Goal: Task Accomplishment & Management: Complete application form

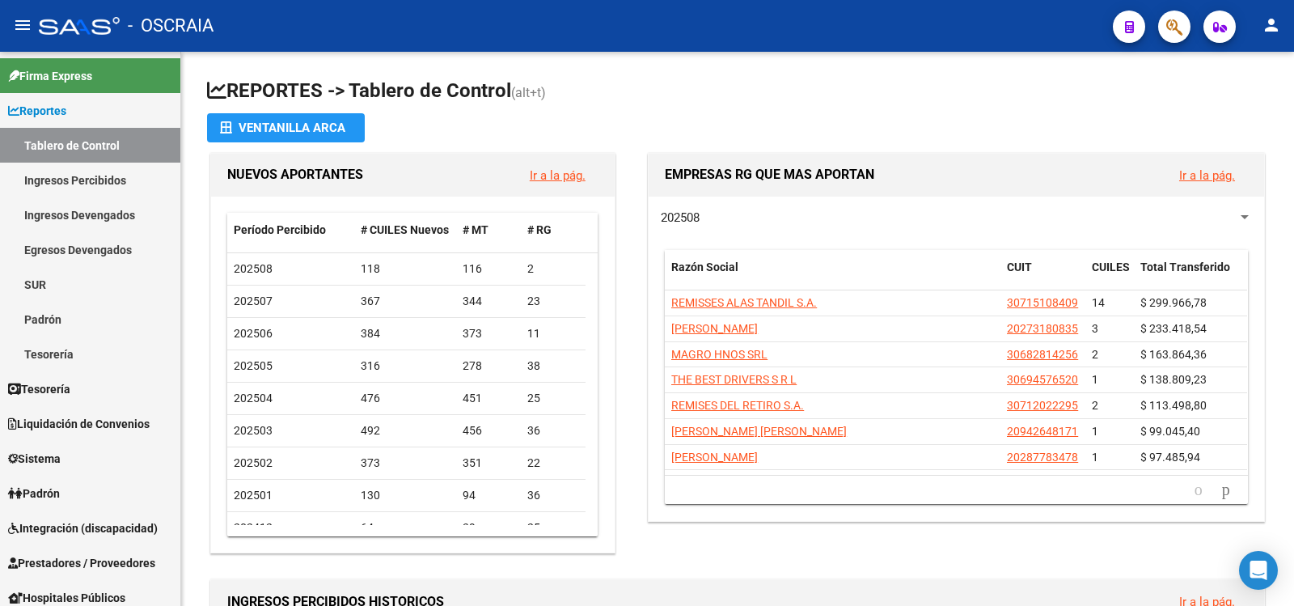
click at [1154, 33] on div at bounding box center [1168, 26] width 45 height 33
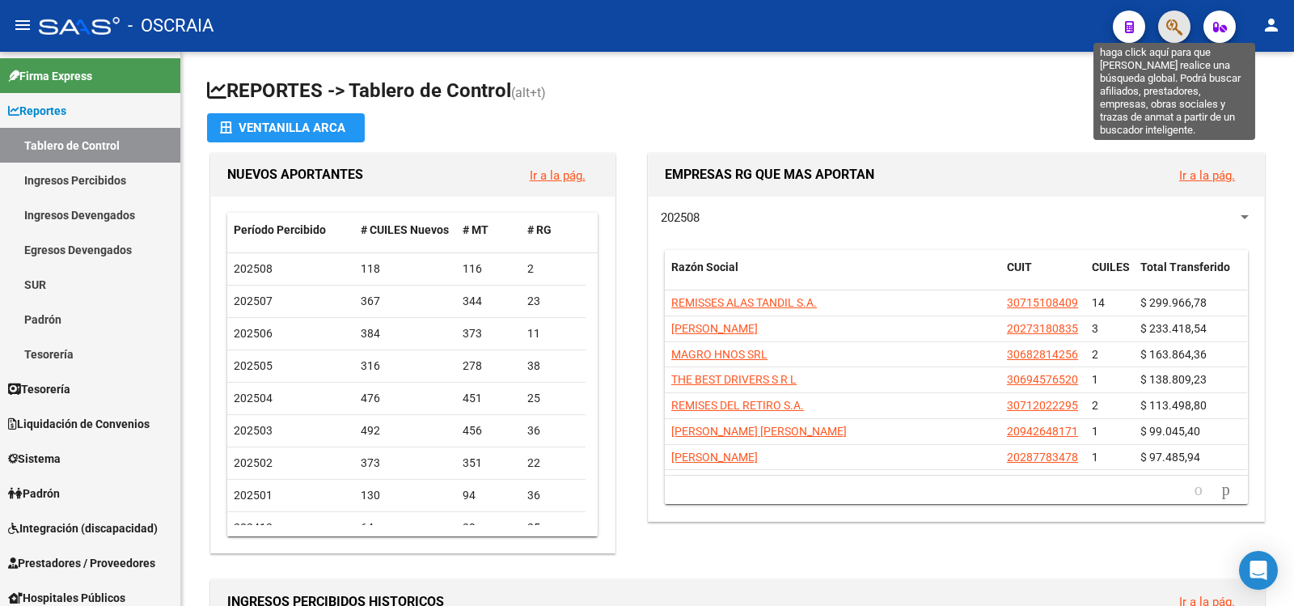
click at [1178, 27] on icon "button" at bounding box center [1175, 27] width 16 height 19
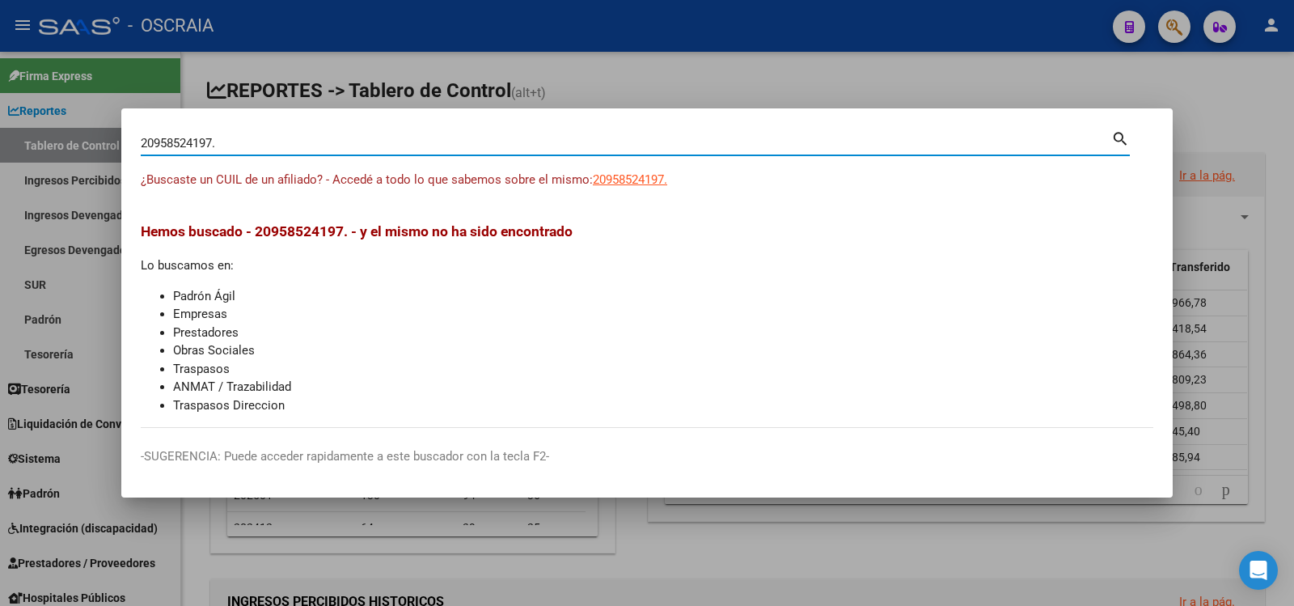
type input "20958524197"
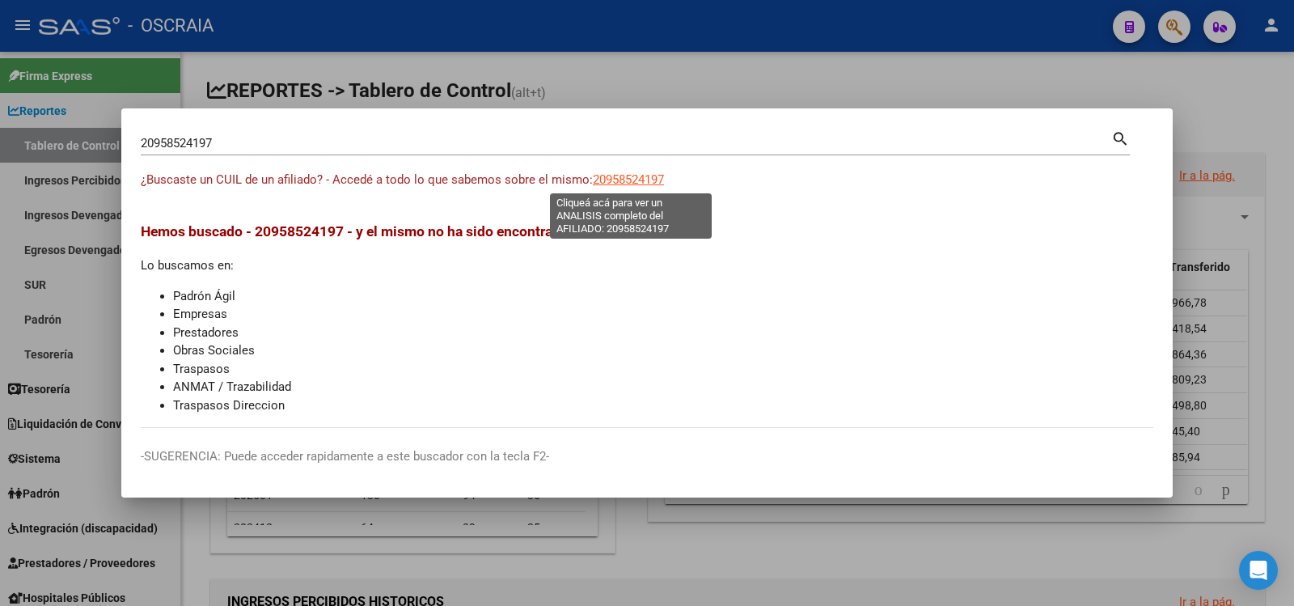
click at [602, 177] on span "20958524197" at bounding box center [628, 179] width 71 height 15
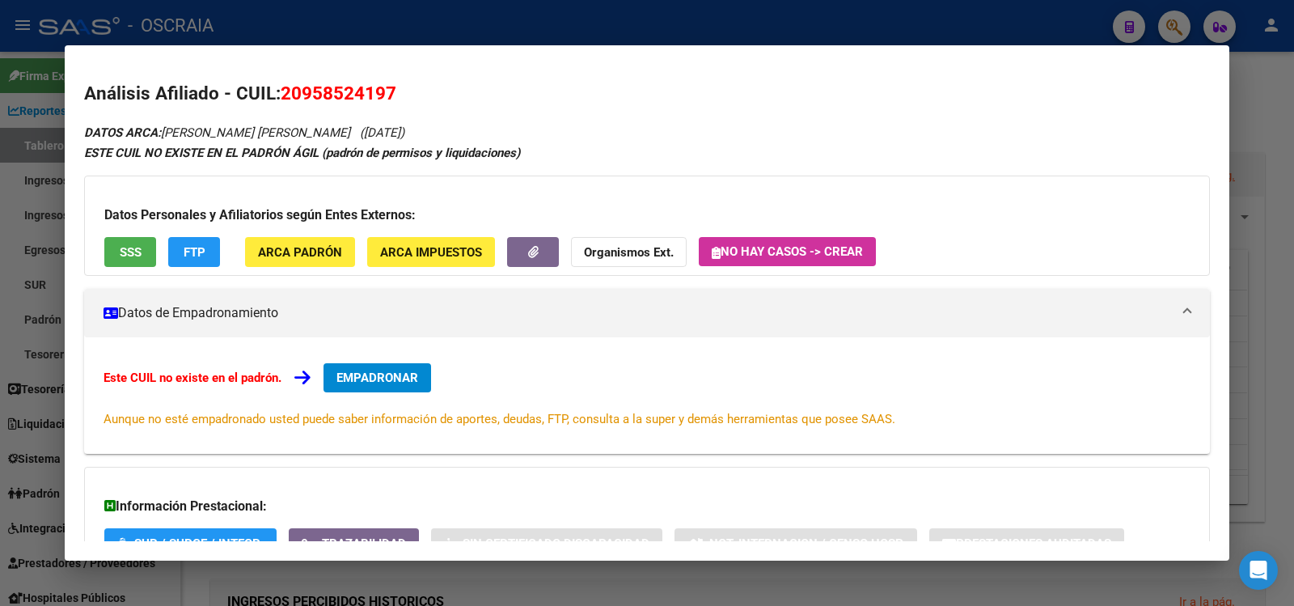
scroll to position [125, 0]
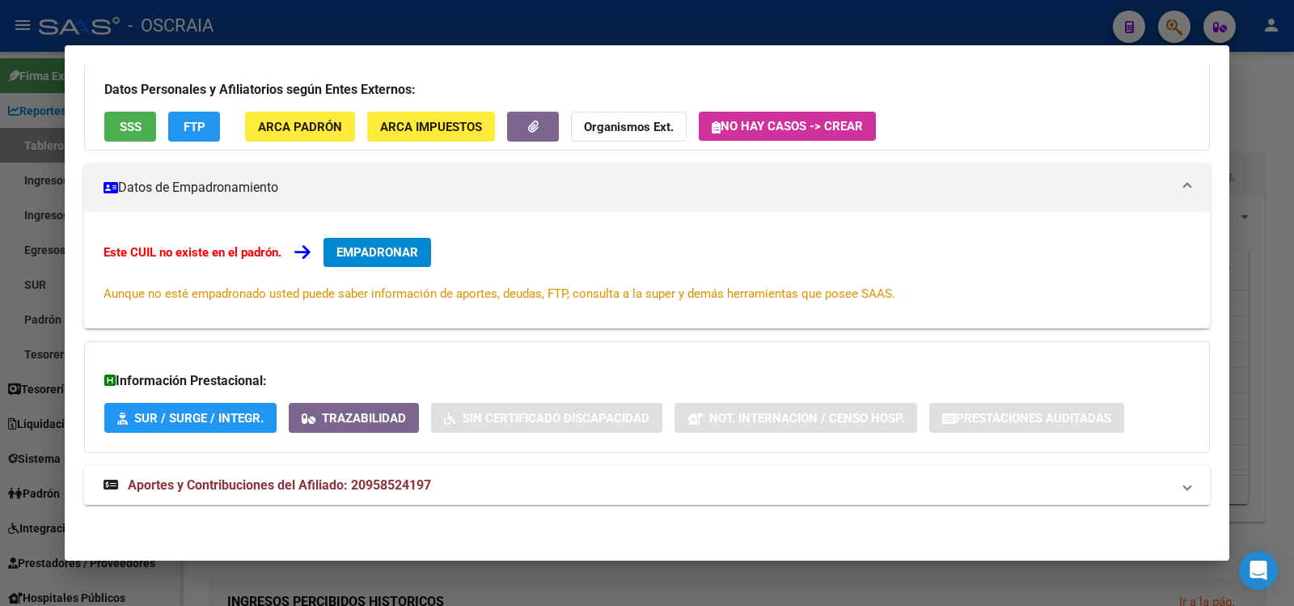
click at [324, 461] on div "DATOS ARCA: [PERSON_NAME] [PERSON_NAME] ([DATE]) ESTE CUIL NO EXISTE EN EL PADR…" at bounding box center [647, 260] width 1126 height 526
click at [324, 469] on mat-expansion-panel-header "Aportes y Contribuciones del Afiliado: 20958524197" at bounding box center [647, 485] width 1126 height 39
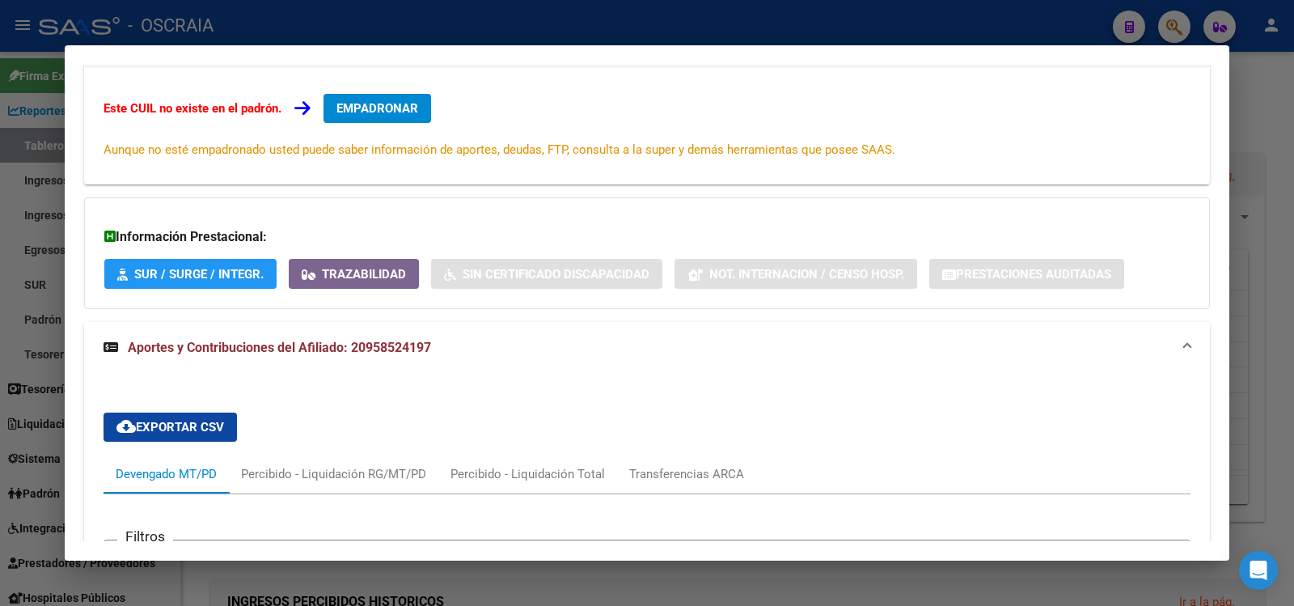
scroll to position [852, 0]
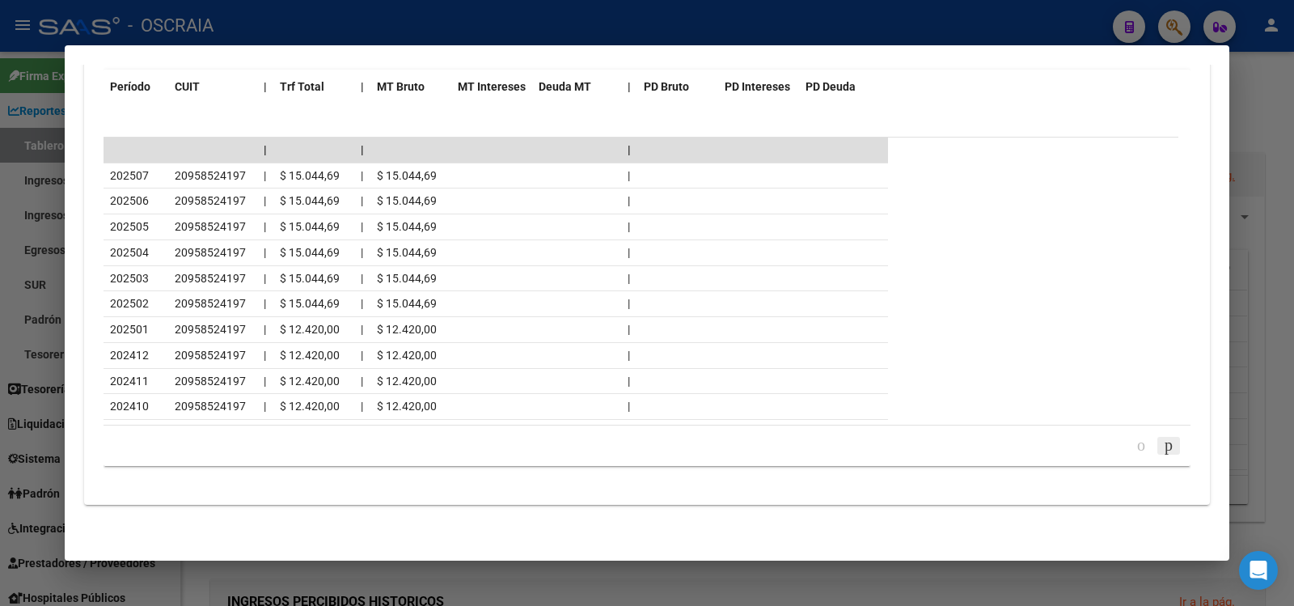
click at [1163, 438] on icon "go to next page" at bounding box center [1169, 444] width 13 height 19
click at [1163, 439] on icon "go to next page" at bounding box center [1169, 444] width 13 height 19
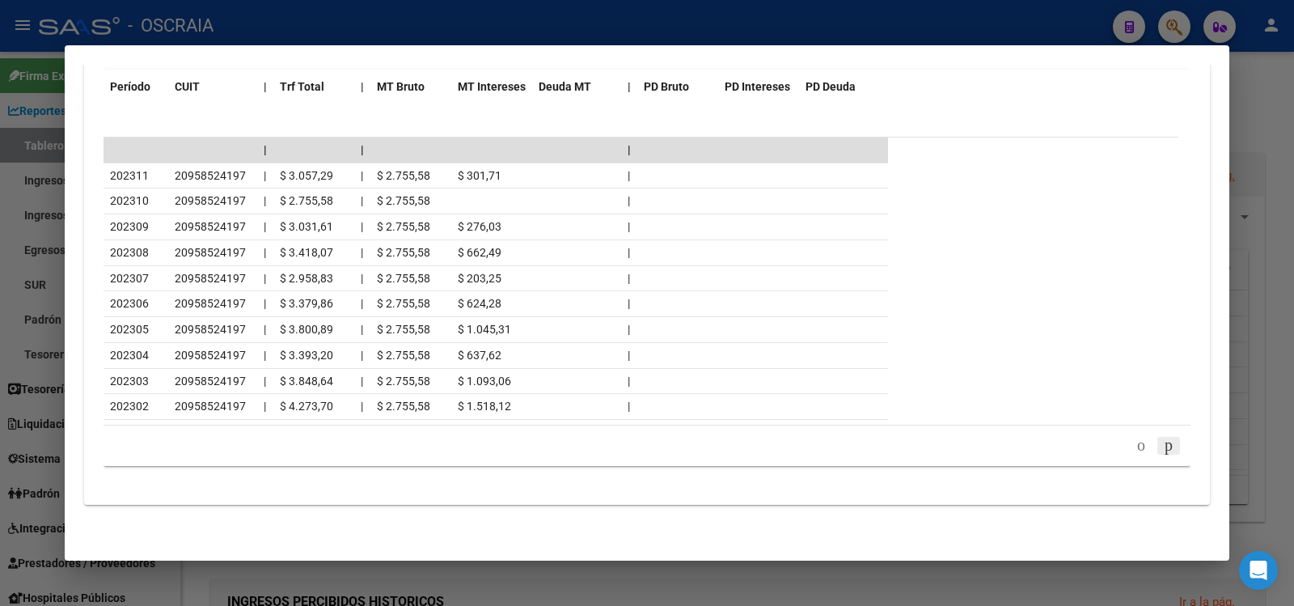
click at [1163, 439] on icon "go to next page" at bounding box center [1169, 444] width 13 height 19
click at [1150, 439] on div "179,769,313,486,231,570,000,000,000,000,000,000,000,000,000,000,000,000,000,000…" at bounding box center [647, 446] width 1087 height 40
click at [1163, 439] on icon "go to next page" at bounding box center [1169, 444] width 13 height 19
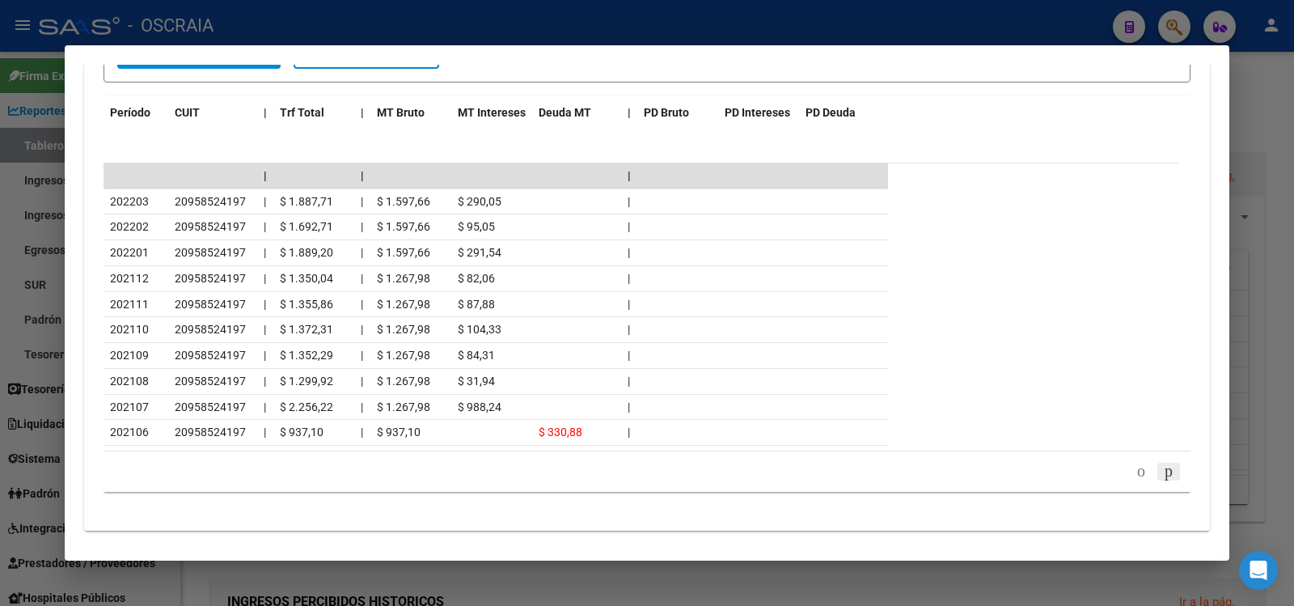
click at [1150, 451] on div "179,769,313,486,231,570,000,000,000,000,000,000,000,000,000,000,000,000,000,000…" at bounding box center [647, 471] width 1087 height 40
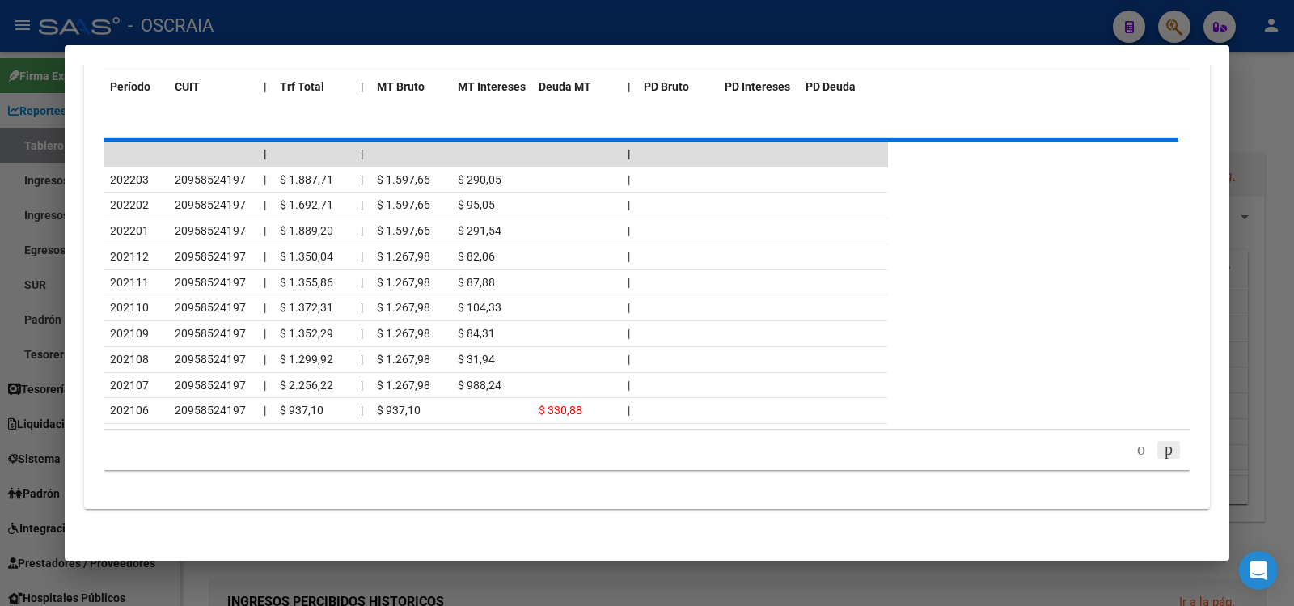
click at [1150, 439] on div "179,769,313,486,231,570,000,000,000,000,000,000,000,000,000,000,000,000,000,000…" at bounding box center [647, 450] width 1087 height 40
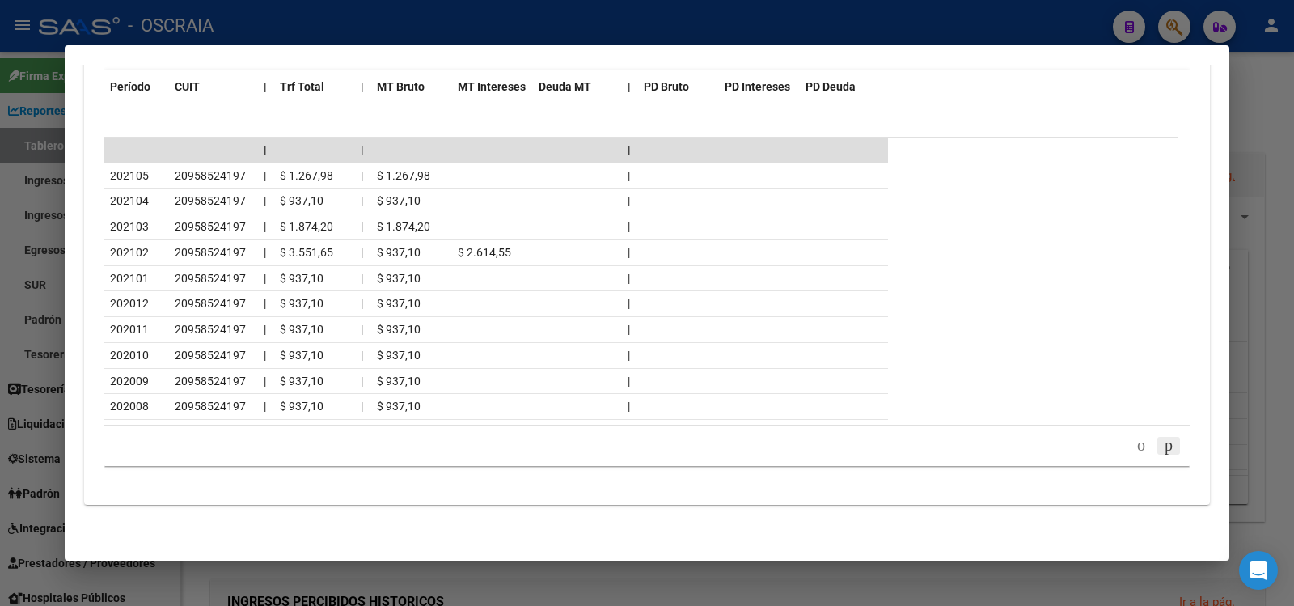
click at [1163, 439] on icon "go to next page" at bounding box center [1169, 444] width 13 height 19
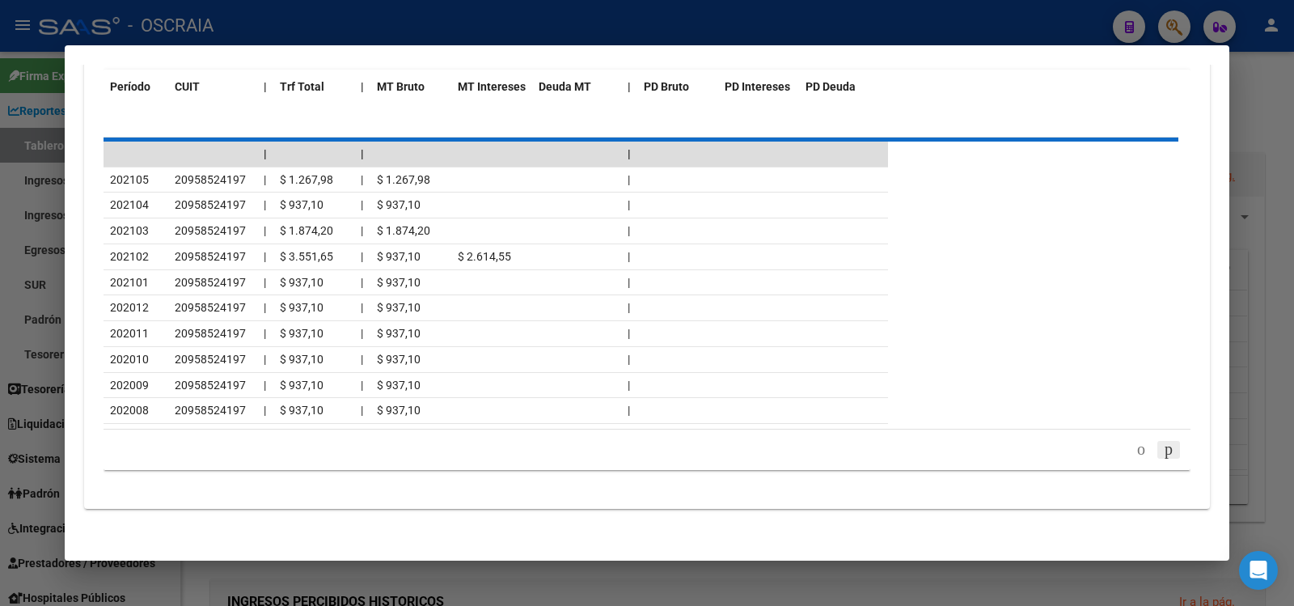
click at [1150, 439] on div "179,769,313,486,231,570,000,000,000,000,000,000,000,000,000,000,000,000,000,000…" at bounding box center [647, 450] width 1087 height 40
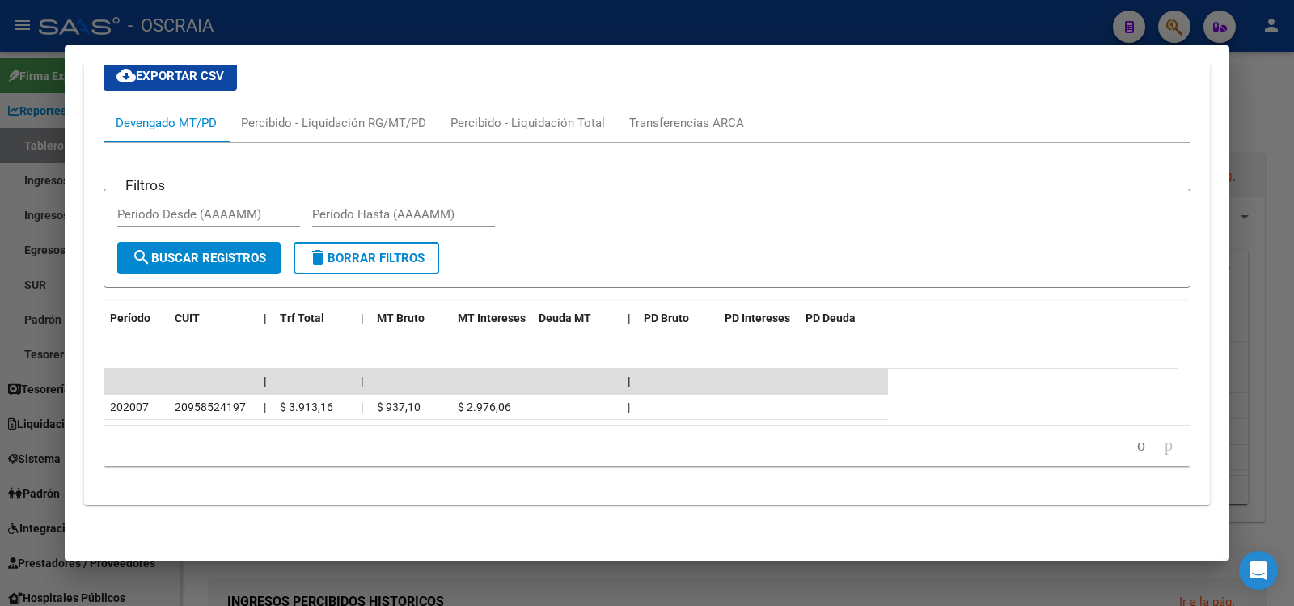
click at [1163, 439] on icon "go to next page" at bounding box center [1169, 444] width 13 height 19
click at [1135, 448] on icon "go to previous page" at bounding box center [1141, 444] width 13 height 19
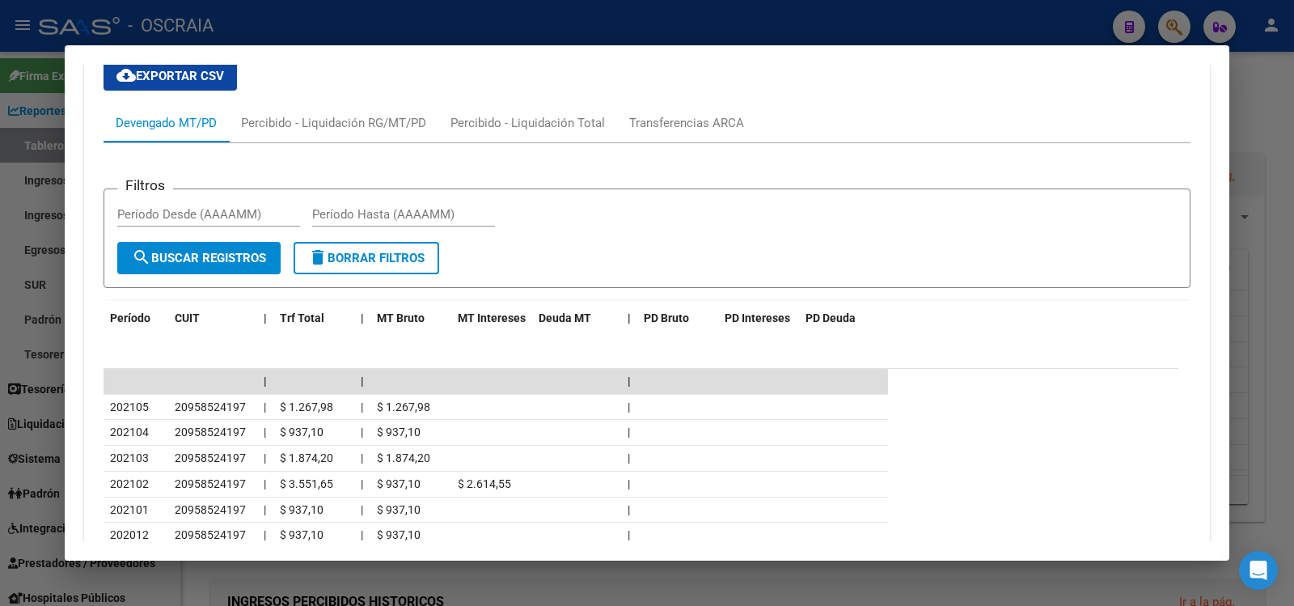
scroll to position [852, 0]
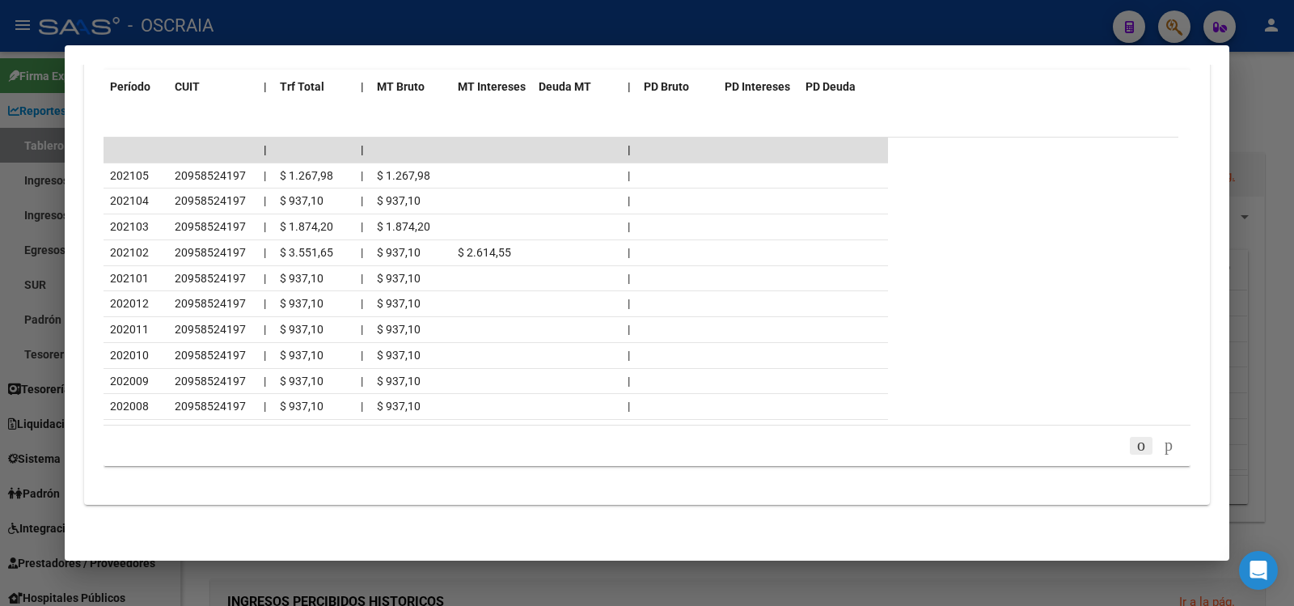
click at [1130, 442] on link "go to previous page" at bounding box center [1141, 446] width 23 height 18
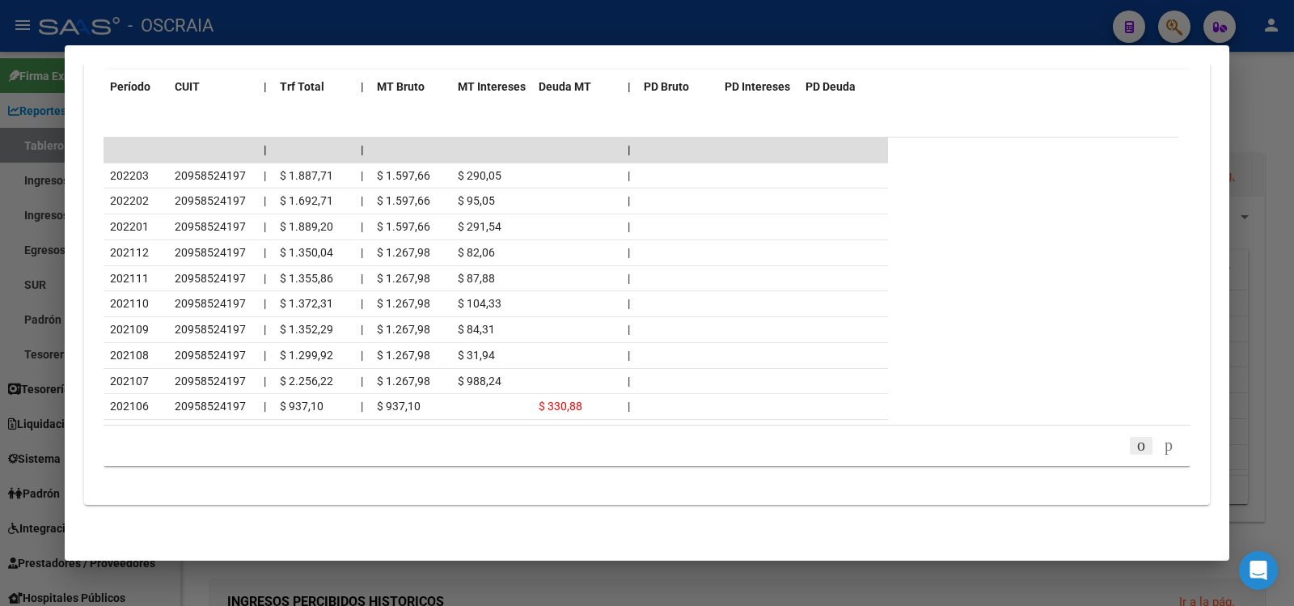
click at [1135, 441] on icon "go to previous page" at bounding box center [1141, 444] width 13 height 19
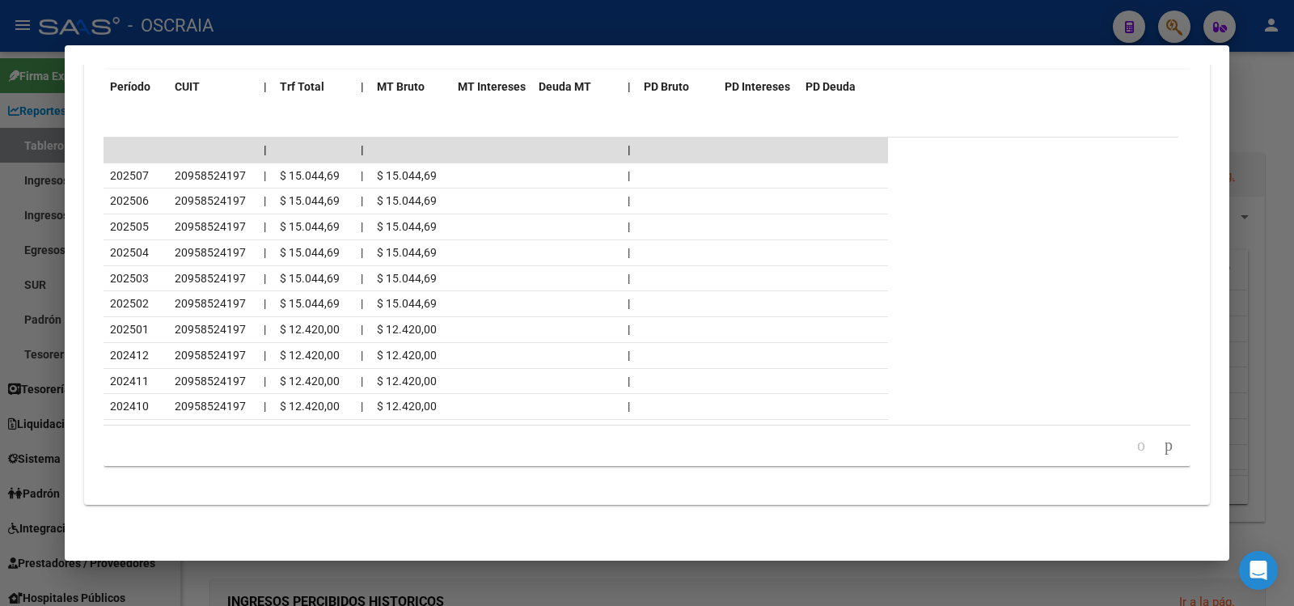
click at [1135, 441] on icon "go to previous page" at bounding box center [1141, 444] width 13 height 19
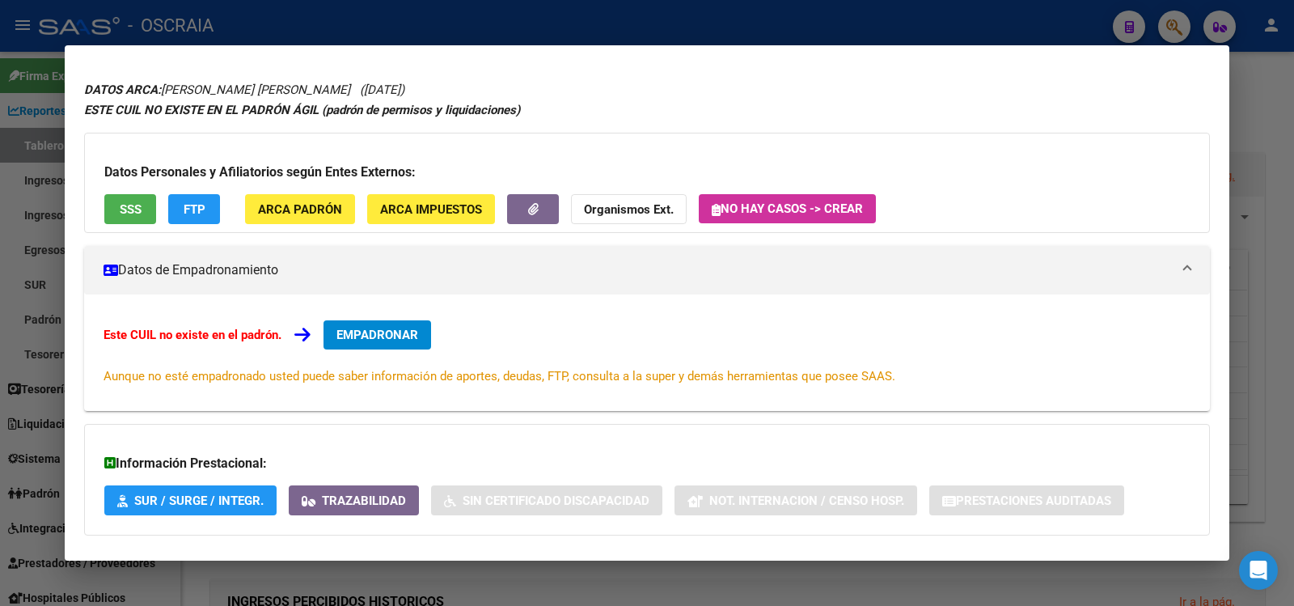
scroll to position [0, 0]
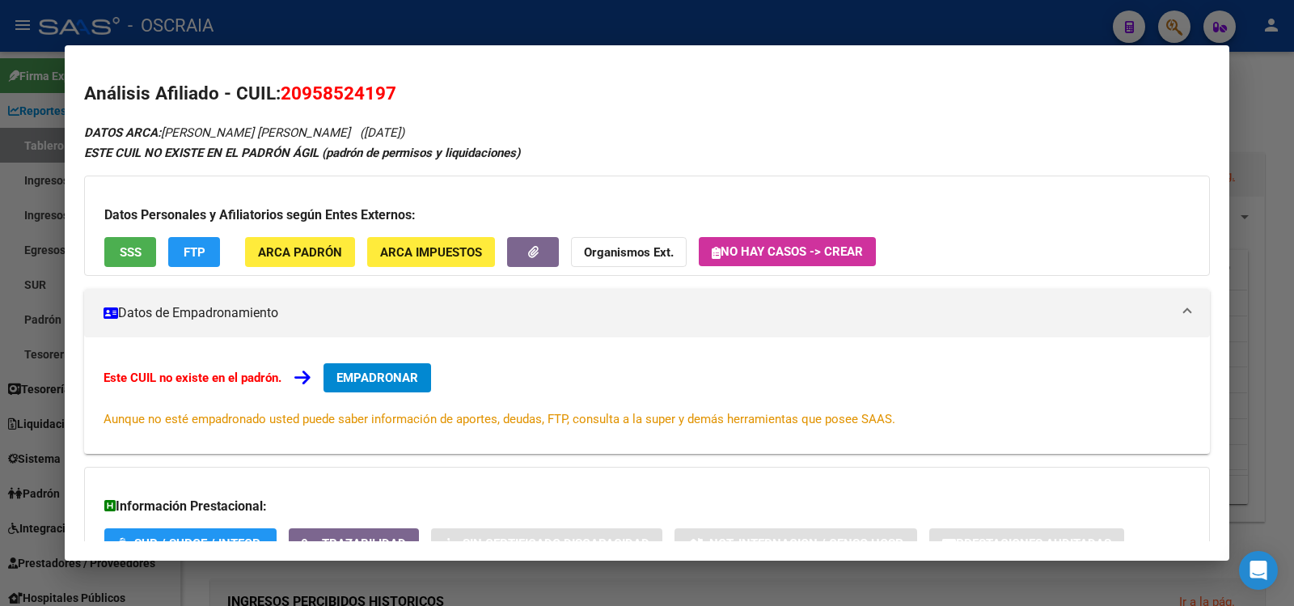
click at [392, 363] on button "EMPADRONAR" at bounding box center [378, 377] width 108 height 29
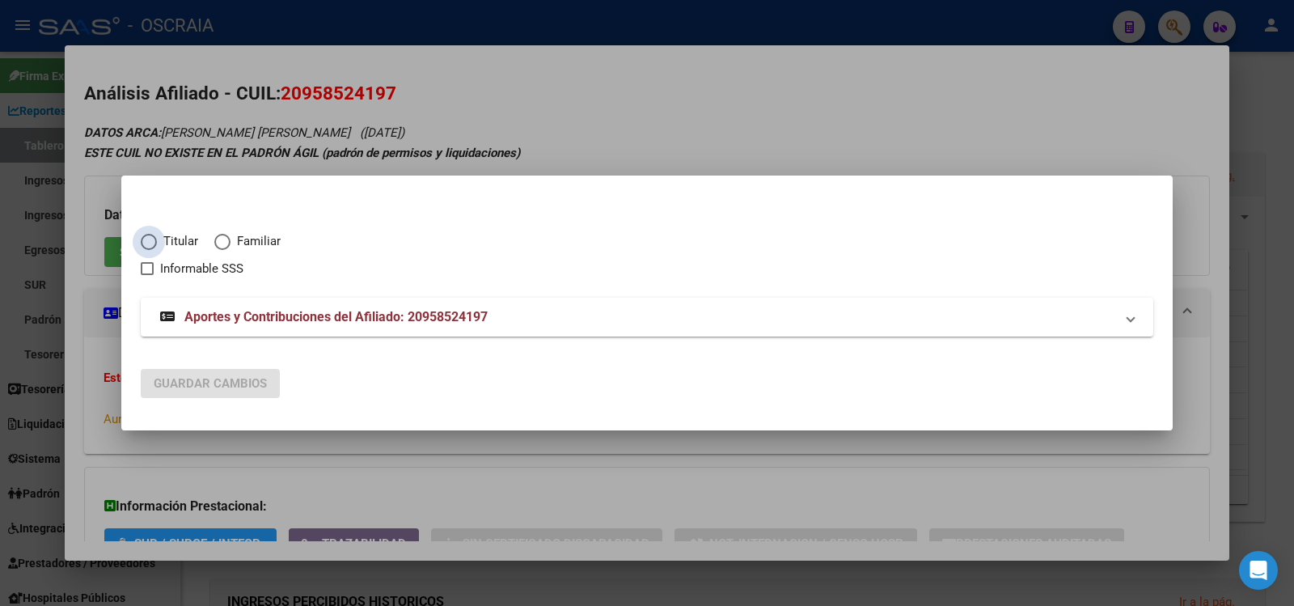
click at [172, 242] on span "Titular" at bounding box center [177, 241] width 41 height 19
click at [157, 242] on input "Titular" at bounding box center [149, 242] width 16 height 16
radio input "true"
checkbox input "true"
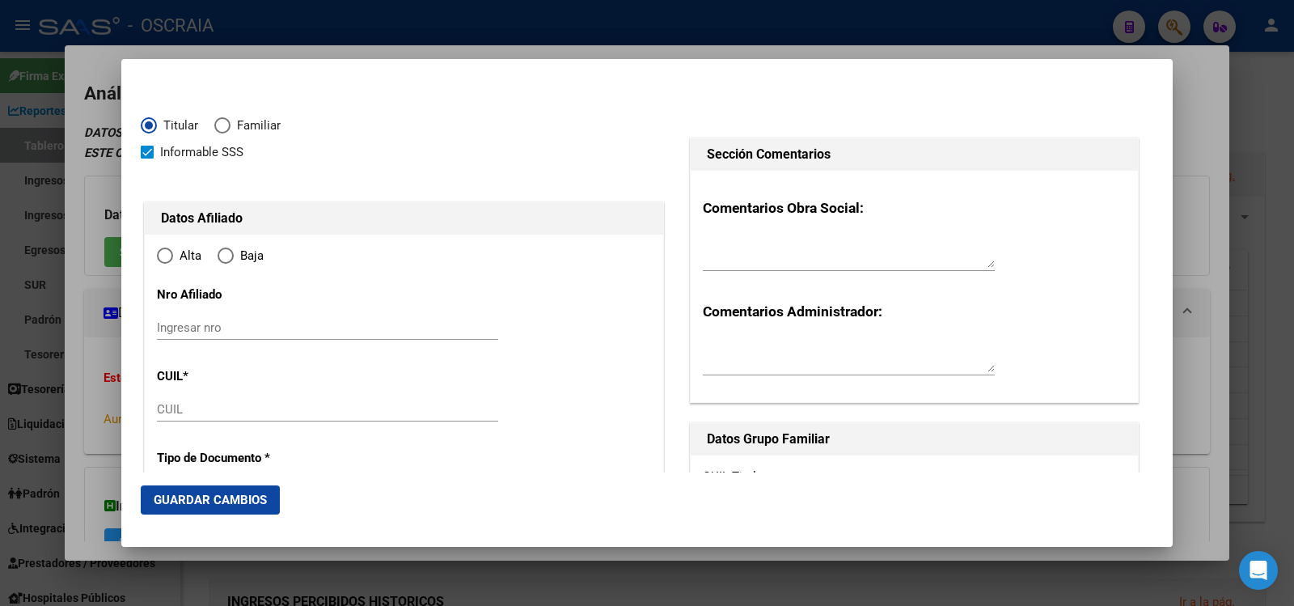
type input "20-95852419-7"
click at [261, 330] on input "Ingresar nro" at bounding box center [327, 327] width 341 height 15
type input "95852419"
type input "[PERSON_NAME]"
type input "[DATE]"
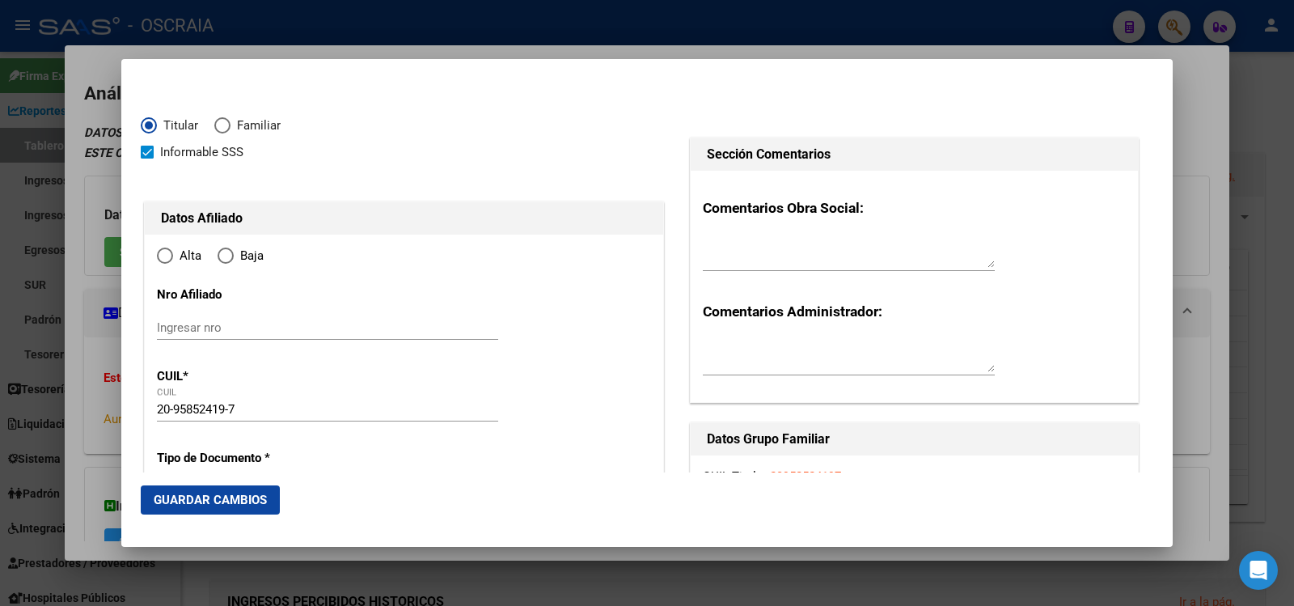
type input "1648"
type input "BOLIVAR"
type input "437"
radio input "true"
type input "[PERSON_NAME]"
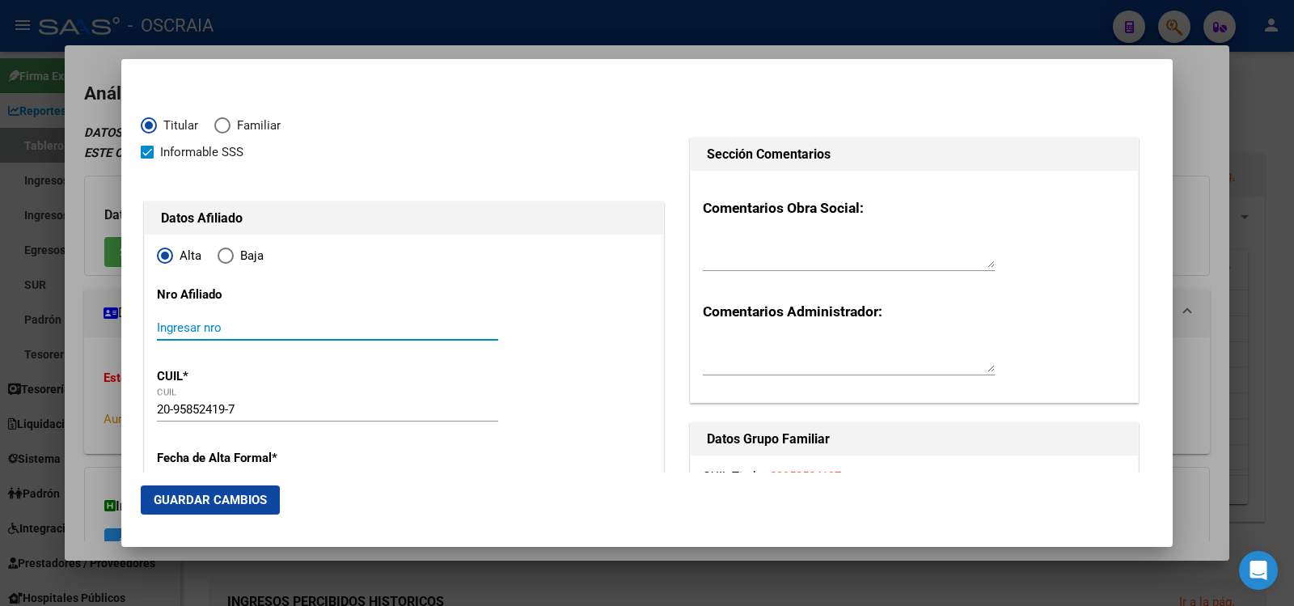
type input "TIGRE"
type input "20958524197/0"
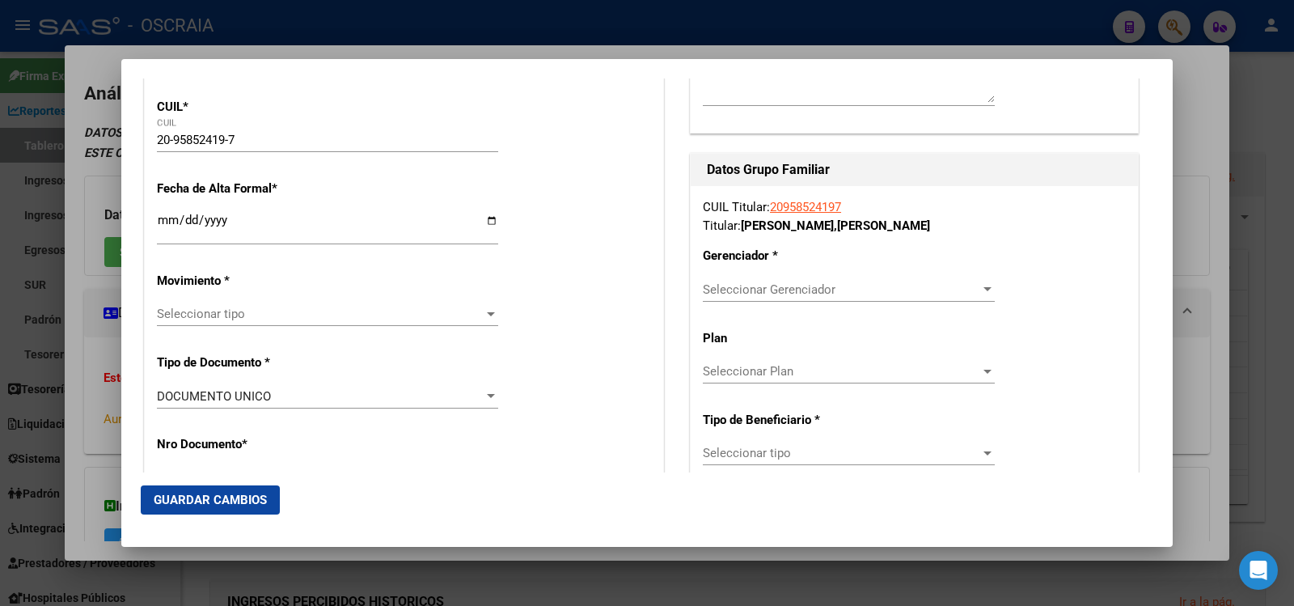
click at [176, 223] on input "Ingresar fecha" at bounding box center [327, 227] width 341 height 26
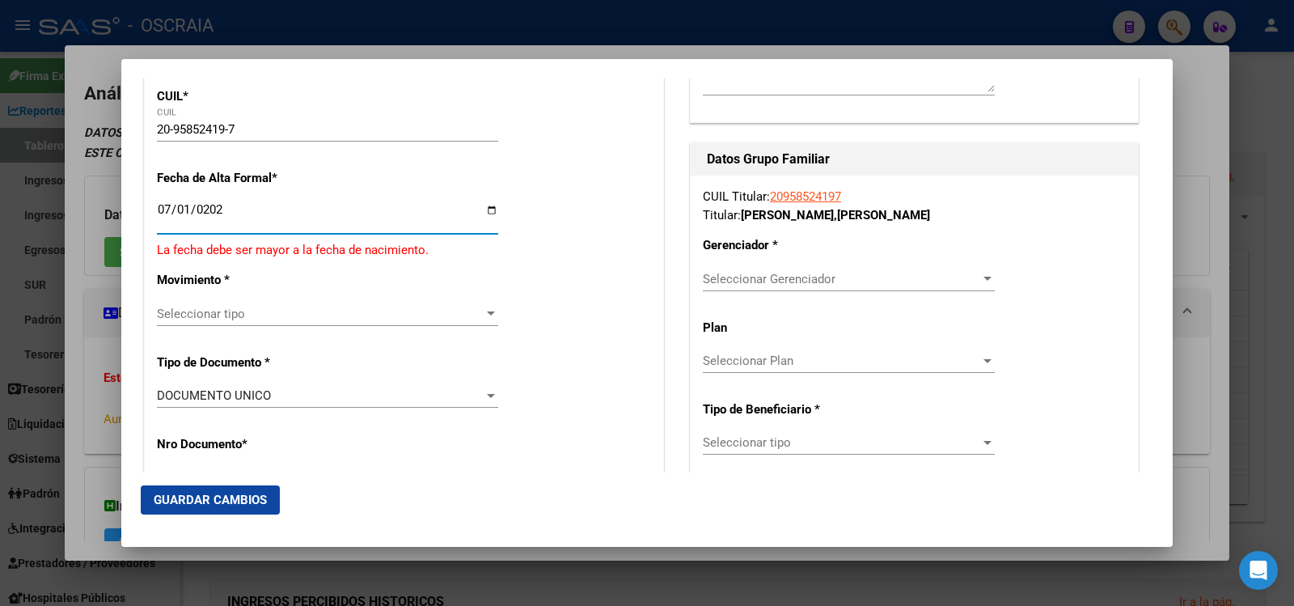
type input "[DATE]"
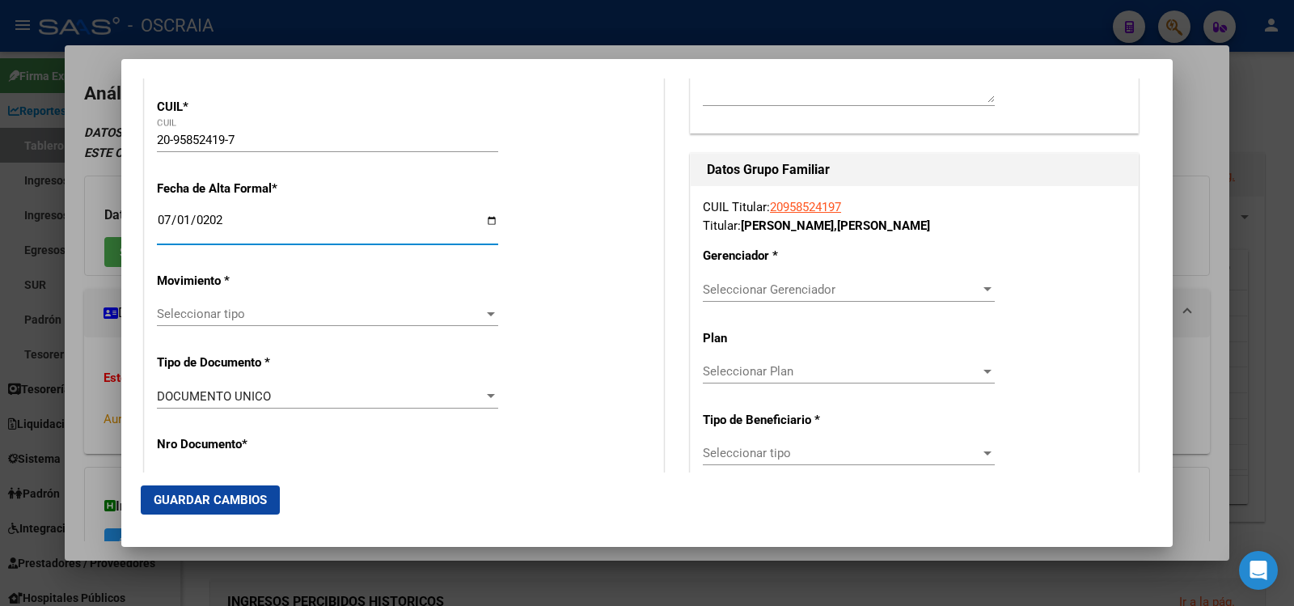
click at [176, 303] on div "Seleccionar tipo Seleccionar tipo" at bounding box center [327, 314] width 341 height 24
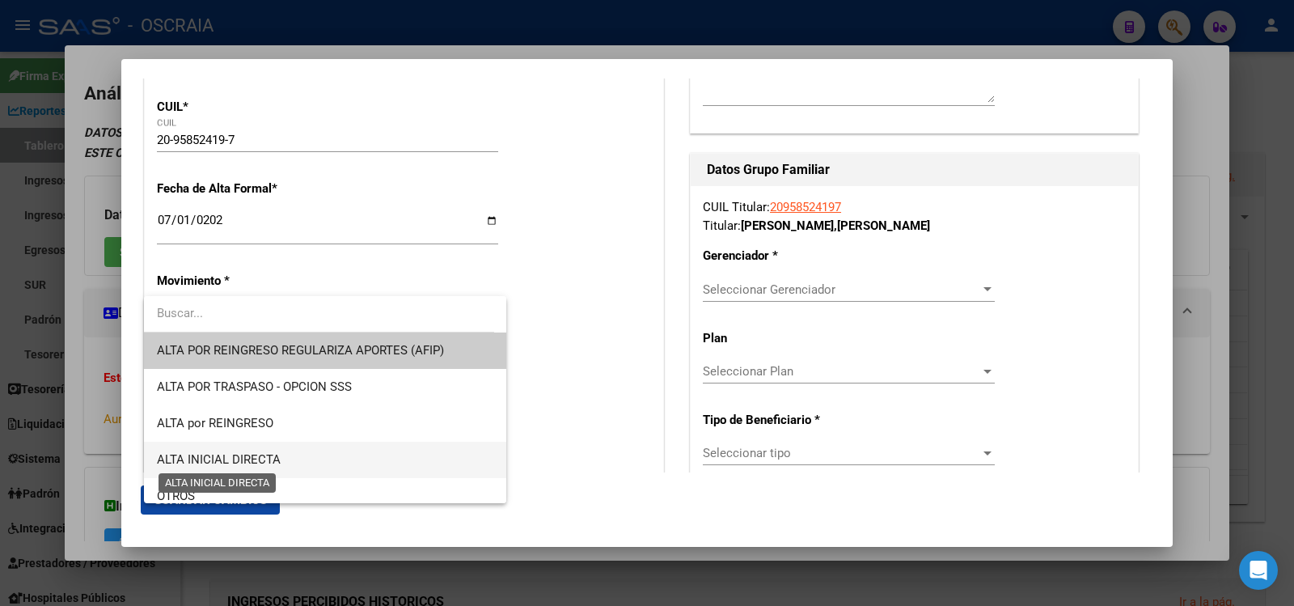
click at [264, 458] on span "ALTA INICIAL DIRECTA" at bounding box center [219, 459] width 124 height 15
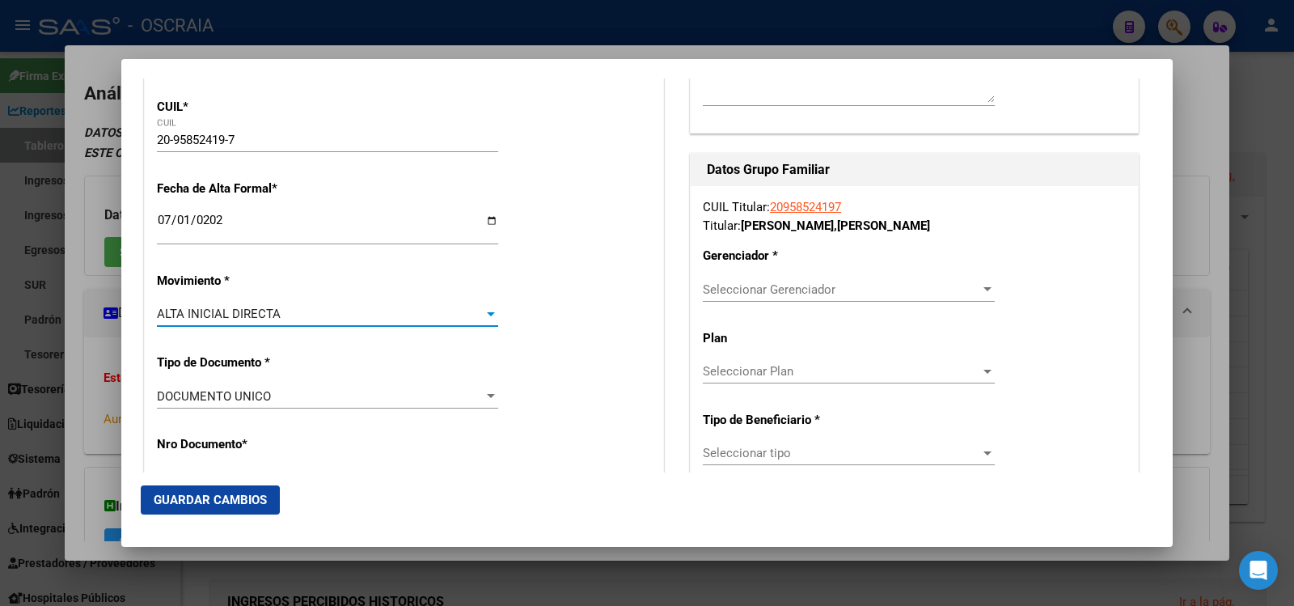
scroll to position [809, 0]
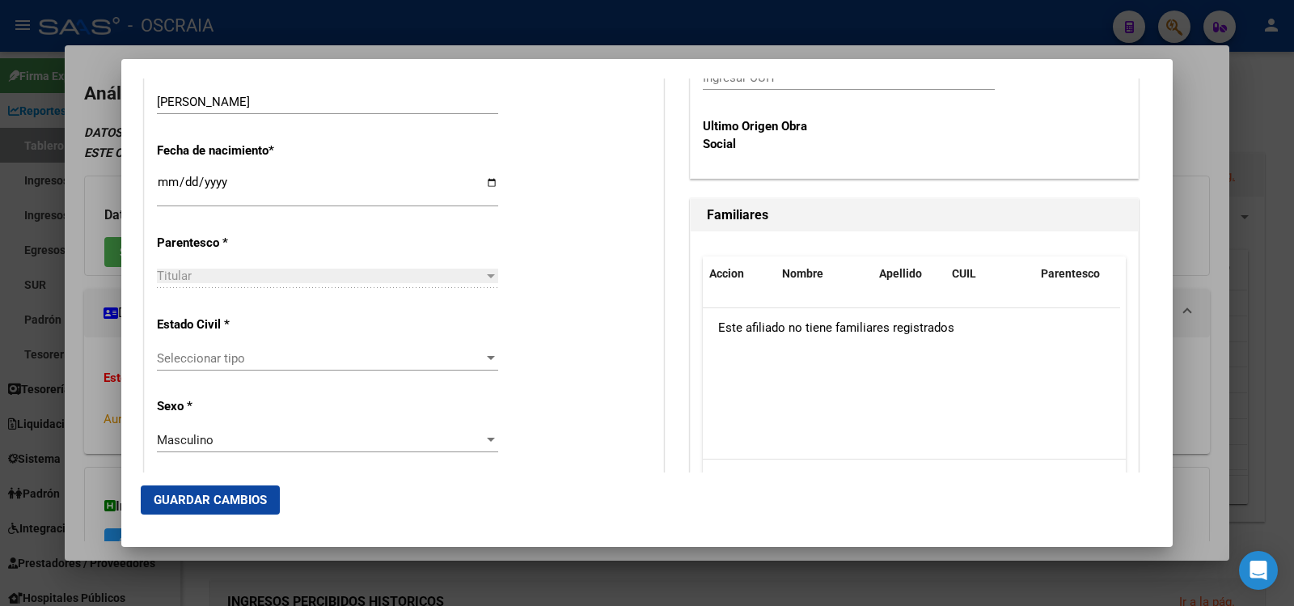
click at [214, 358] on span "Seleccionar tipo" at bounding box center [320, 358] width 327 height 15
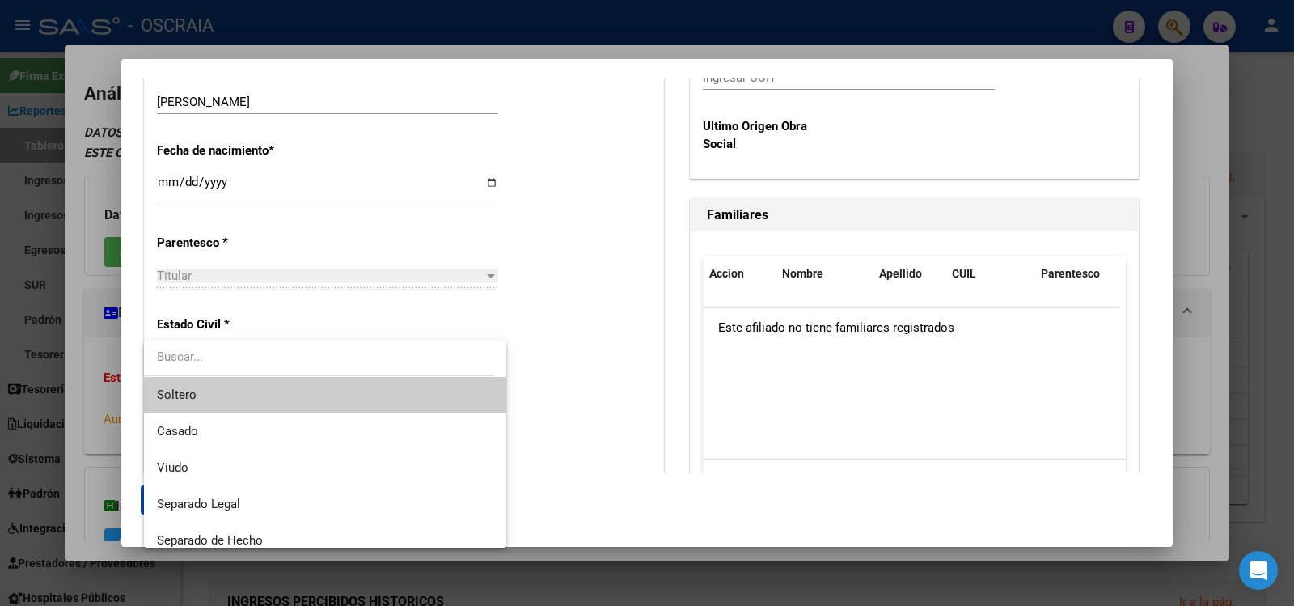
click at [215, 381] on span "Soltero" at bounding box center [325, 395] width 337 height 36
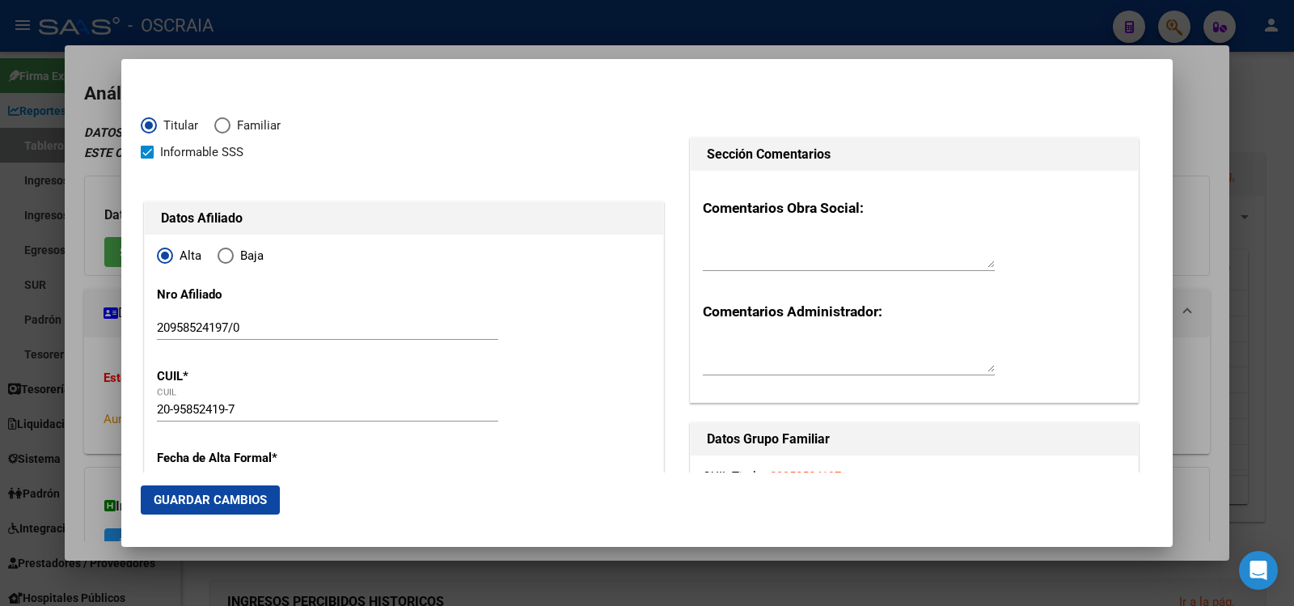
scroll to position [269, 0]
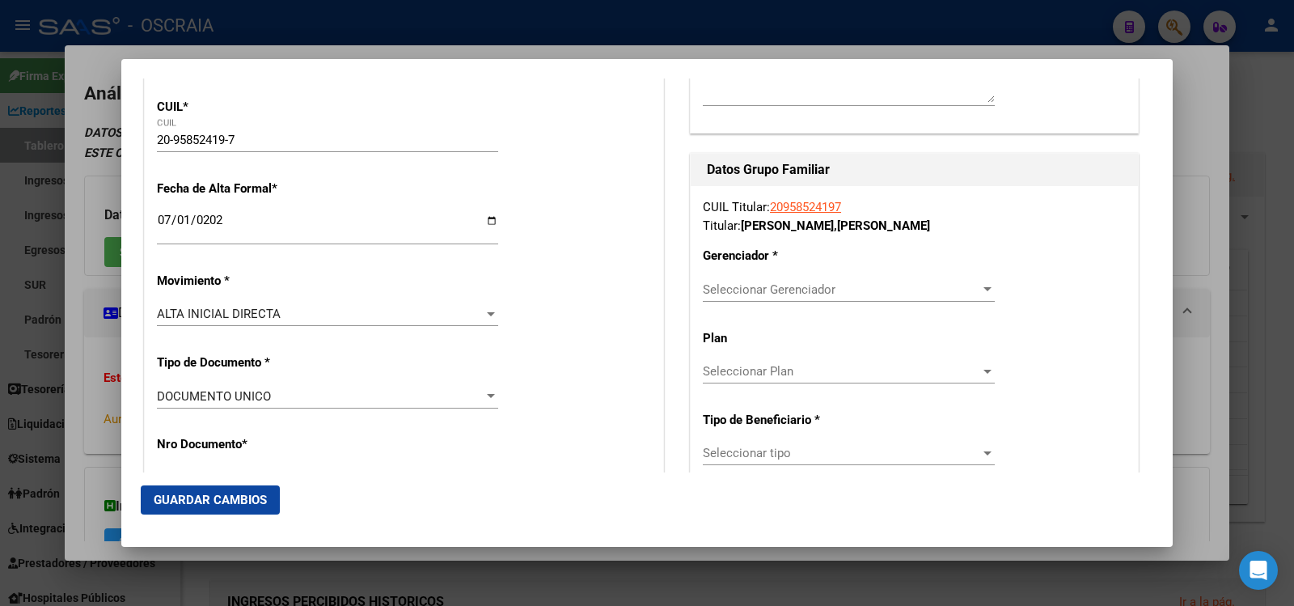
click at [807, 270] on div "CUIL Titular: 20958524197 Titular: [PERSON_NAME] [PERSON_NAME] Gerenciador * Se…" at bounding box center [914, 451] width 447 height 531
click at [807, 292] on span "Seleccionar Gerenciador" at bounding box center [842, 289] width 278 height 15
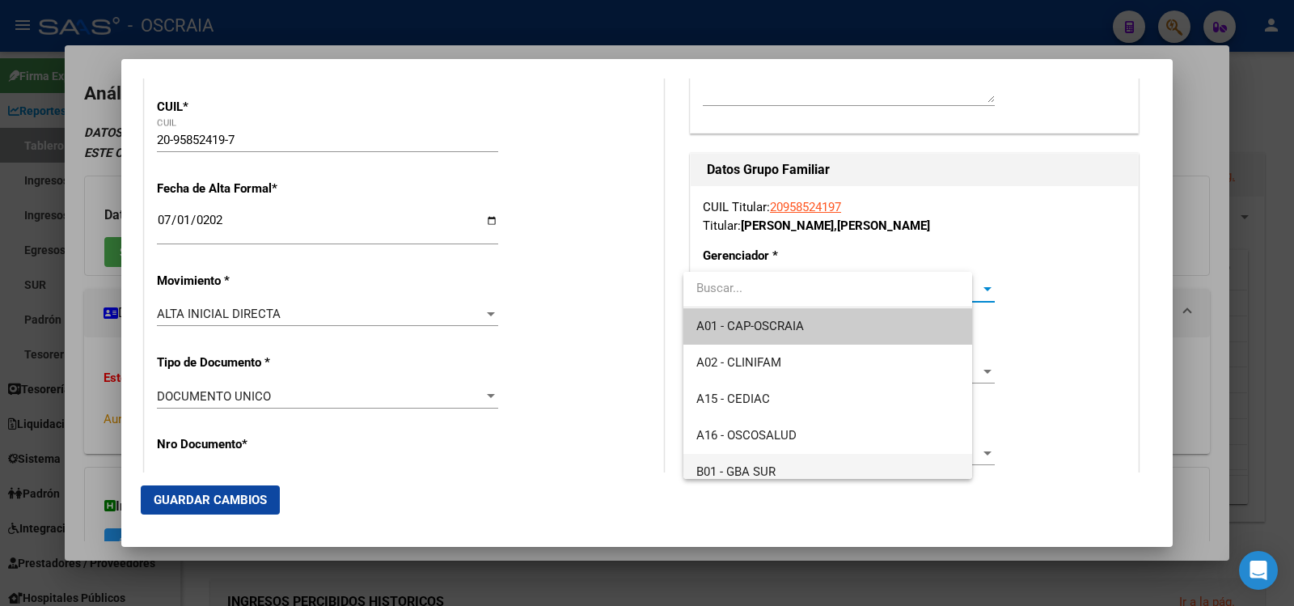
scroll to position [121, 0]
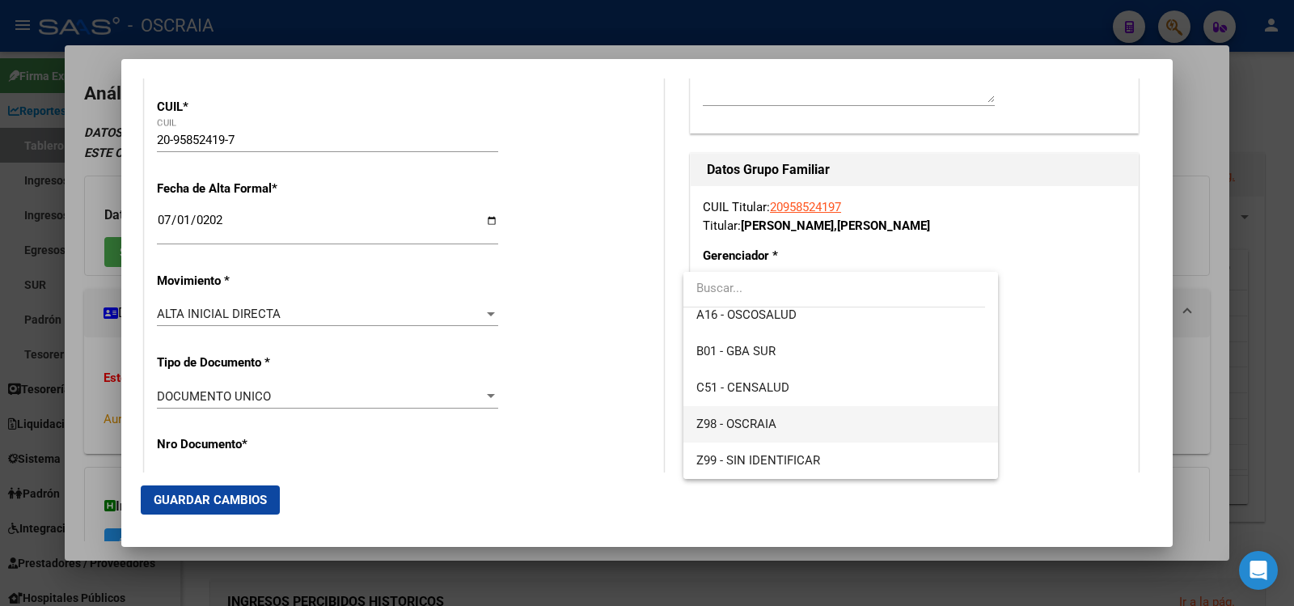
click at [780, 422] on span "Z98 - OSCRAIA" at bounding box center [841, 424] width 288 height 36
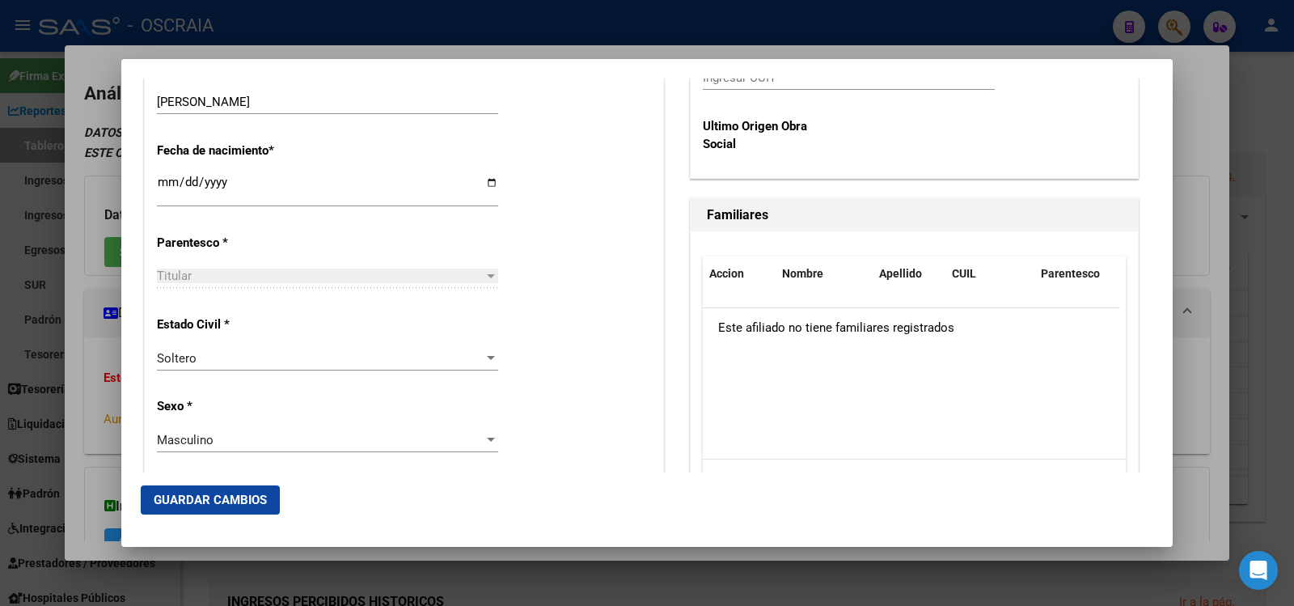
scroll to position [269, 0]
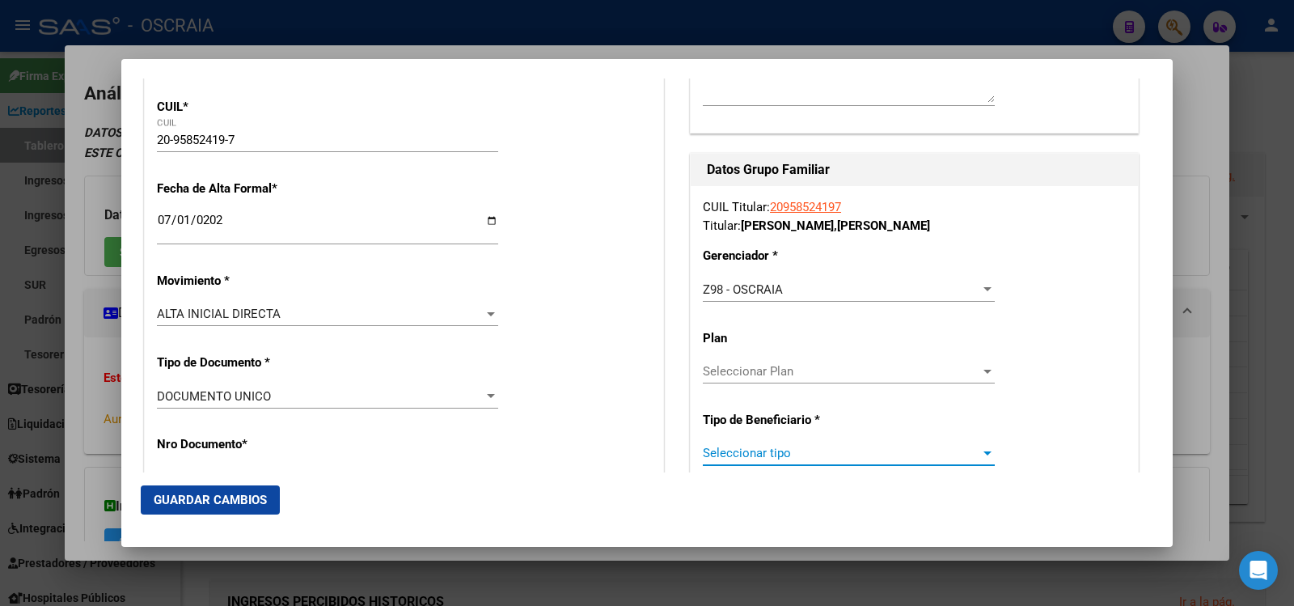
click at [797, 453] on span "Seleccionar tipo" at bounding box center [842, 453] width 278 height 15
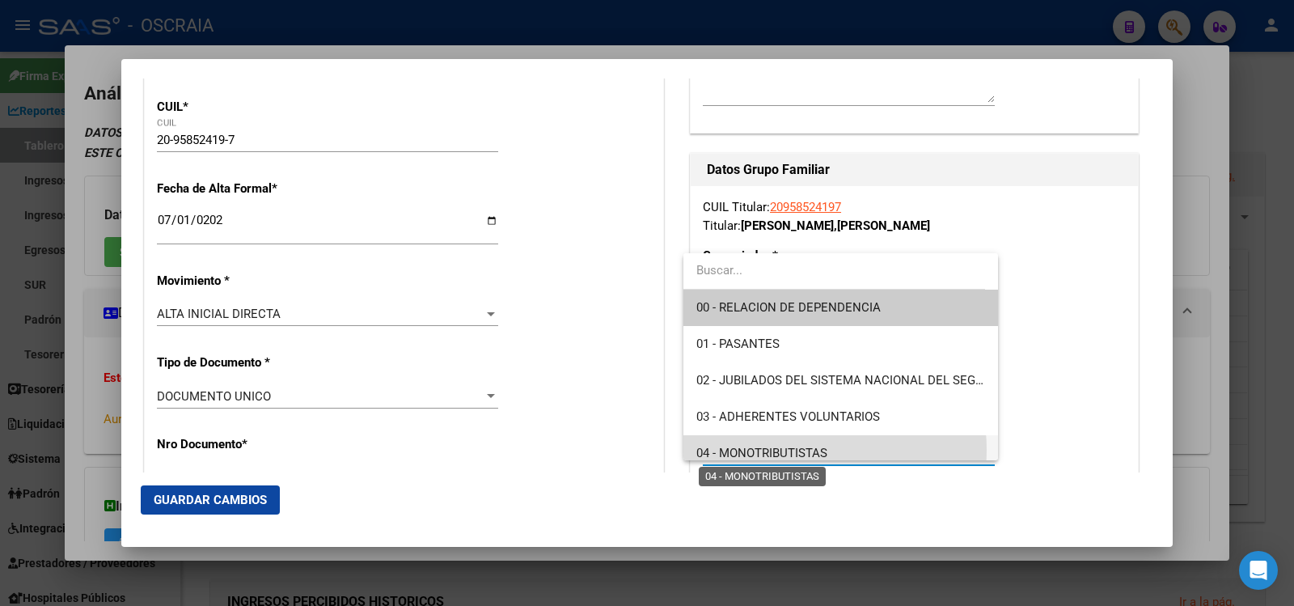
click at [791, 450] on span "04 - MONOTRIBUTISTAS" at bounding box center [762, 453] width 131 height 15
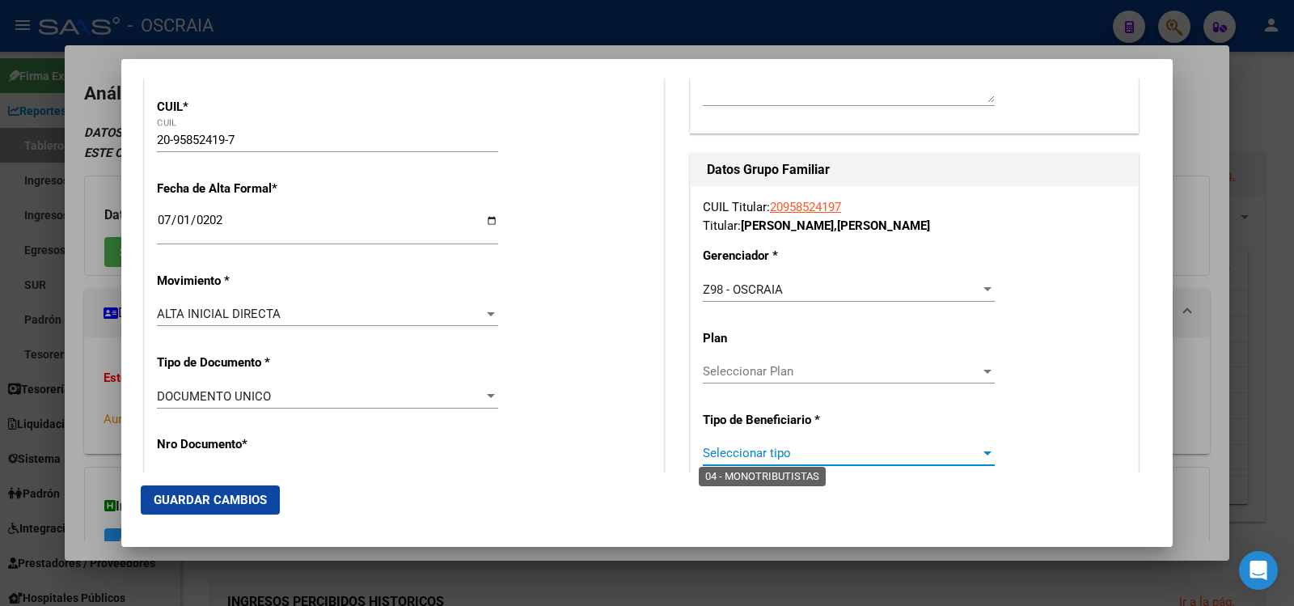
type input "20-95852419-7"
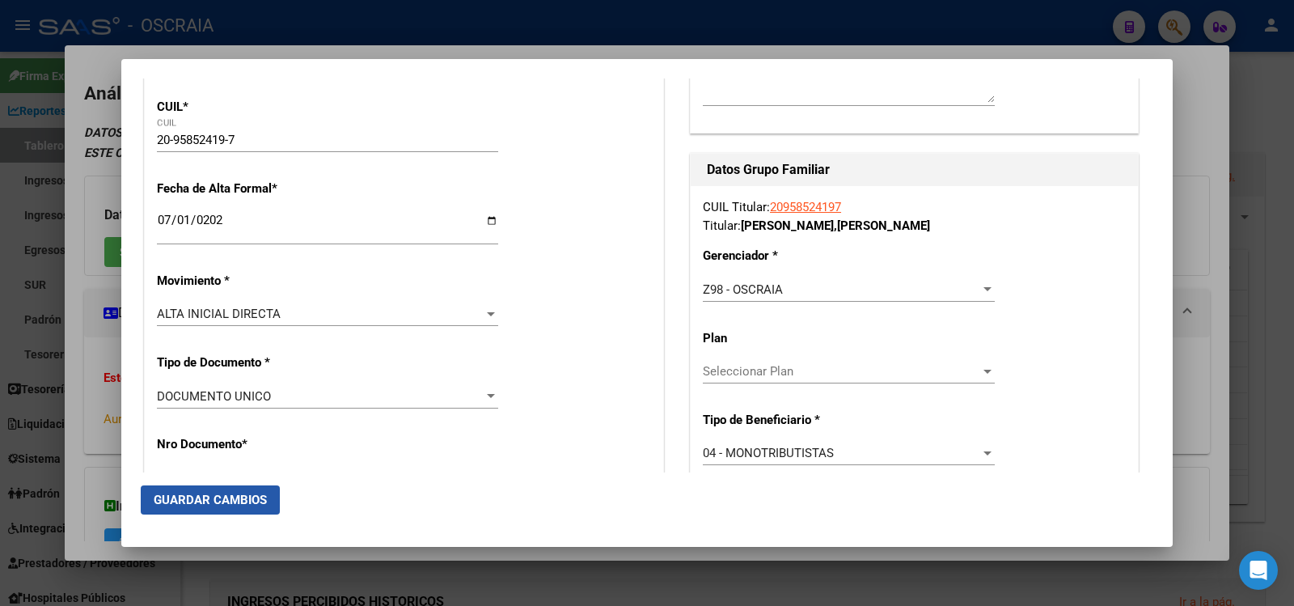
drag, startPoint x: 202, startPoint y: 489, endPoint x: 202, endPoint y: 502, distance: 12.1
click at [202, 491] on button "Guardar Cambios" at bounding box center [210, 499] width 139 height 29
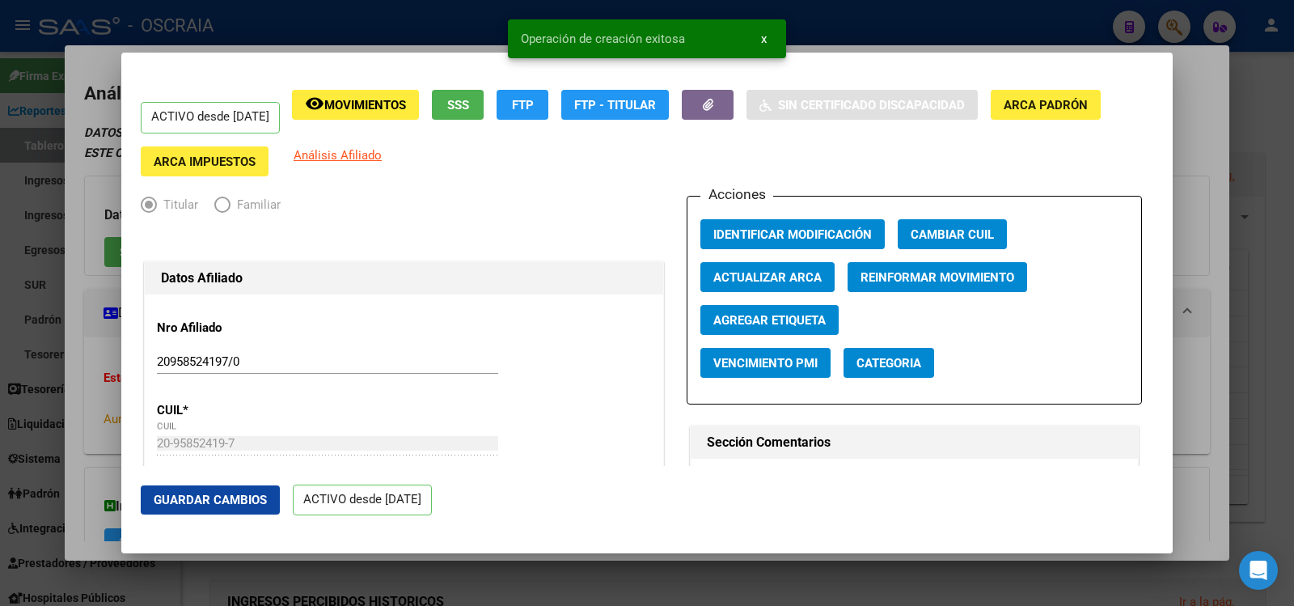
click at [354, 34] on div at bounding box center [647, 303] width 1294 height 606
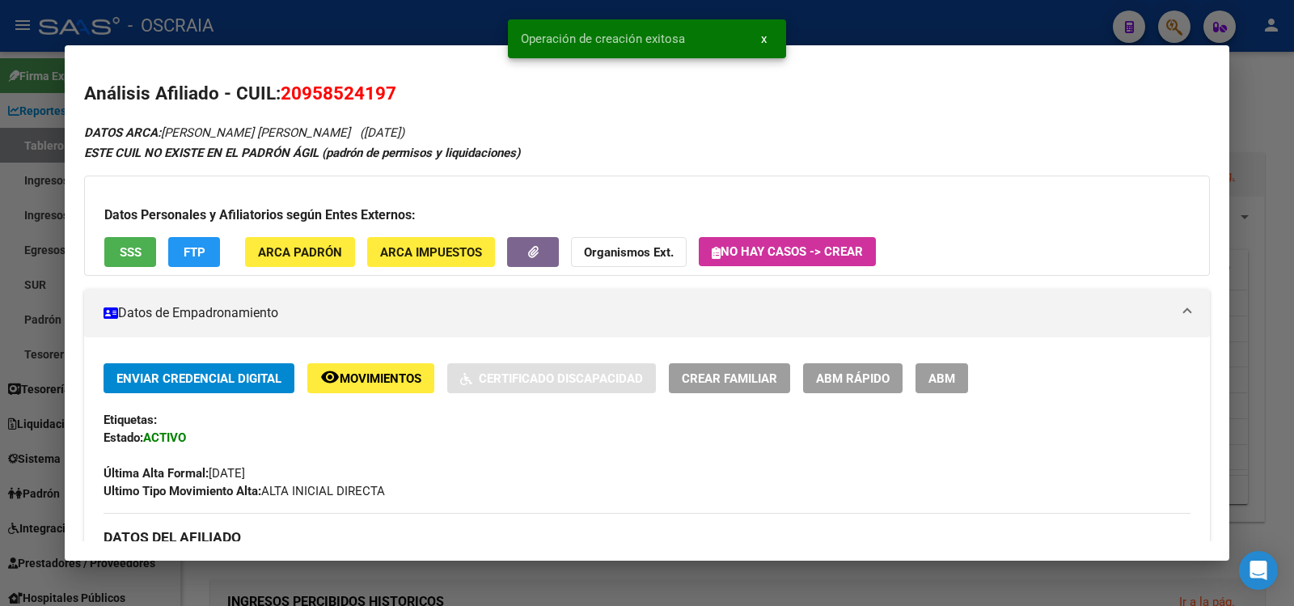
click at [325, 94] on span "20958524197" at bounding box center [339, 93] width 116 height 21
copy span "20958524197"
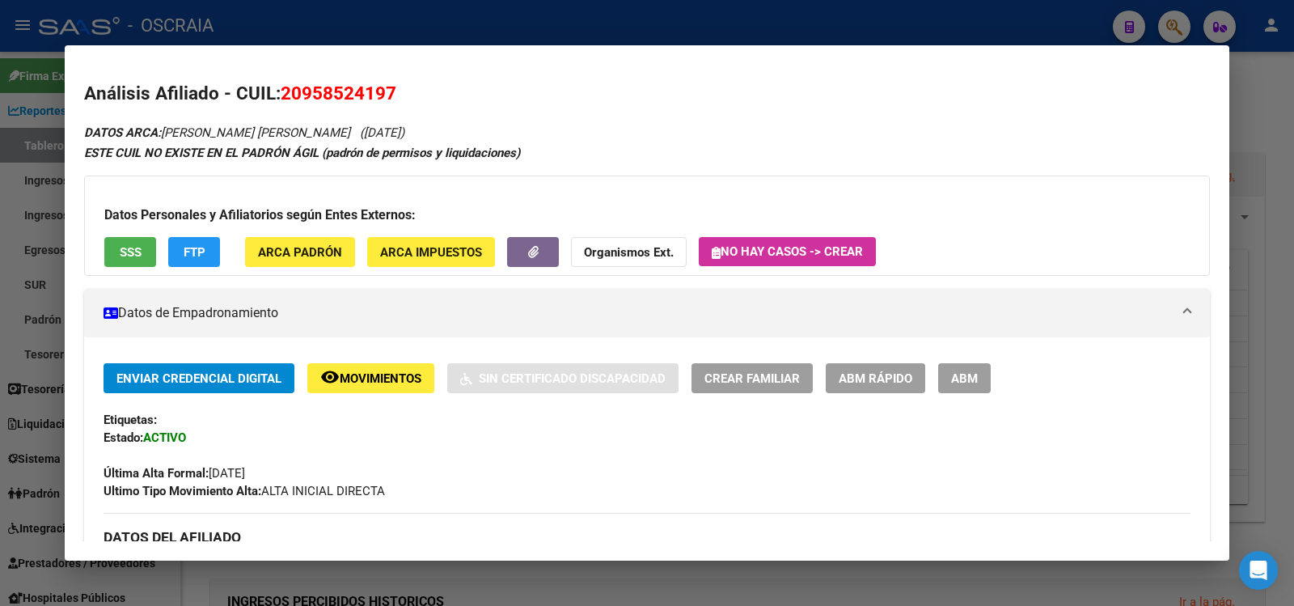
click at [664, 21] on div at bounding box center [647, 303] width 1294 height 606
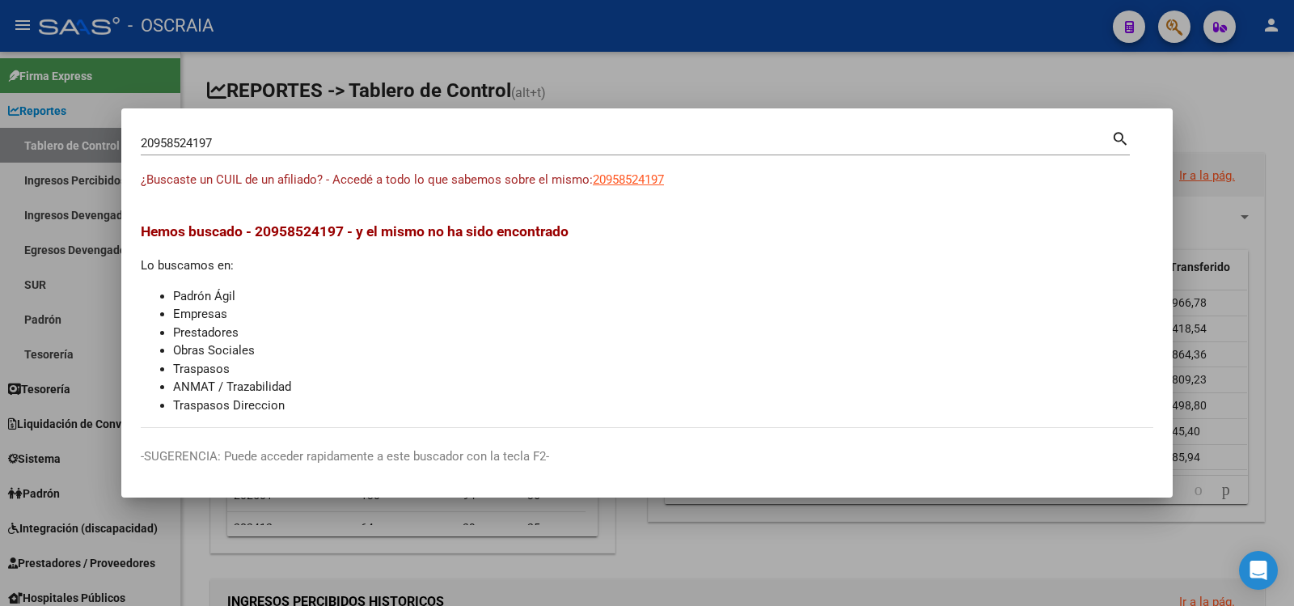
click at [360, 150] on div "20958524197 Buscar (apellido, dni, [PERSON_NAME], [PERSON_NAME], cuit, obra soc…" at bounding box center [626, 143] width 971 height 24
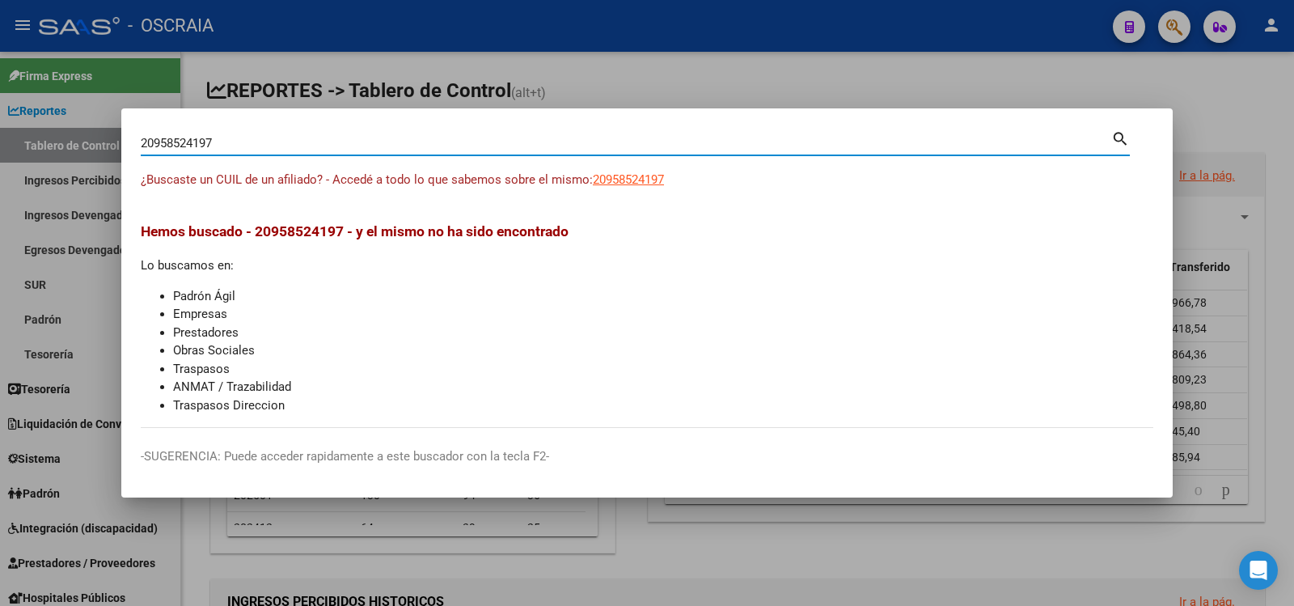
click at [357, 147] on input "20958524197" at bounding box center [626, 143] width 971 height 15
paste input "7-30629556-5"
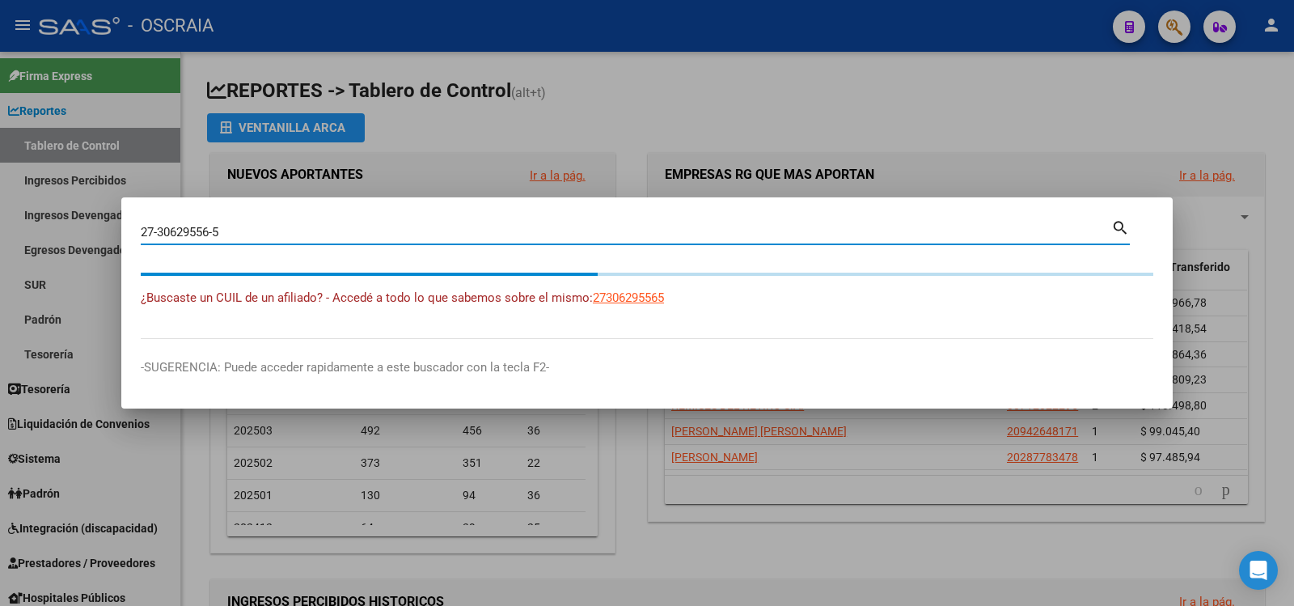
type input "27306295565"
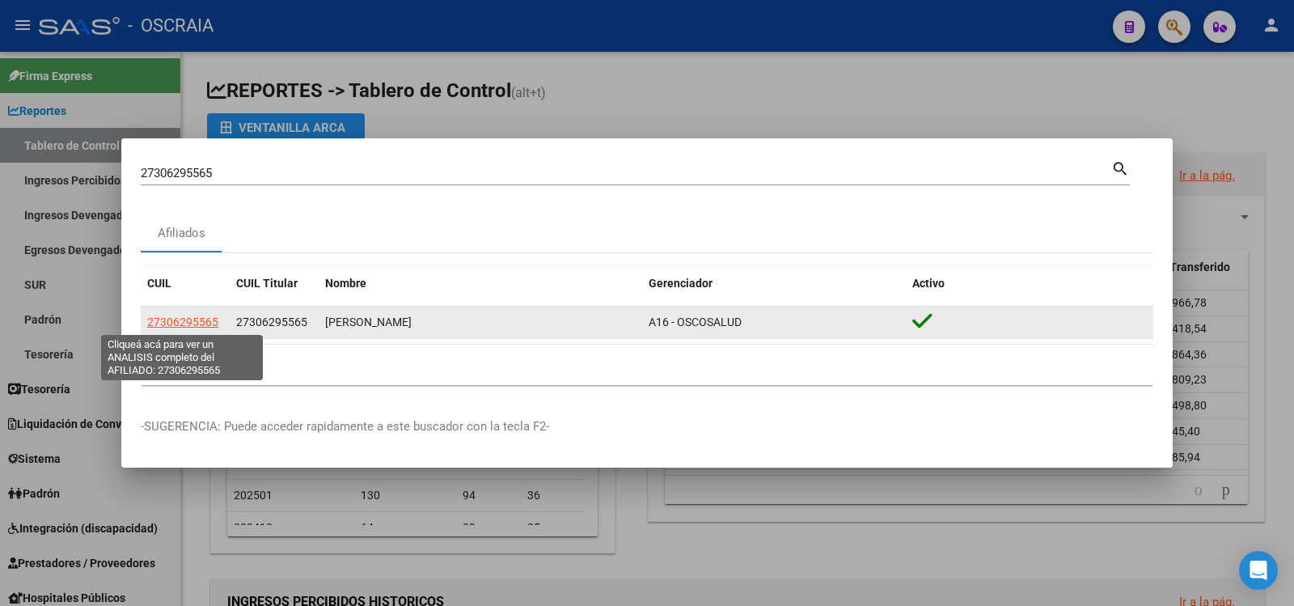
click at [213, 316] on span "27306295565" at bounding box center [182, 322] width 71 height 13
type textarea "27306295565"
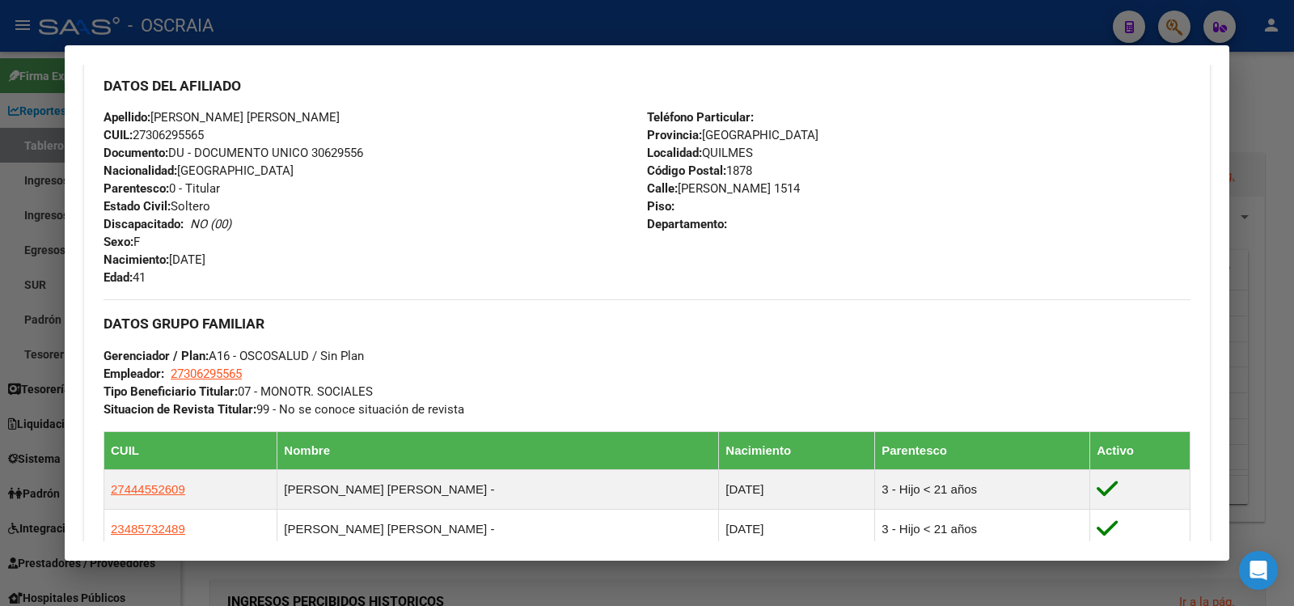
scroll to position [929, 0]
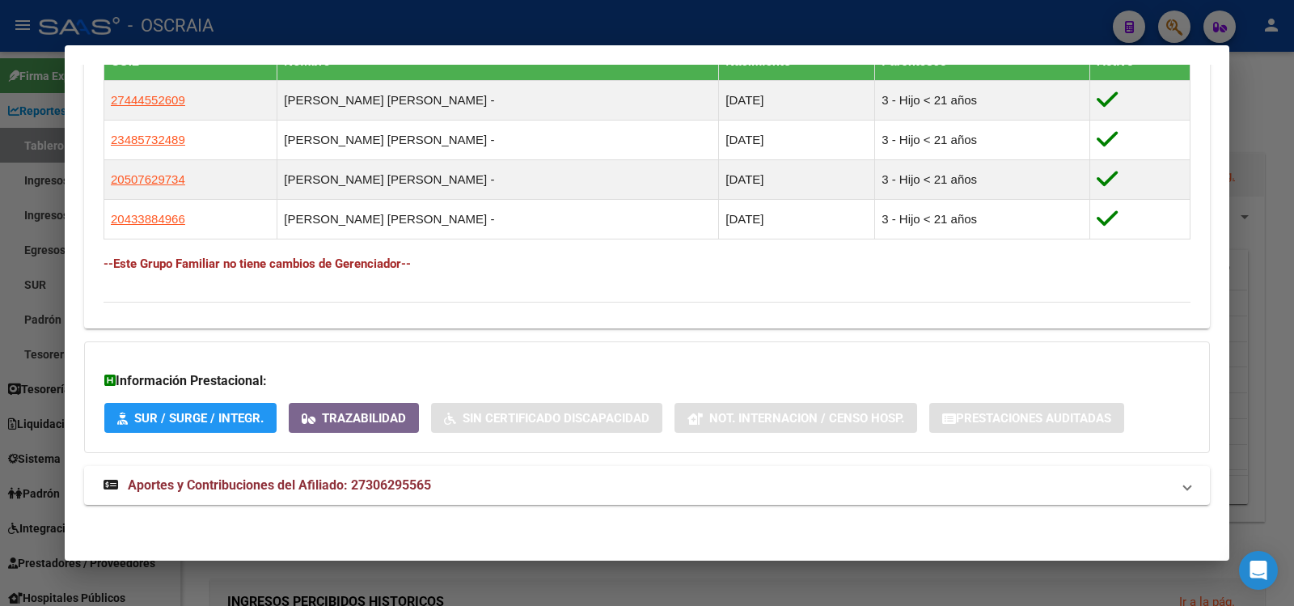
click at [437, 495] on mat-panel-title "Aportes y Contribuciones del Afiliado: 27306295565" at bounding box center [638, 485] width 1068 height 19
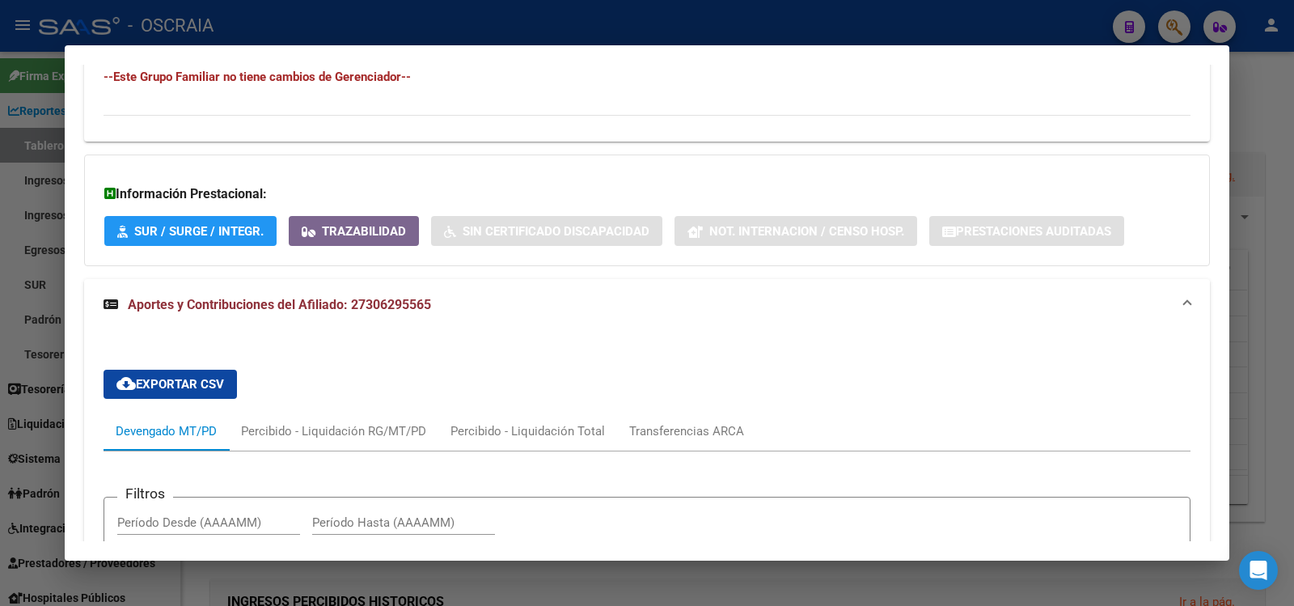
scroll to position [37, 0]
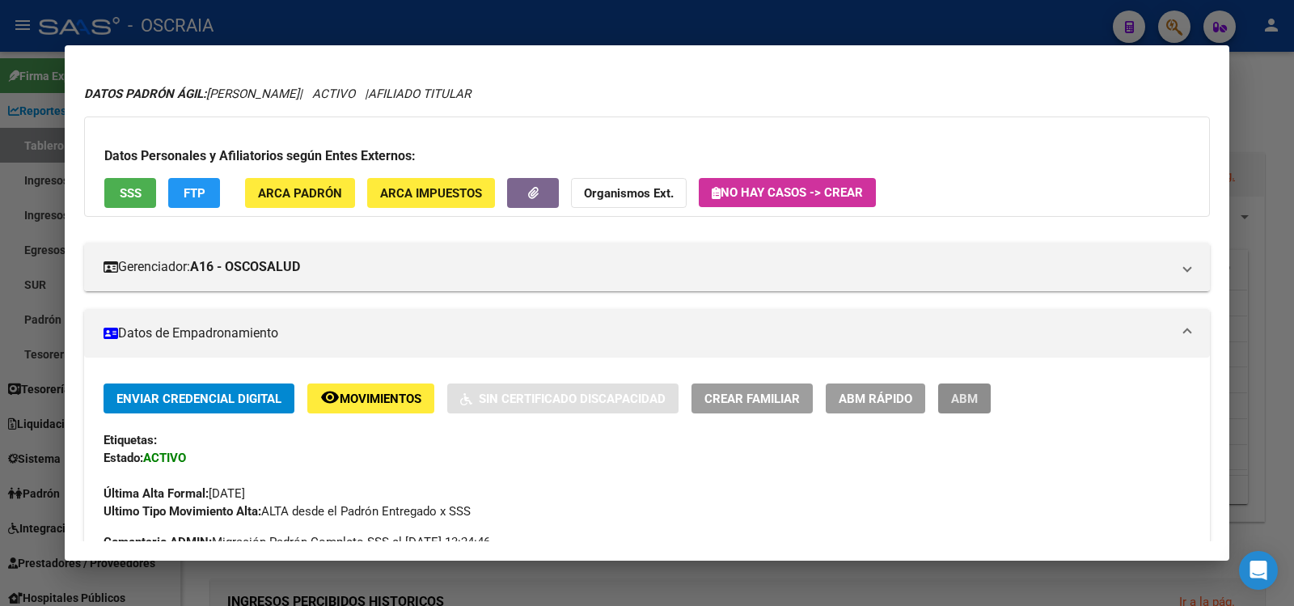
click at [967, 401] on span "ABM" at bounding box center [964, 399] width 27 height 15
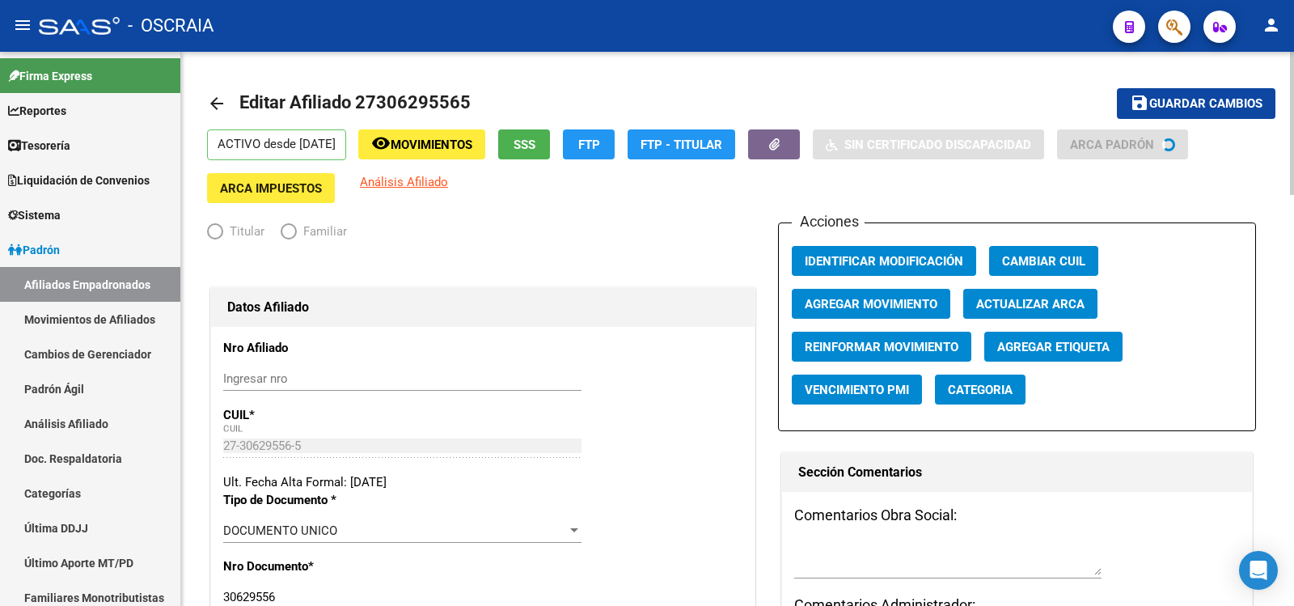
radio input "true"
type input "27-30629556-5"
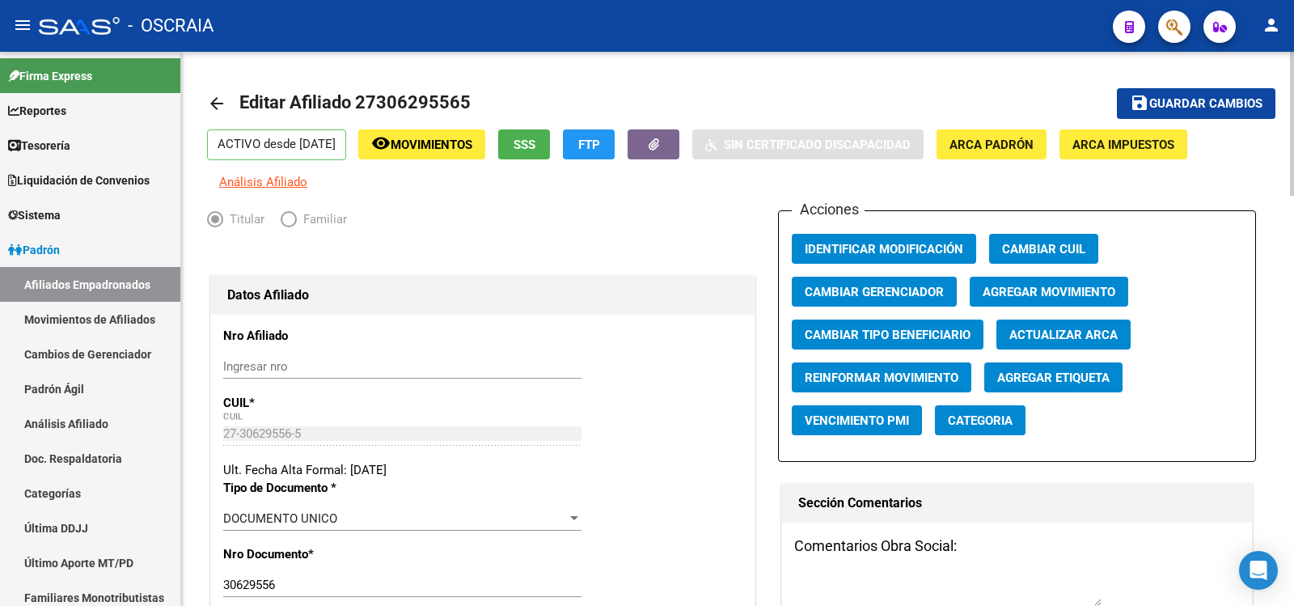
click at [1037, 292] on span "Agregar Movimiento" at bounding box center [1049, 292] width 133 height 15
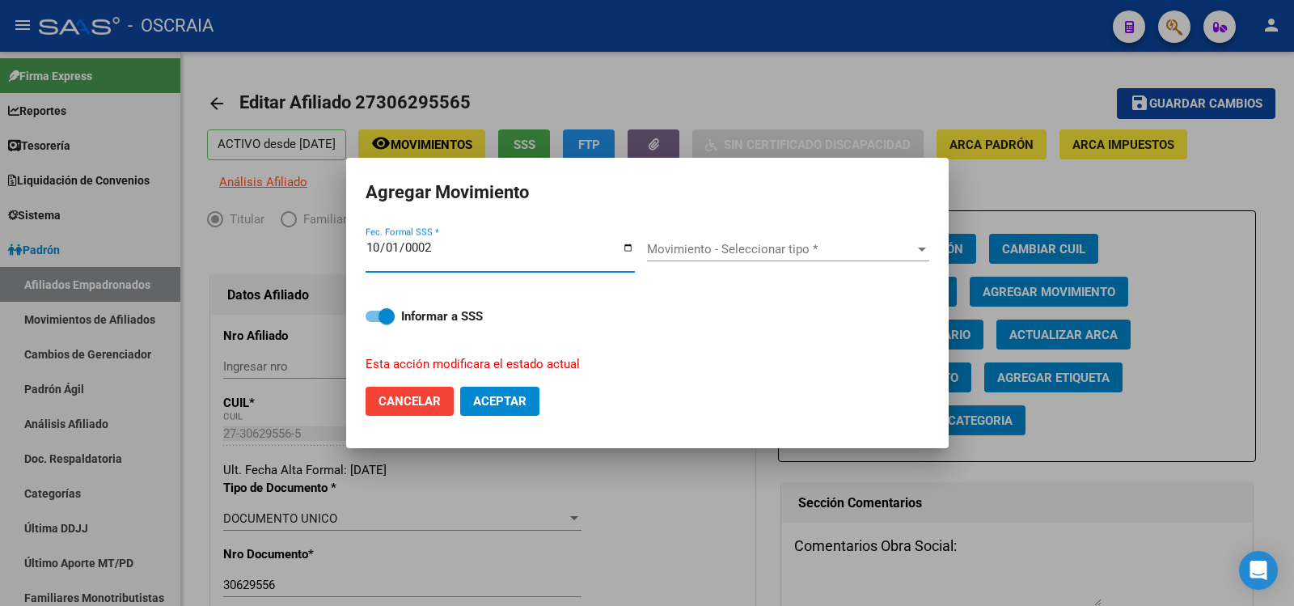
type input "0025-10-01"
type input "[DATE]"
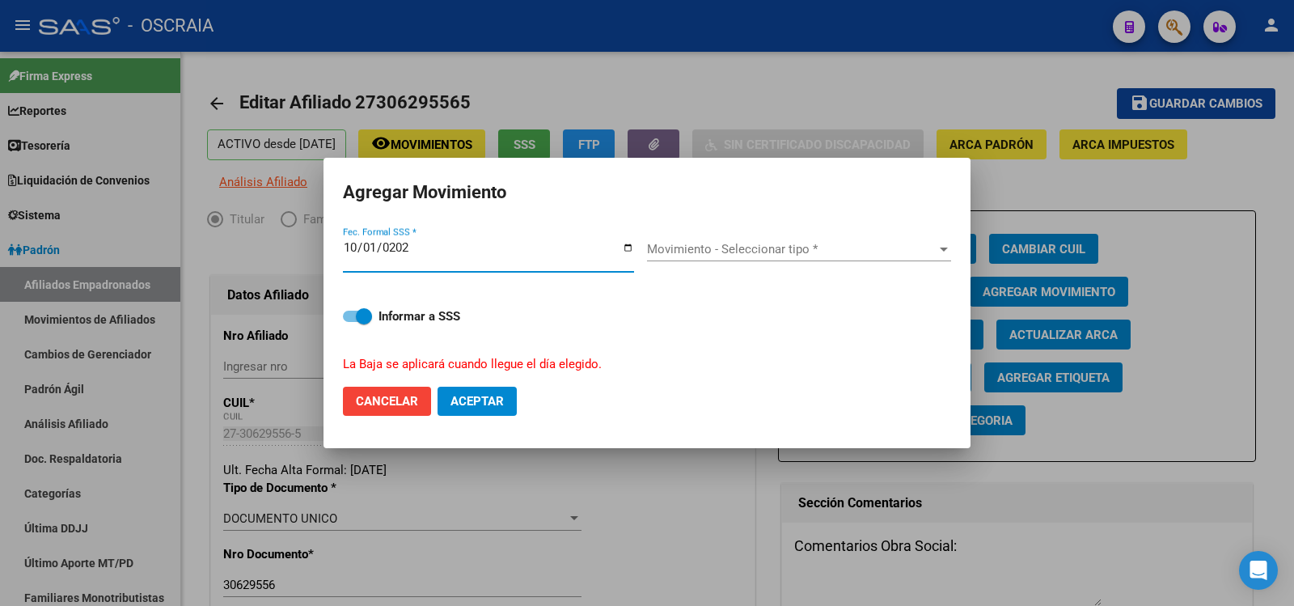
click at [724, 256] on span "Movimiento - Seleccionar tipo *" at bounding box center [792, 249] width 290 height 15
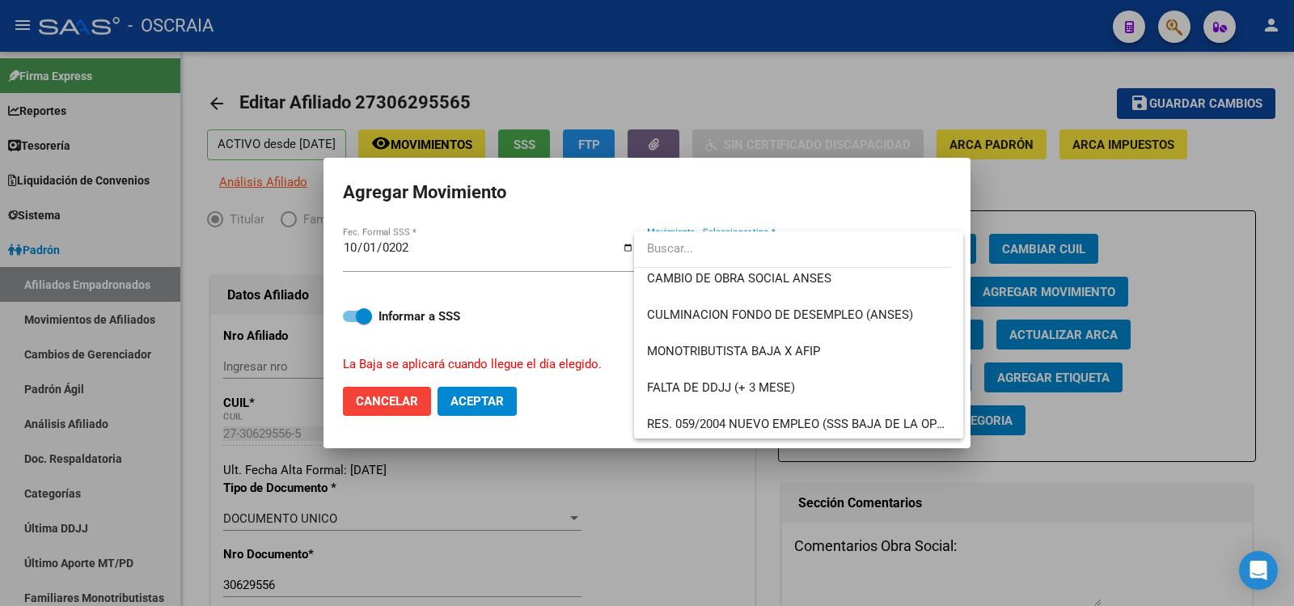
scroll to position [378, 0]
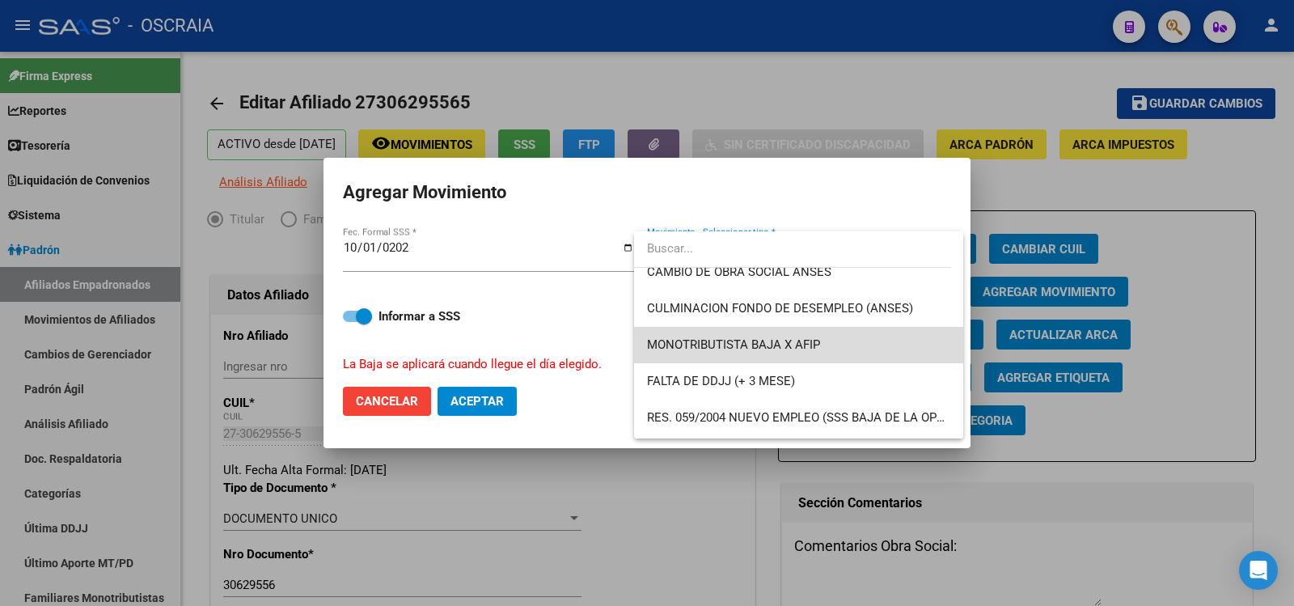
click at [906, 337] on span "MONOTRIBUTISTA BAJA X AFIP" at bounding box center [798, 345] width 303 height 36
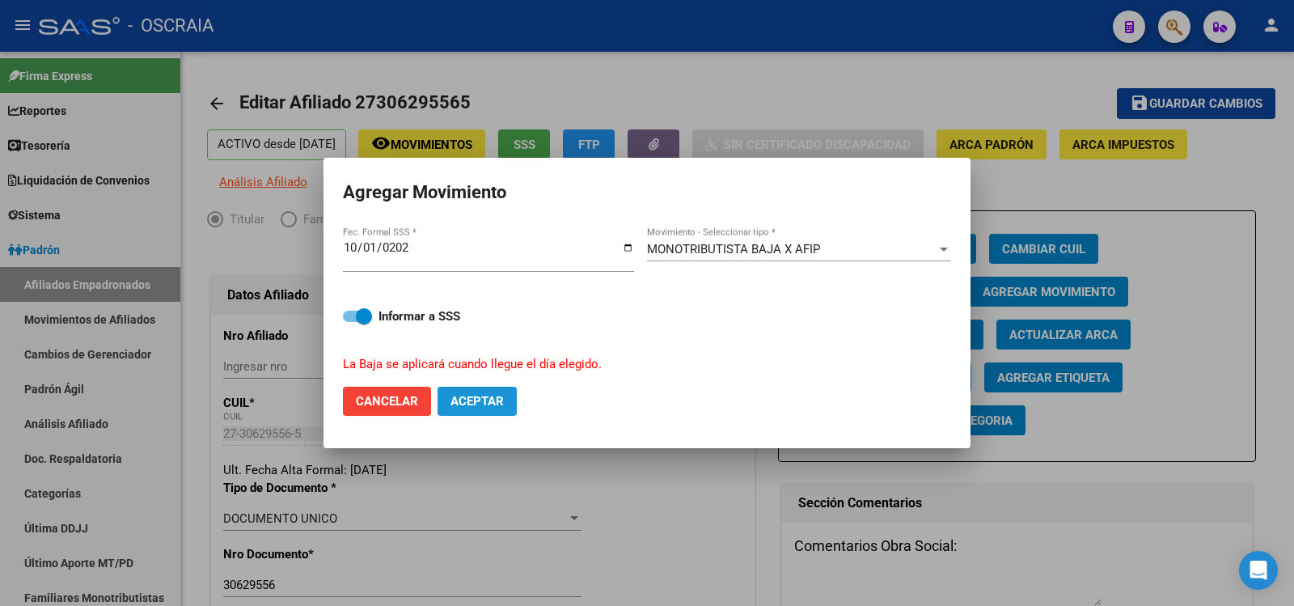
click at [477, 405] on span "Aceptar" at bounding box center [477, 401] width 53 height 15
checkbox input "false"
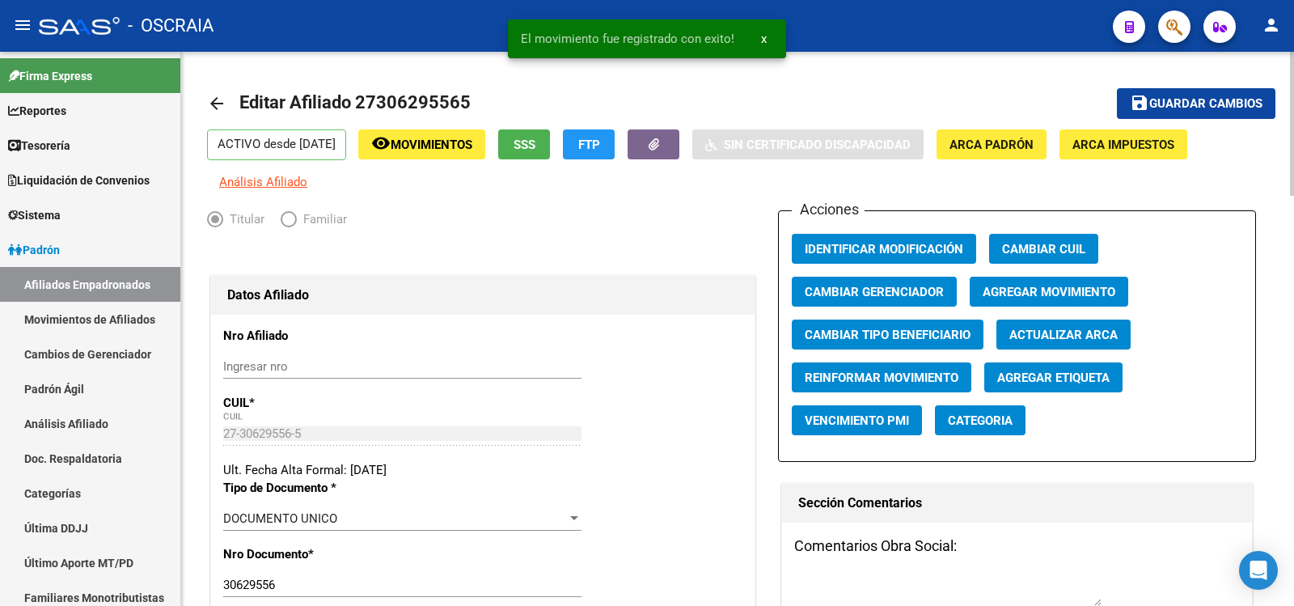
click at [417, 97] on span "Editar Afiliado 27306295565" at bounding box center [354, 102] width 231 height 20
click at [417, 98] on span "Editar Afiliado 27306295565" at bounding box center [354, 102] width 231 height 20
copy span "27306295565"
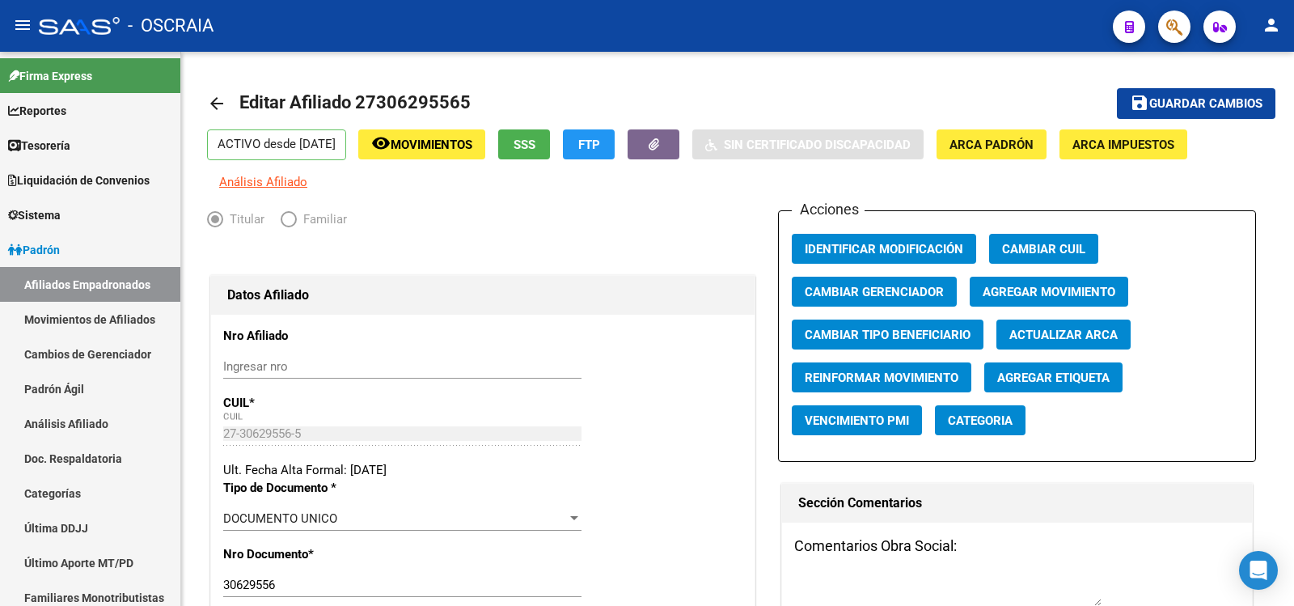
click at [1166, 30] on button "button" at bounding box center [1175, 27] width 32 height 32
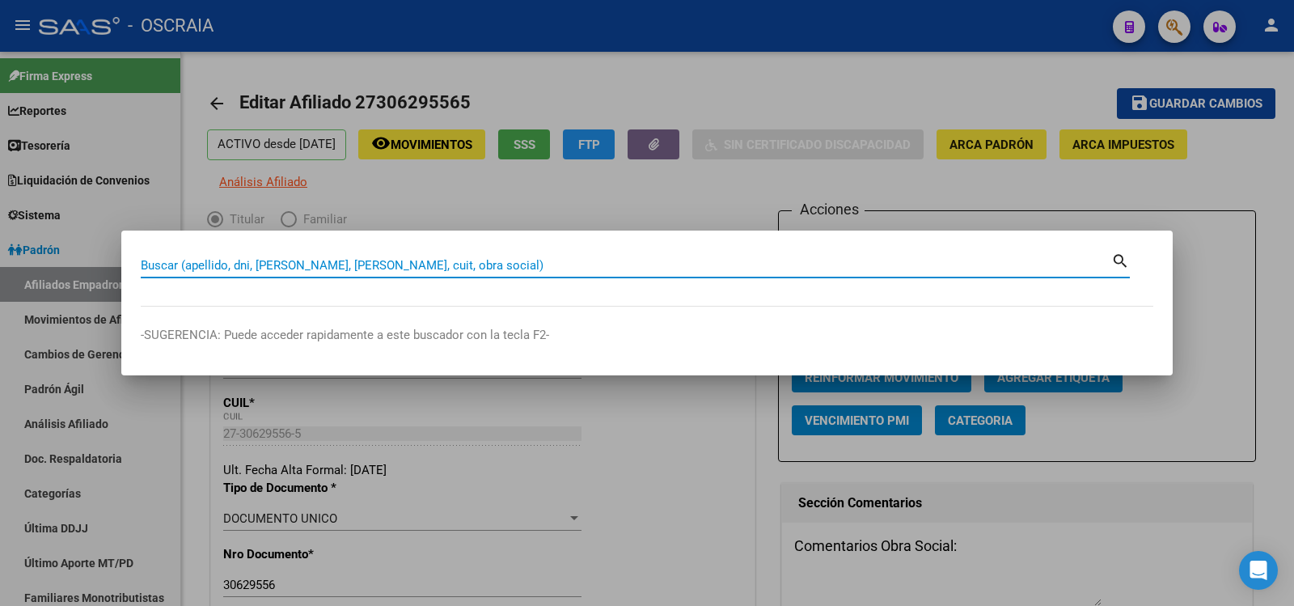
paste input "27306295565"
type input "27306295565"
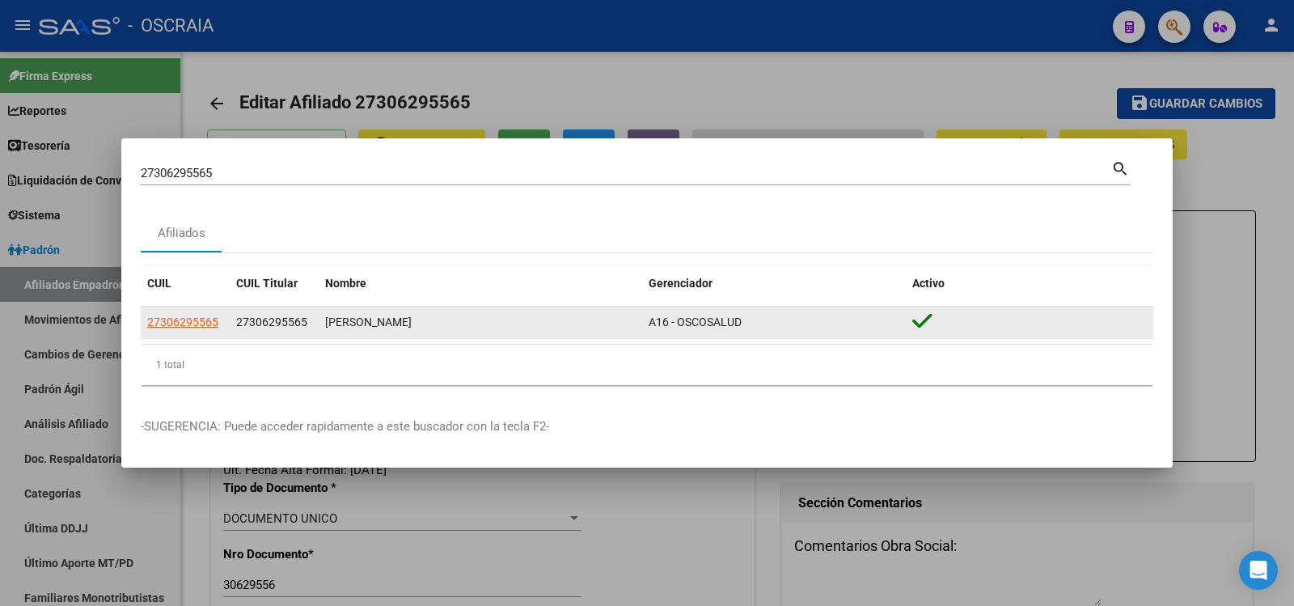
click at [366, 319] on div "[PERSON_NAME]" at bounding box center [480, 322] width 311 height 19
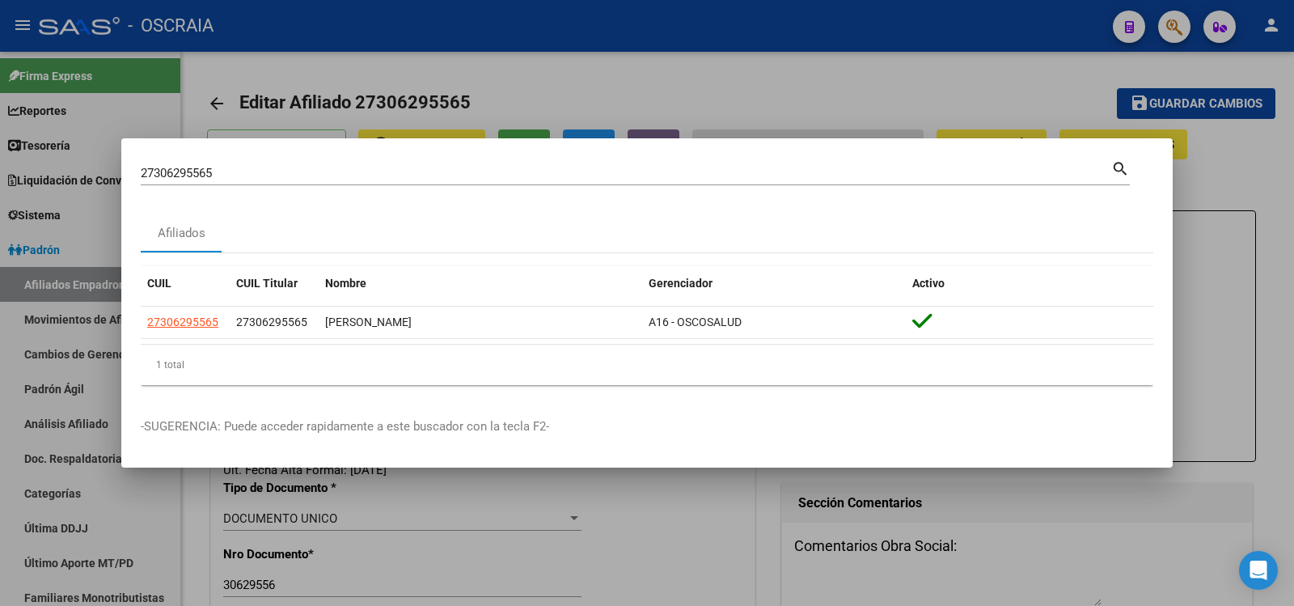
click at [522, 59] on div at bounding box center [647, 303] width 1294 height 606
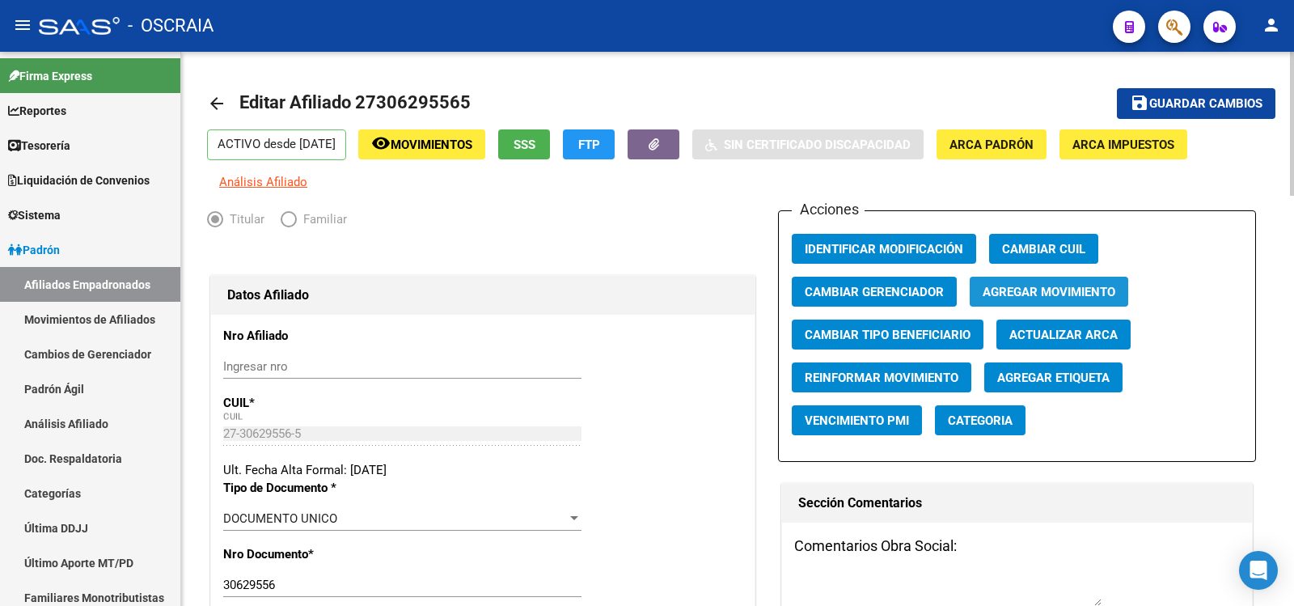
click at [1049, 287] on span "Agregar Movimiento" at bounding box center [1049, 292] width 133 height 15
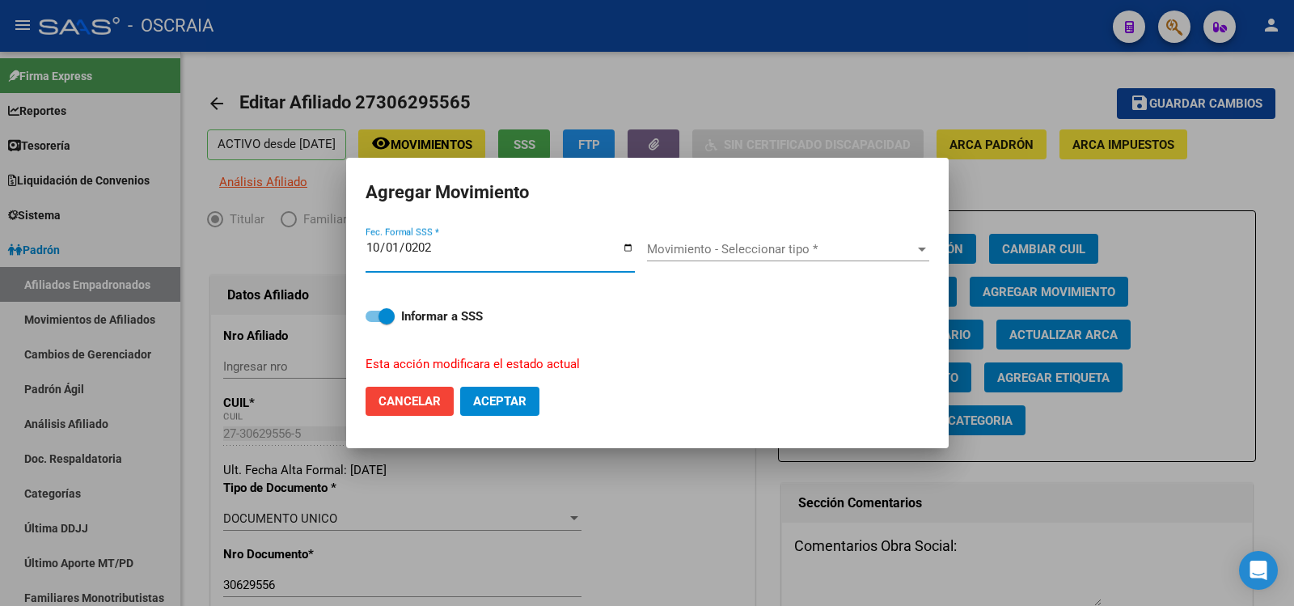
type input "[DATE]"
click at [655, 246] on span "Movimiento - Seleccionar tipo *" at bounding box center [781, 249] width 268 height 15
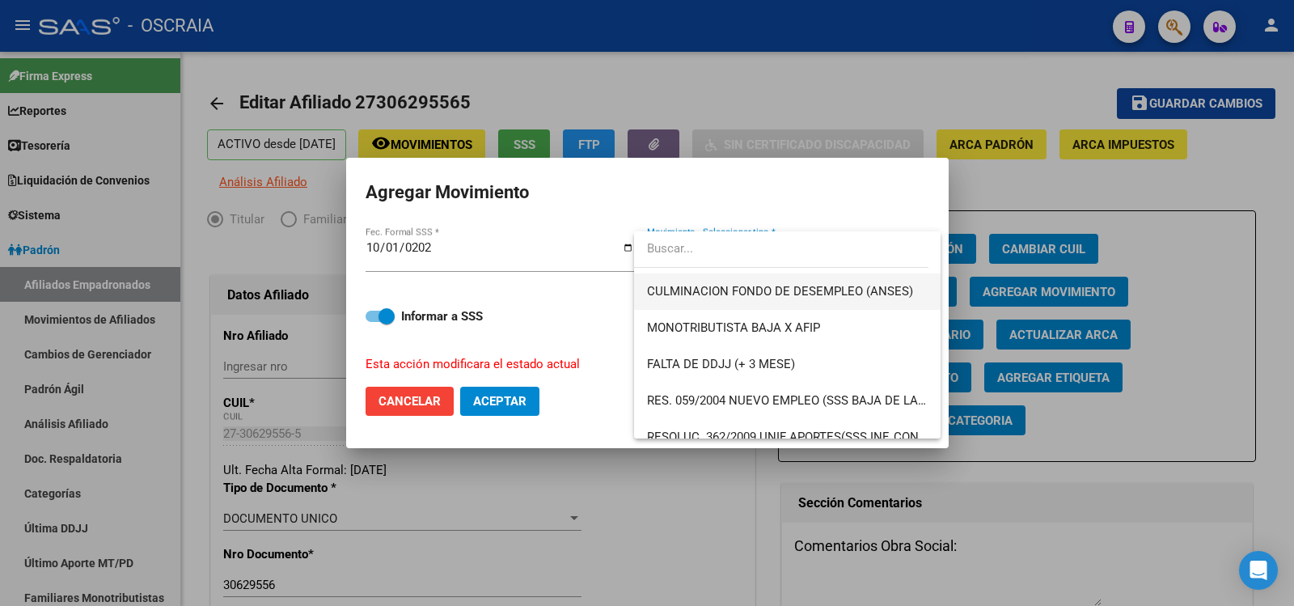
scroll to position [382, 0]
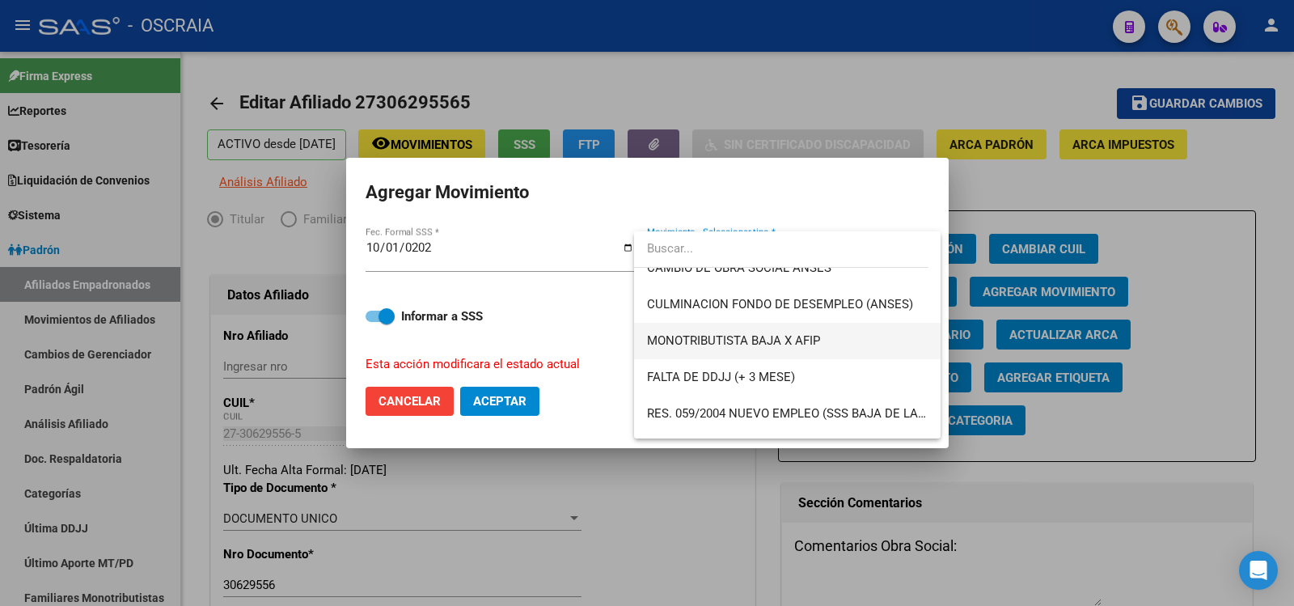
click at [757, 329] on span "MONOTRIBUTISTA BAJA X AFIP" at bounding box center [787, 341] width 281 height 36
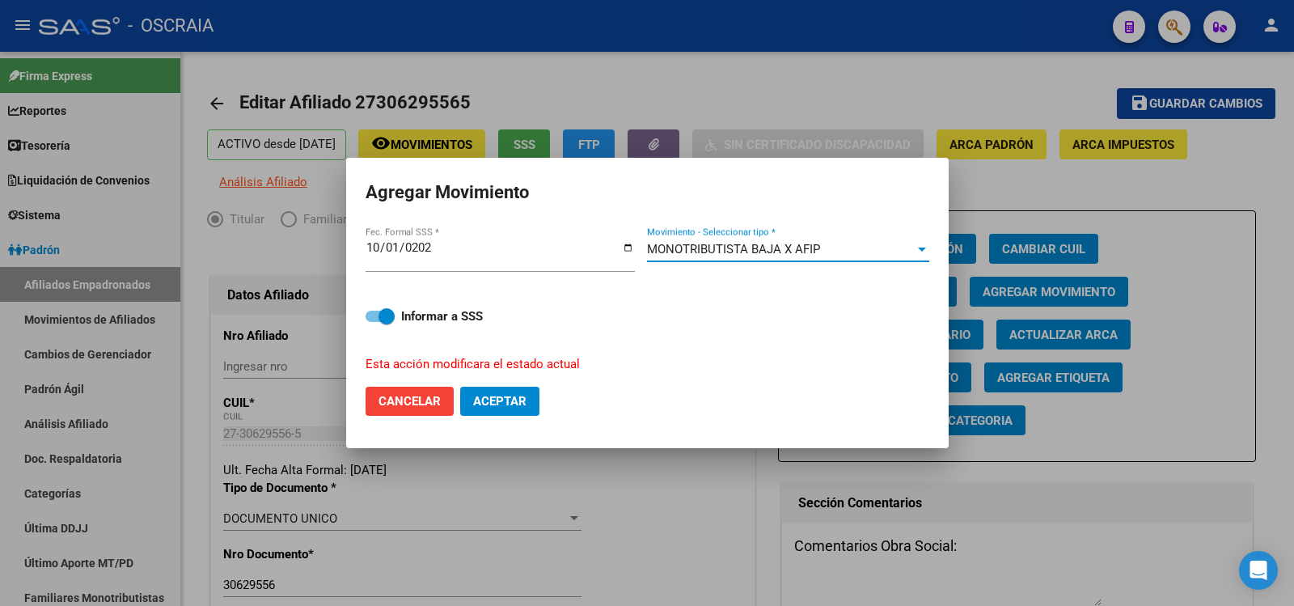
click at [498, 401] on span "Aceptar" at bounding box center [499, 401] width 53 height 15
checkbox input "false"
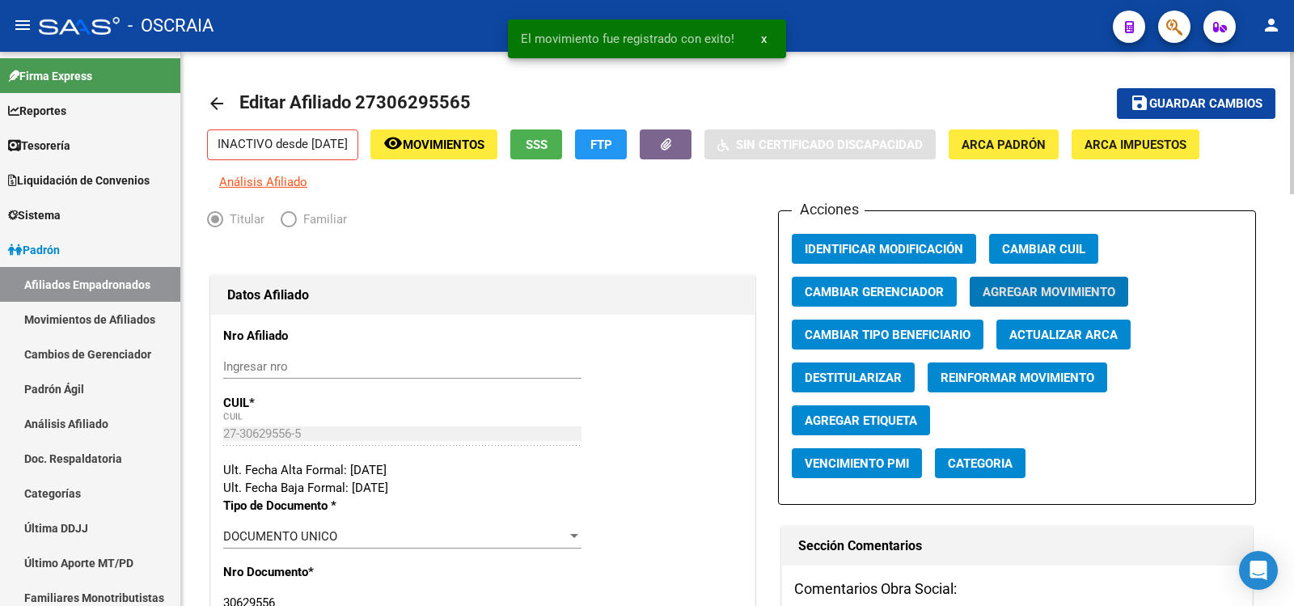
click at [409, 104] on span "Editar Afiliado 27306295565" at bounding box center [354, 102] width 231 height 20
copy h1 "27306295565"
click at [1180, 22] on icon "button" at bounding box center [1175, 27] width 16 height 19
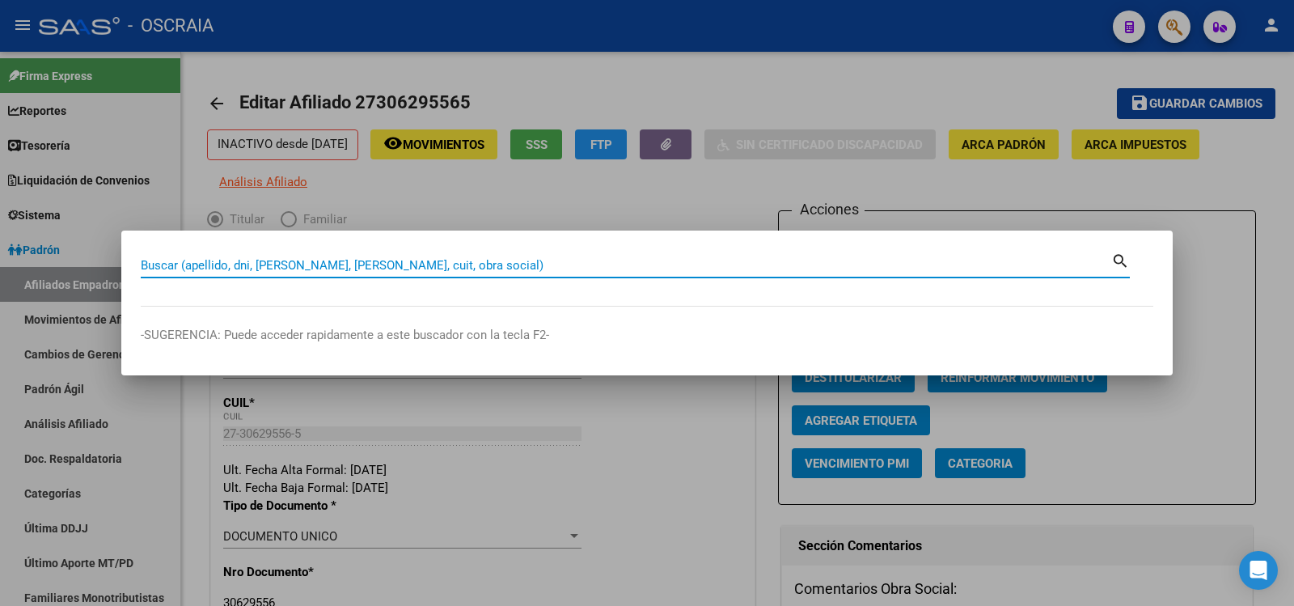
paste input "27306295565"
type input "27306295565"
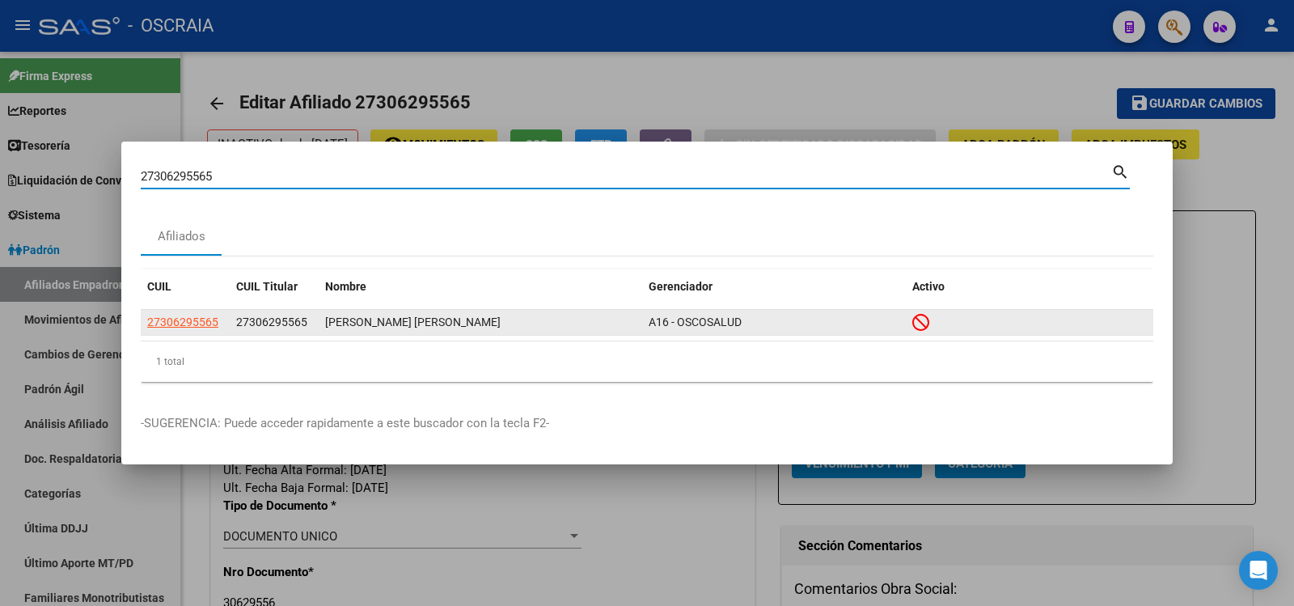
click at [354, 329] on div "[PERSON_NAME] [PERSON_NAME]" at bounding box center [480, 322] width 311 height 19
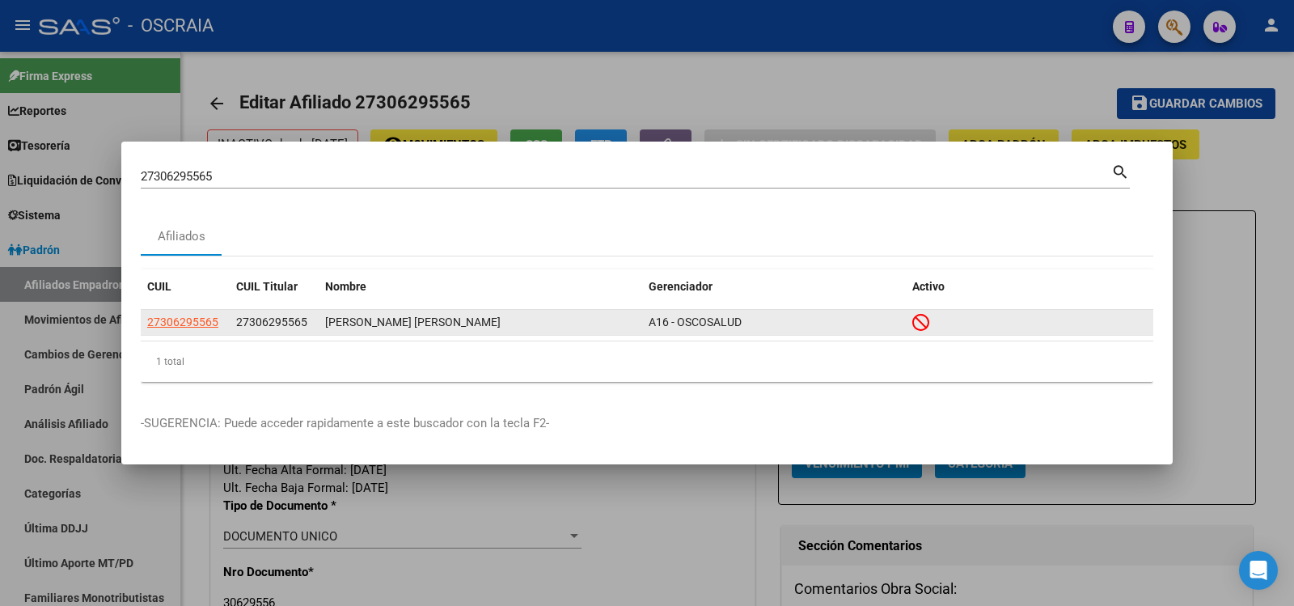
click at [354, 329] on div "[PERSON_NAME] [PERSON_NAME]" at bounding box center [480, 322] width 311 height 19
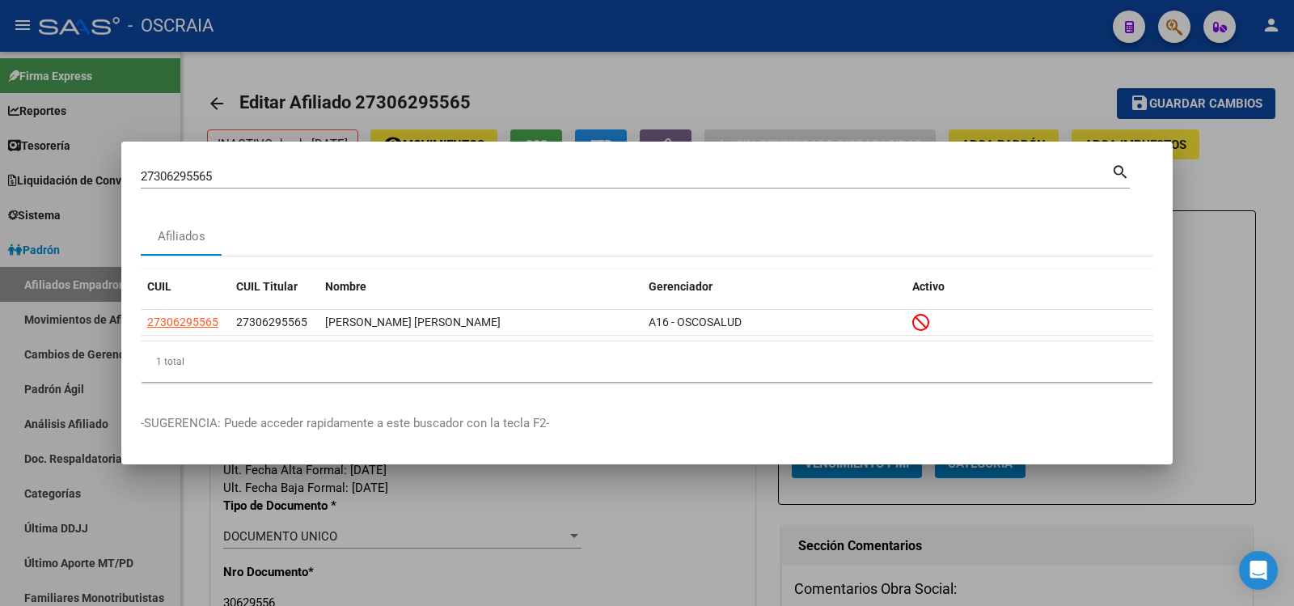
copy div "[PERSON_NAME] [PERSON_NAME]"
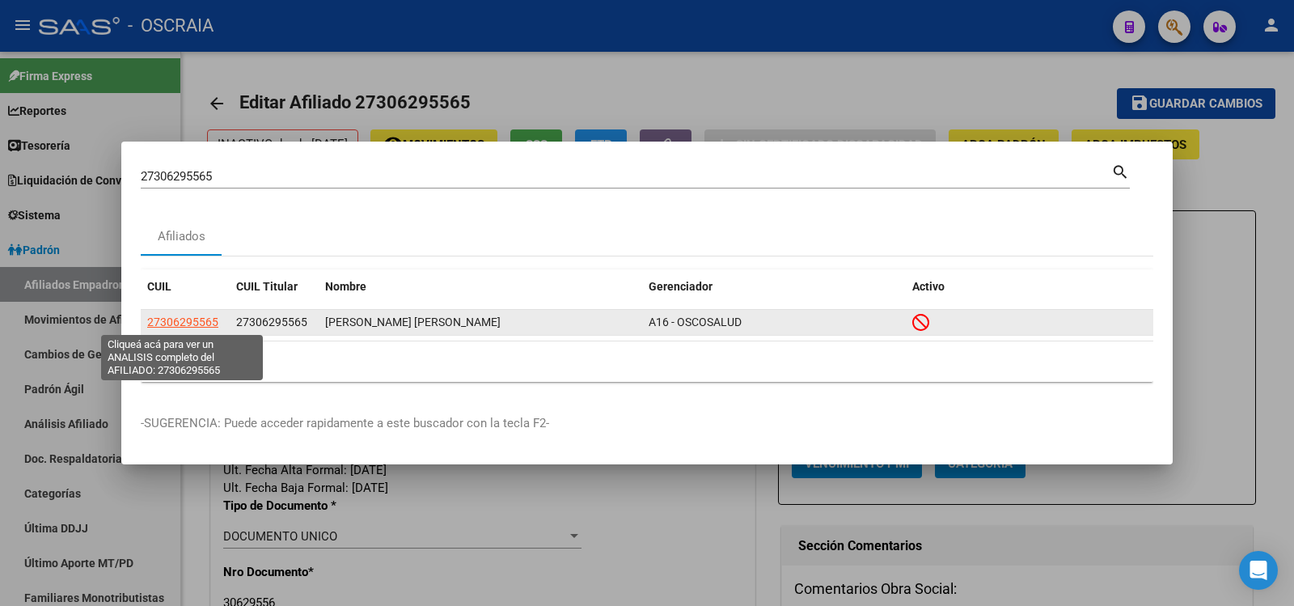
click at [184, 328] on span "27306295565" at bounding box center [182, 322] width 71 height 13
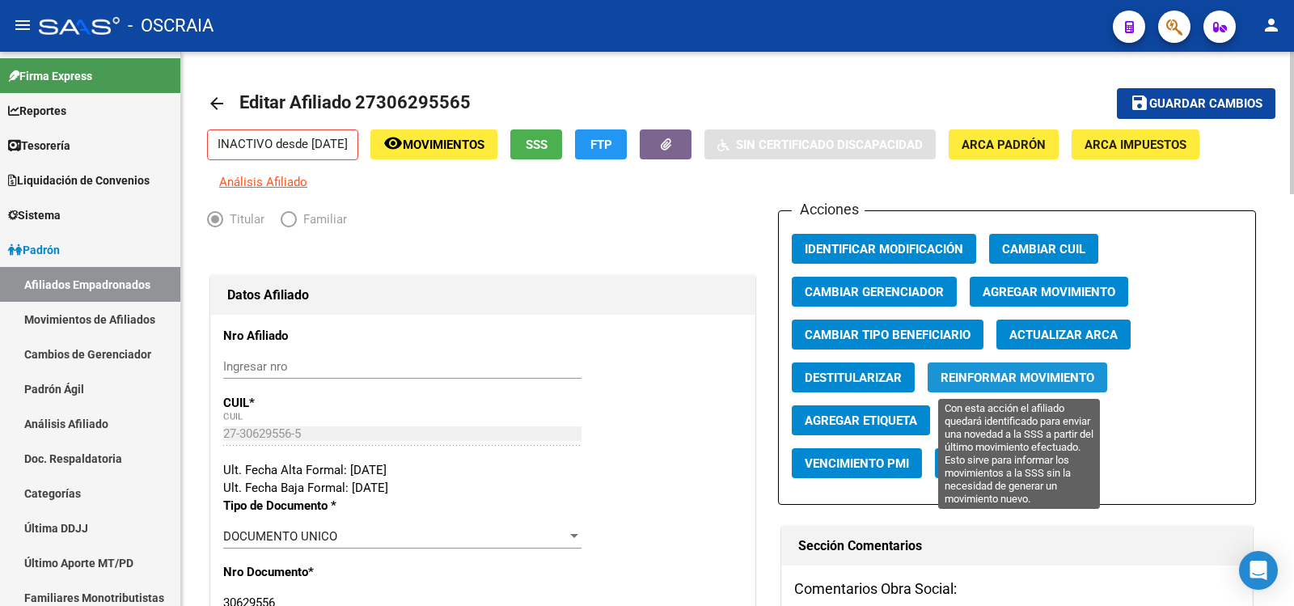
click at [1091, 378] on span "Reinformar Movimiento" at bounding box center [1018, 378] width 154 height 15
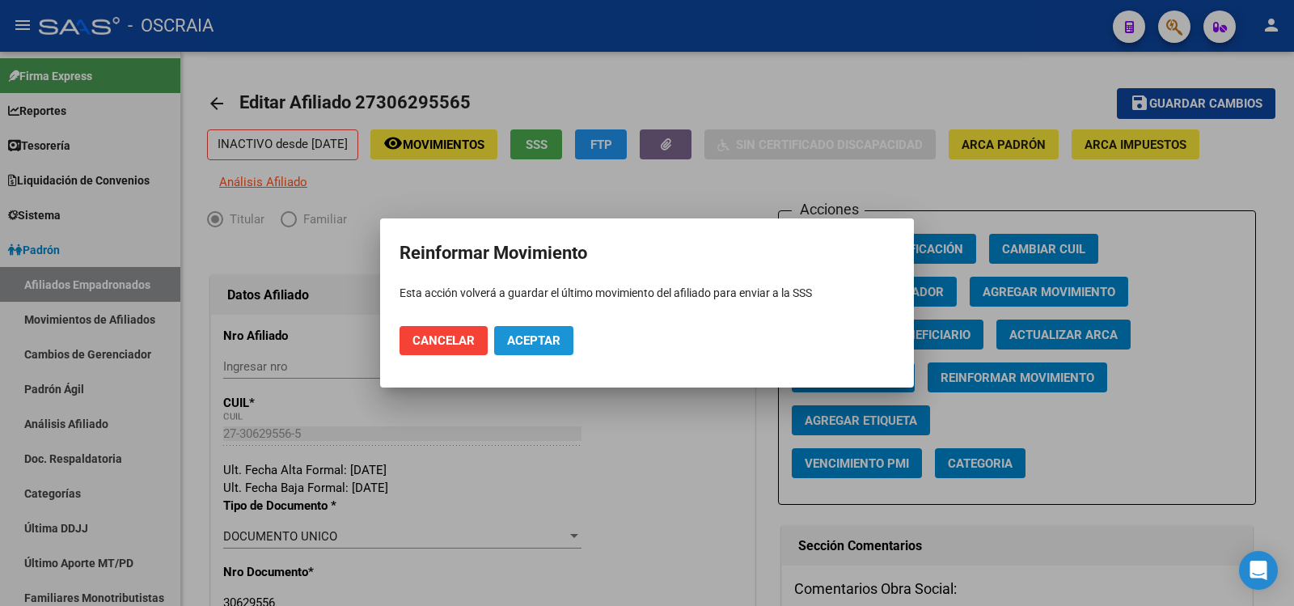
click at [548, 336] on span "Aceptar" at bounding box center [533, 340] width 53 height 15
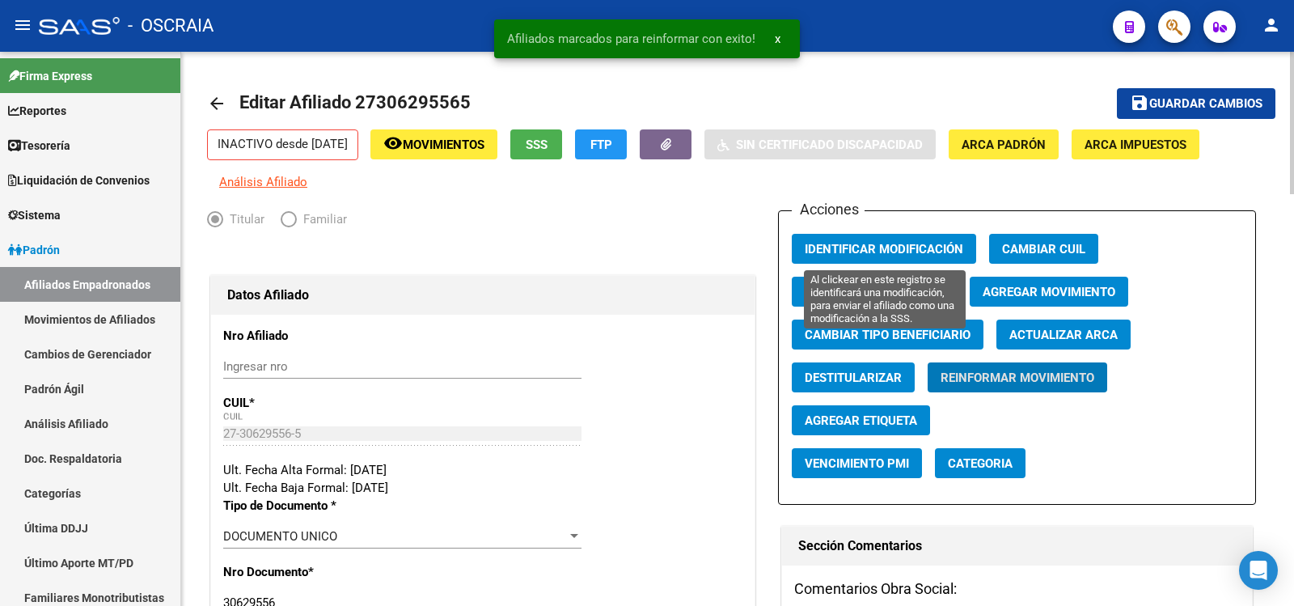
click at [828, 248] on span "Identificar Modificación" at bounding box center [884, 249] width 159 height 15
click at [842, 250] on span "Identificar Modificación" at bounding box center [884, 249] width 159 height 15
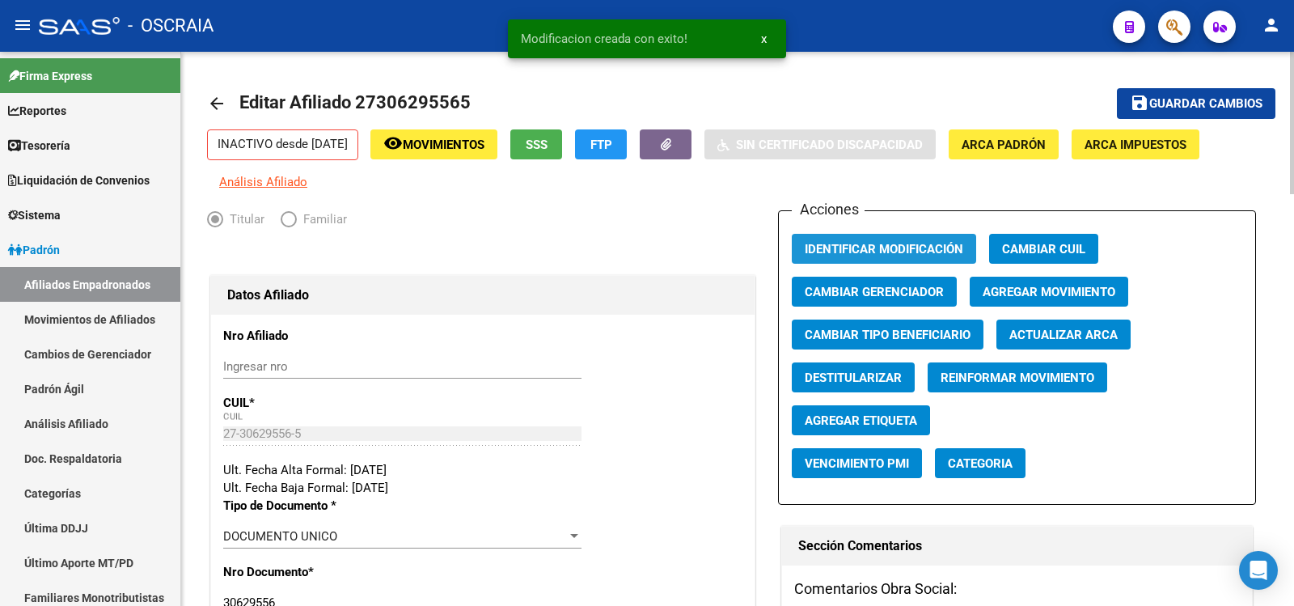
click at [842, 250] on span "Identificar Modificación" at bounding box center [884, 249] width 159 height 15
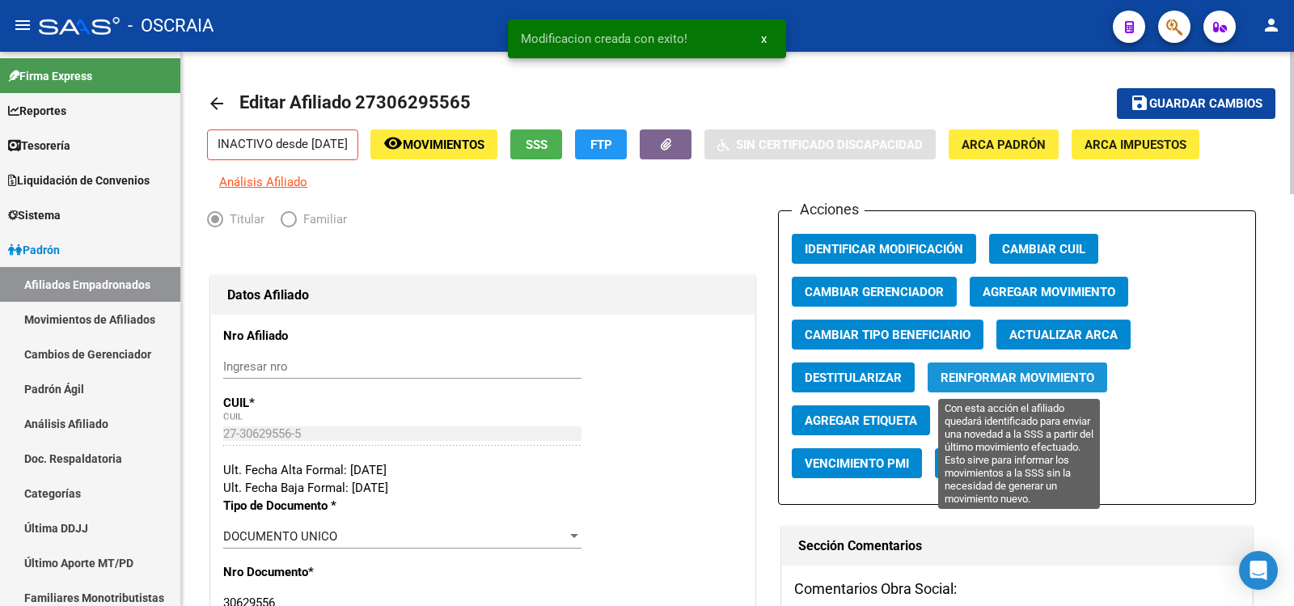
click at [1040, 374] on span "Reinformar Movimiento" at bounding box center [1018, 378] width 154 height 15
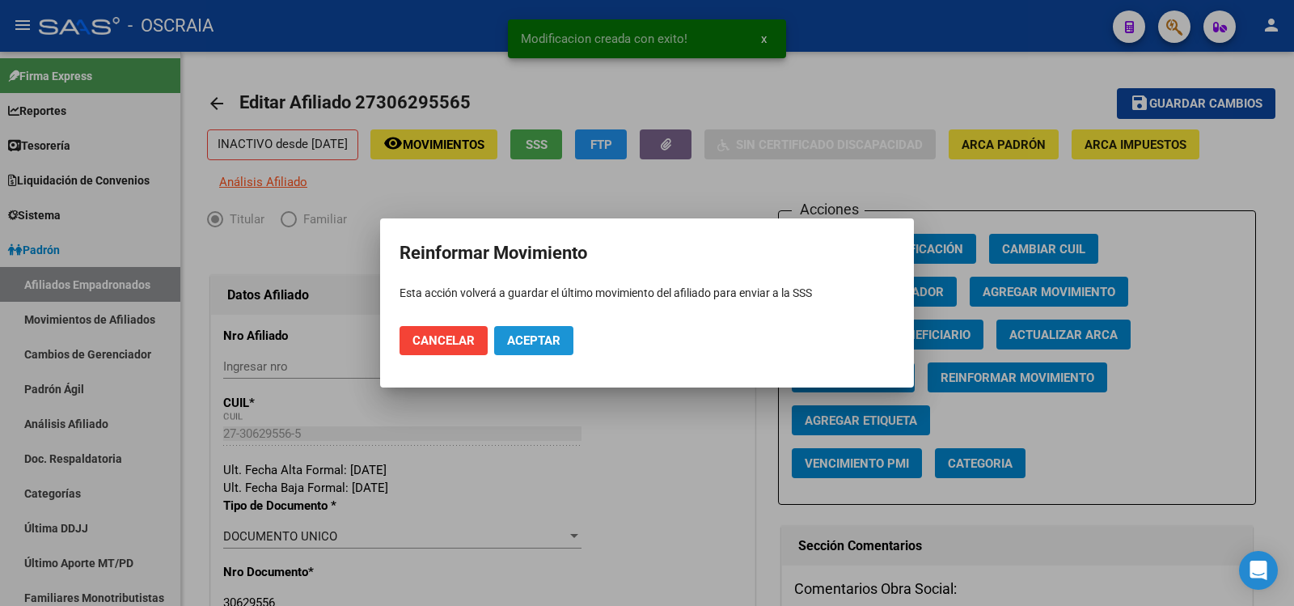
drag, startPoint x: 527, startPoint y: 333, endPoint x: 471, endPoint y: 343, distance: 56.8
click at [526, 333] on button "Aceptar" at bounding box center [533, 340] width 79 height 29
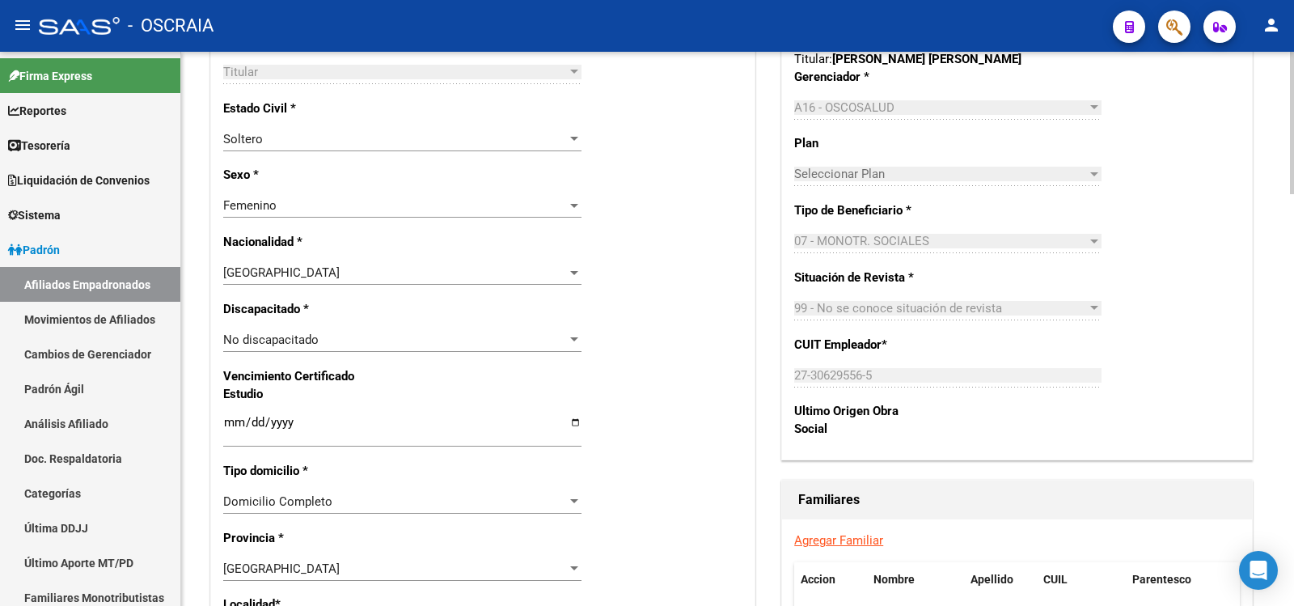
scroll to position [0, 0]
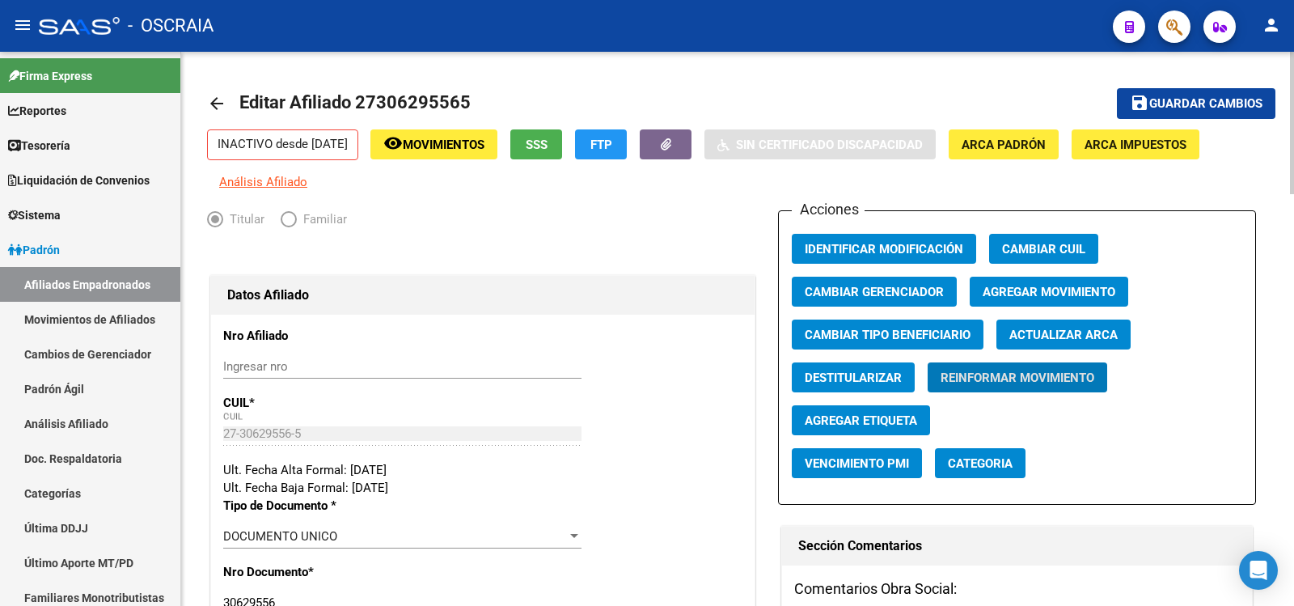
click at [398, 99] on span "Editar Afiliado 27306295565" at bounding box center [354, 102] width 231 height 20
click at [398, 98] on span "Editar Afiliado 27306295565" at bounding box center [354, 102] width 231 height 20
copy h1 "27306295565"
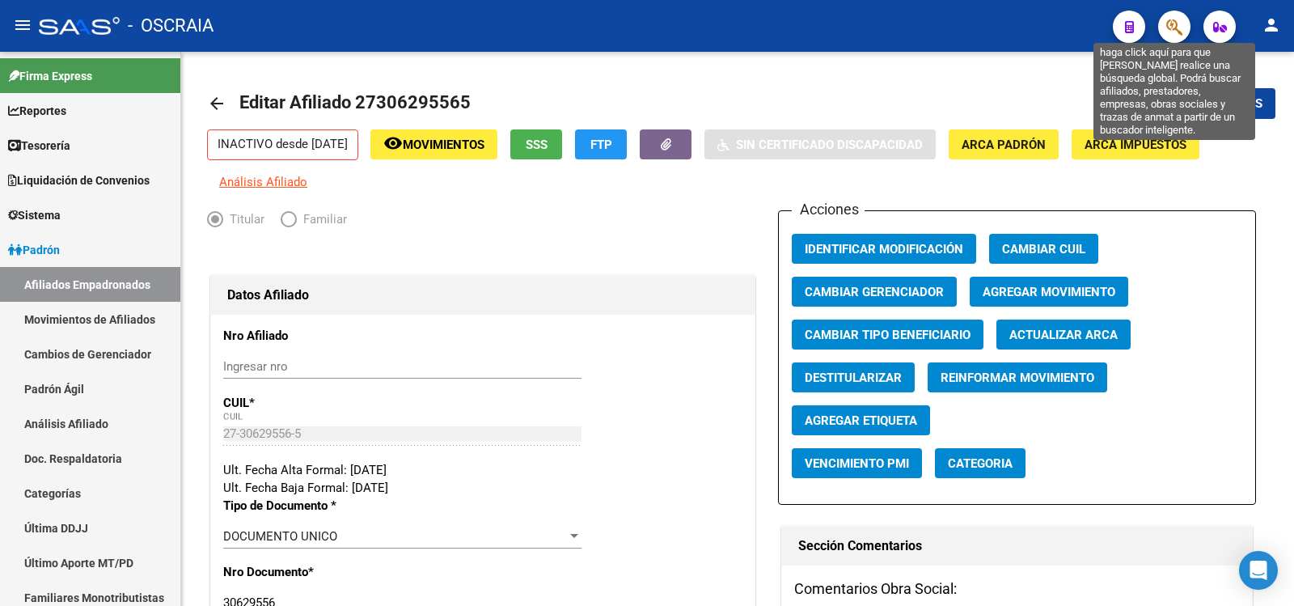
click at [1172, 23] on icon "button" at bounding box center [1175, 27] width 16 height 19
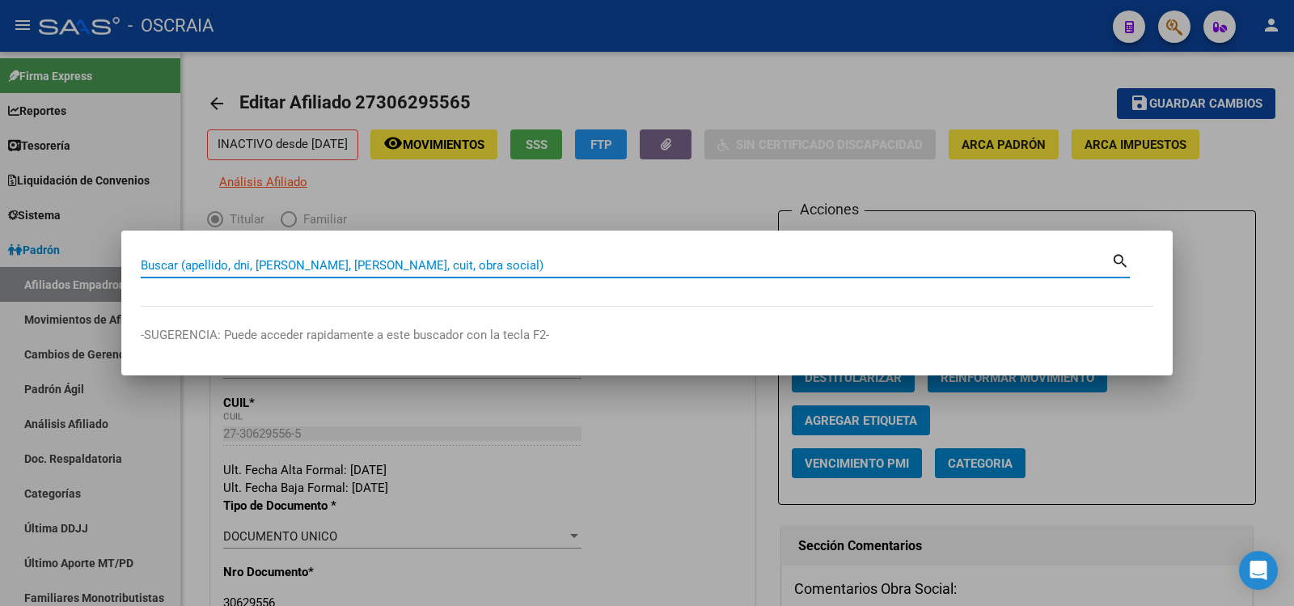
paste input "27306295565"
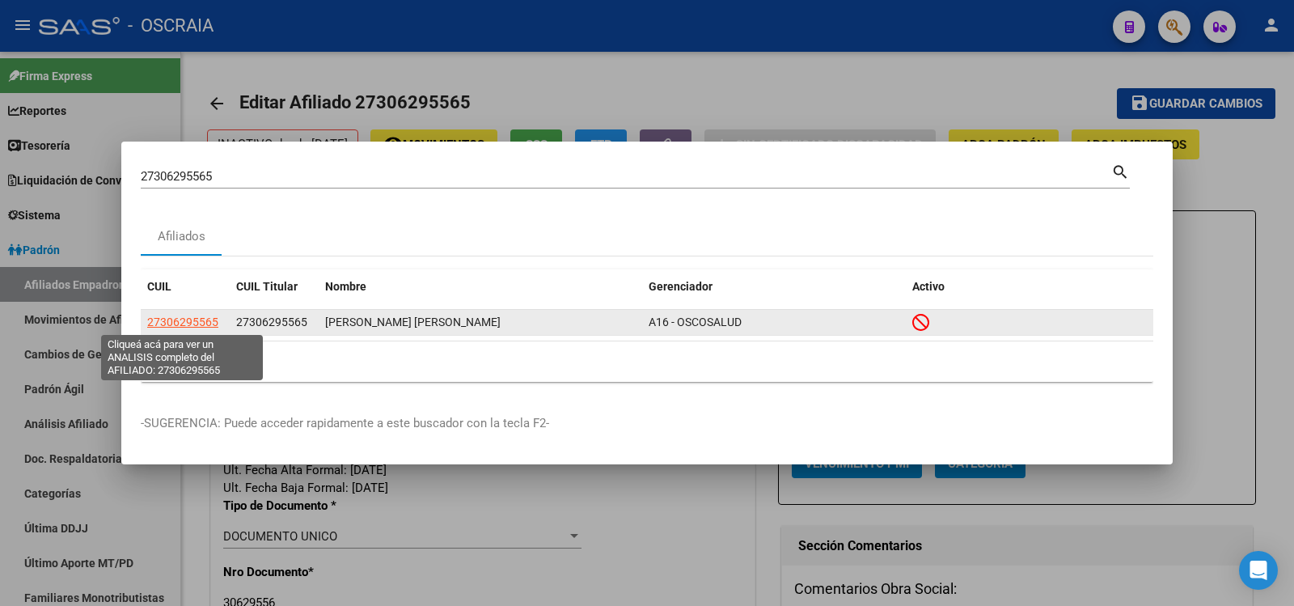
click at [198, 321] on span "27306295565" at bounding box center [182, 322] width 71 height 13
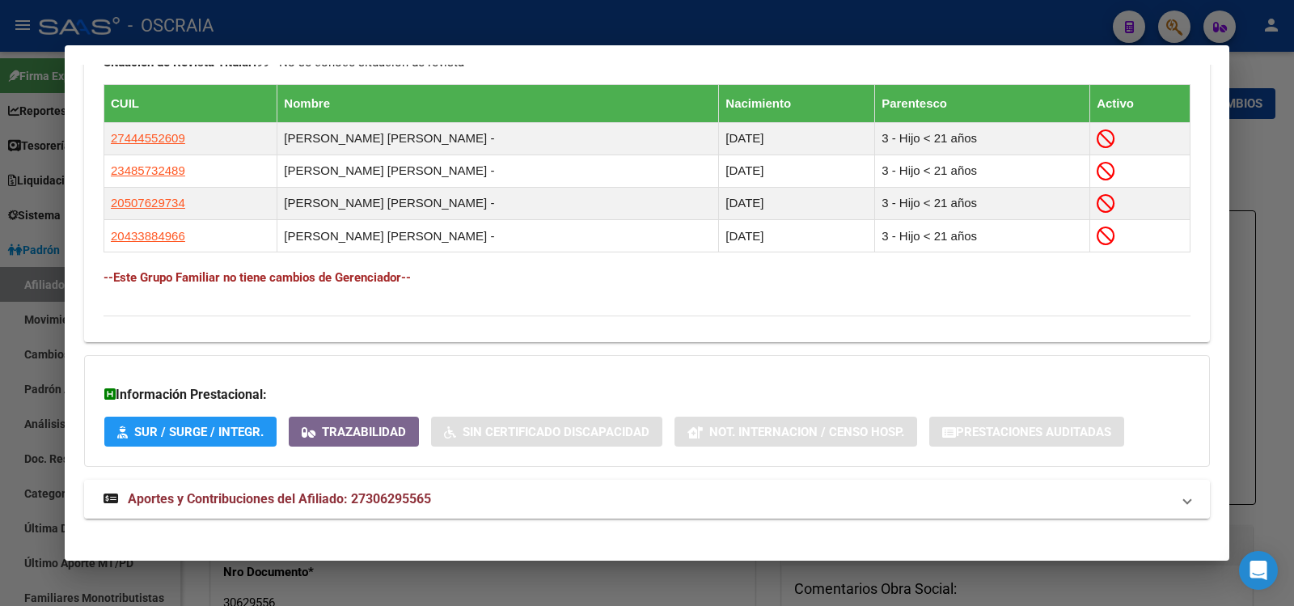
scroll to position [936, 0]
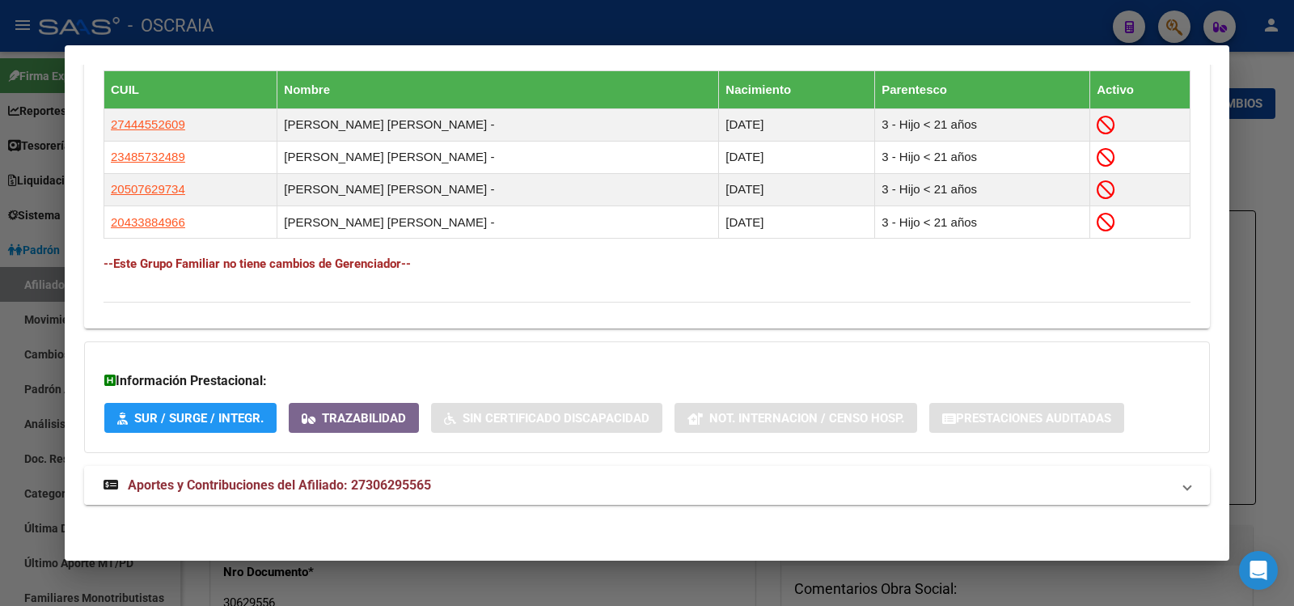
click at [426, 497] on mat-expansion-panel-header "Aportes y Contribuciones del Afiliado: 27306295565" at bounding box center [647, 485] width 1126 height 39
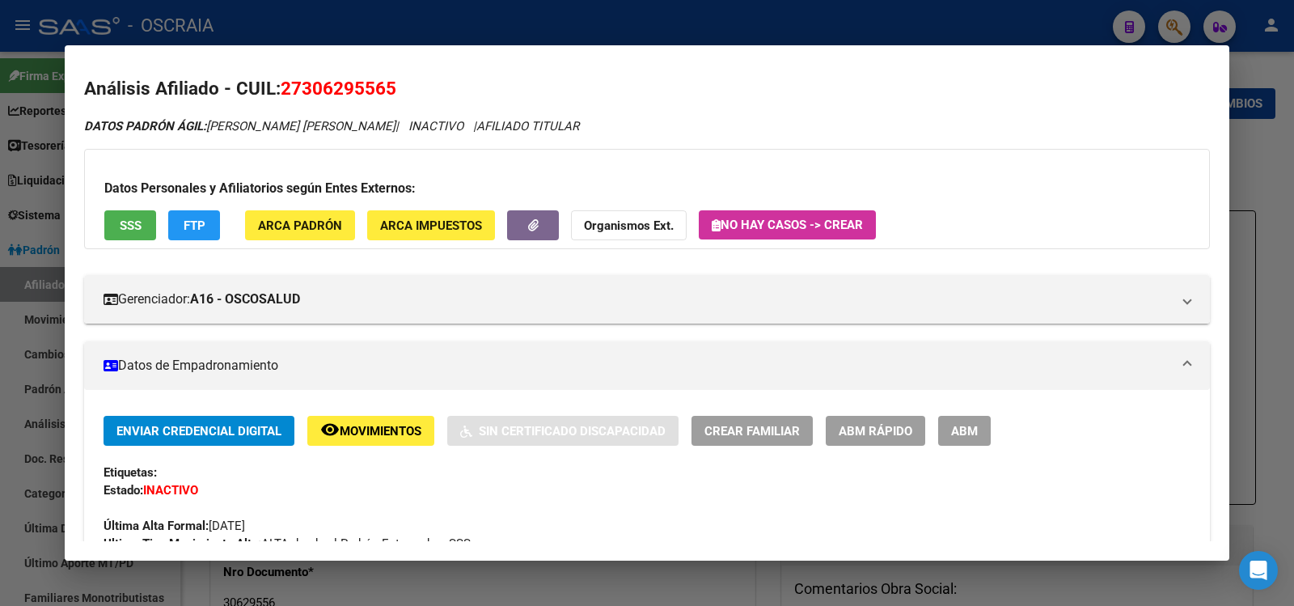
scroll to position [0, 0]
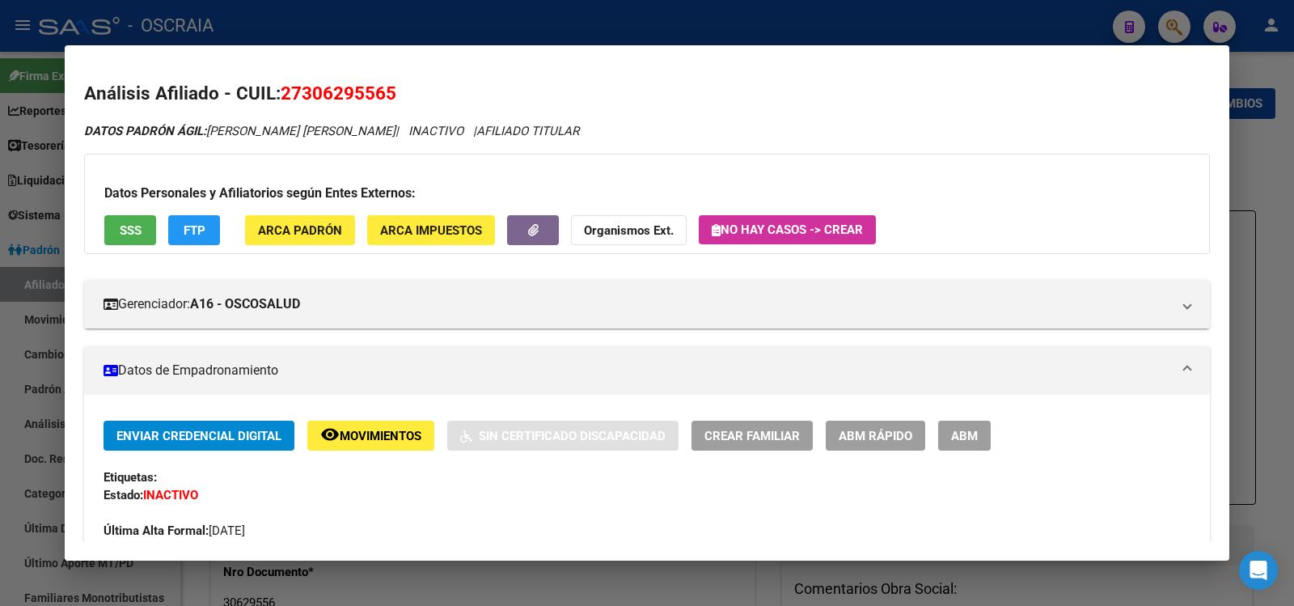
drag, startPoint x: 213, startPoint y: 128, endPoint x: 383, endPoint y: 125, distance: 170.7
click at [383, 125] on icon "DATOS PADRÓN ÁGIL: [PERSON_NAME] [PERSON_NAME] | INACTIVO | AFILIADO TITULAR" at bounding box center [331, 131] width 495 height 15
copy icon "[PERSON_NAME] [PERSON_NAME]"
click at [387, 87] on span "27306295565" at bounding box center [339, 93] width 116 height 21
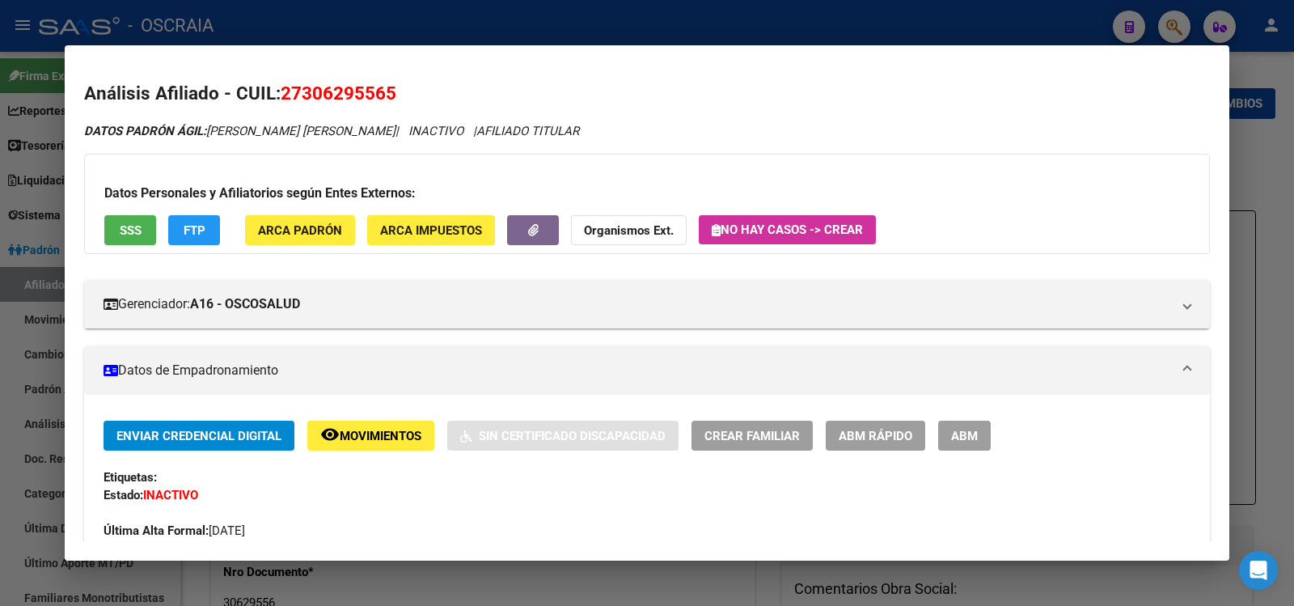
copy span "27306295565"
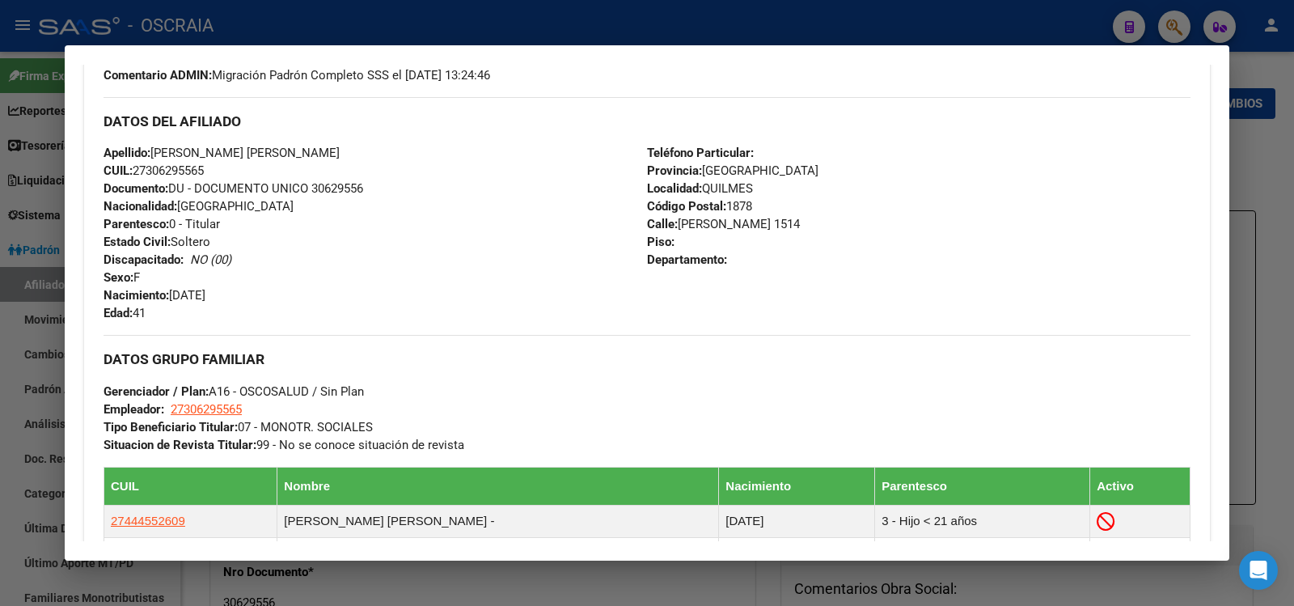
scroll to position [809, 0]
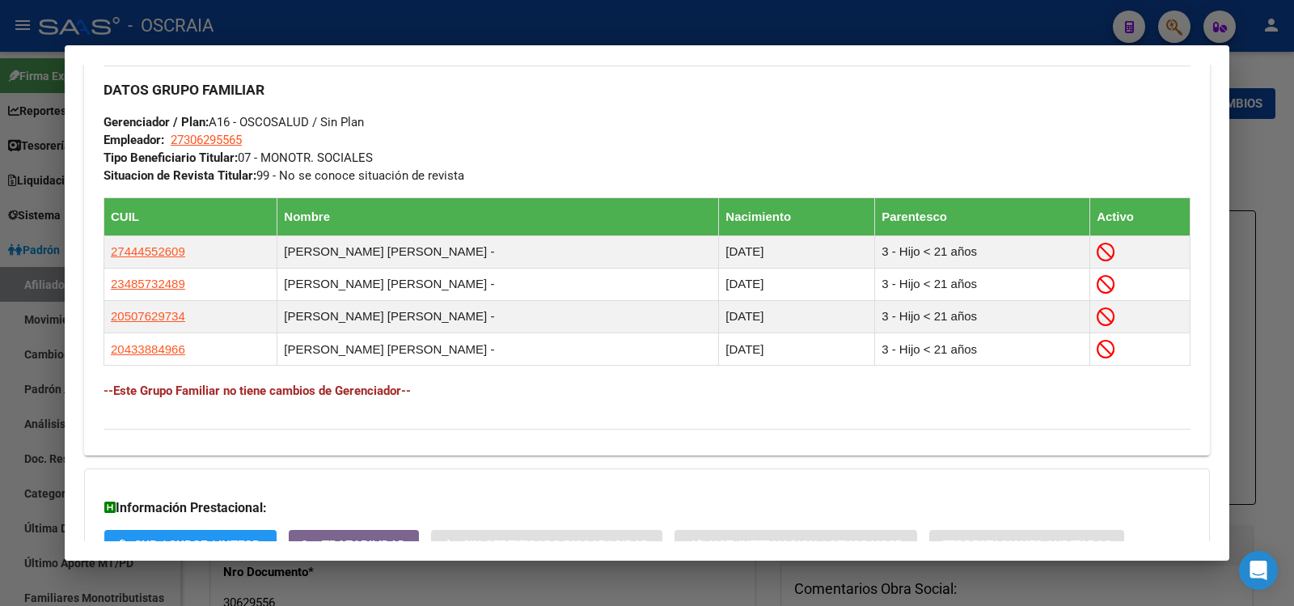
click at [595, 28] on div at bounding box center [647, 303] width 1294 height 606
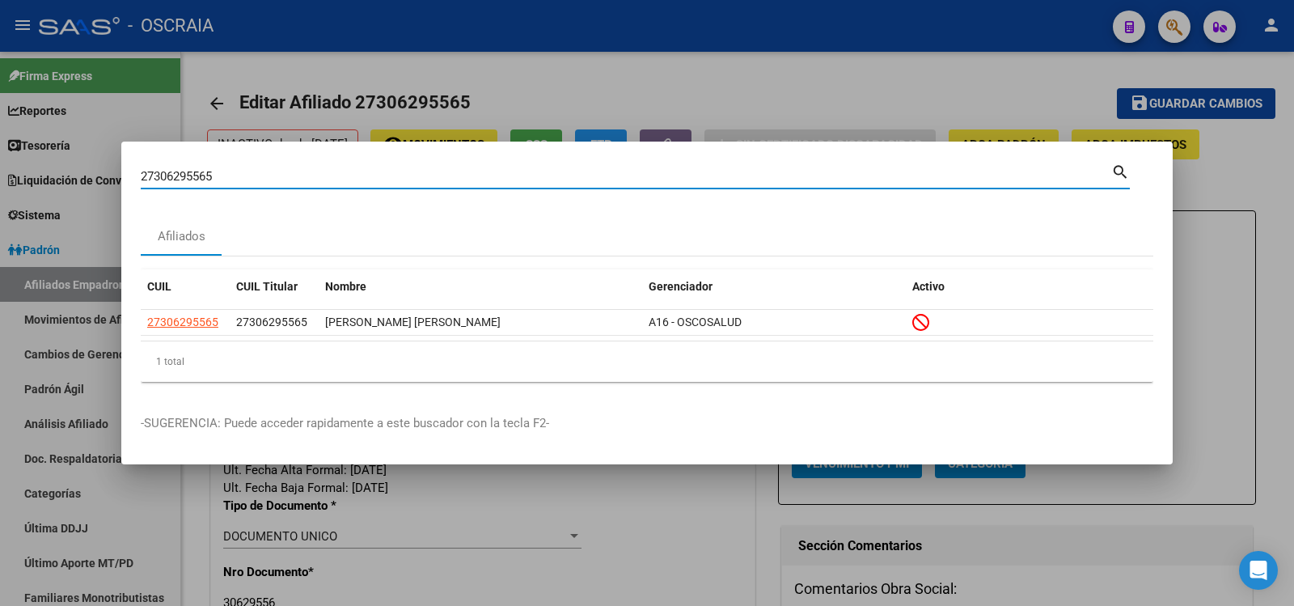
drag, startPoint x: 409, startPoint y: 172, endPoint x: 0, endPoint y: 108, distance: 414.3
click at [0, 108] on div "27306295565 Buscar (apellido, dni, cuil, nro traspaso, cuit, obra social) searc…" at bounding box center [647, 303] width 1294 height 606
paste input "248713831"
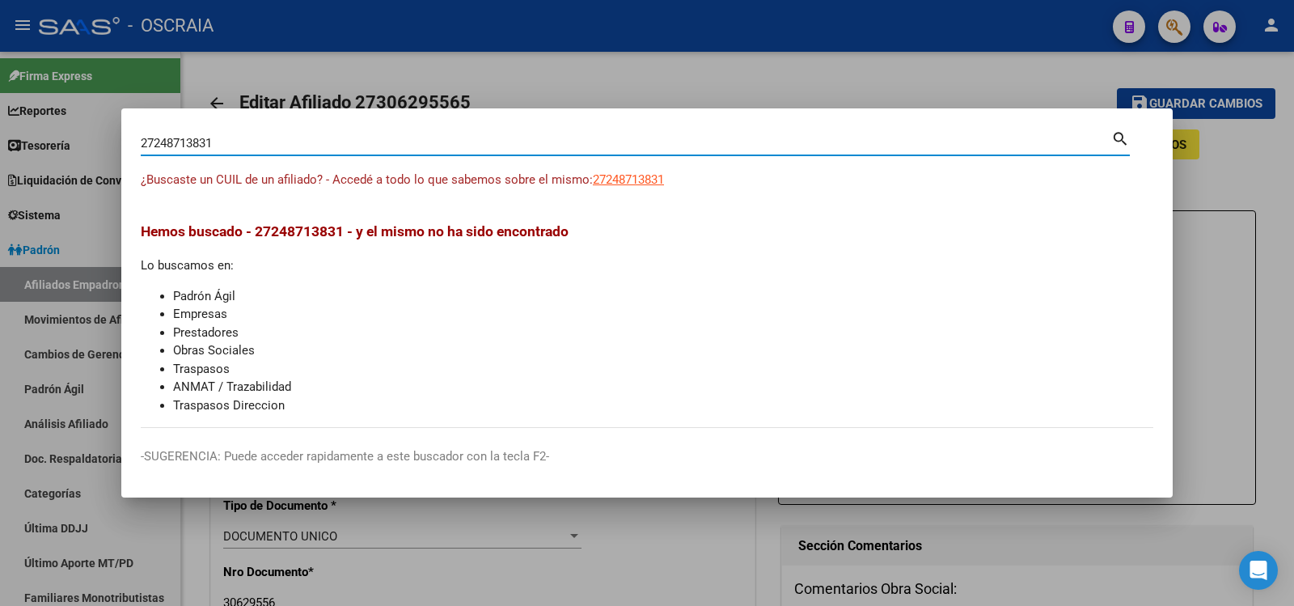
drag, startPoint x: 538, startPoint y: 142, endPoint x: 60, endPoint y: 138, distance: 478.2
click at [60, 138] on div "27248713831 Buscar (apellido, dni, cuil, nro traspaso, cuit, obra social) searc…" at bounding box center [647, 303] width 1294 height 606
paste input "-24871383-1"
type input "27248713831"
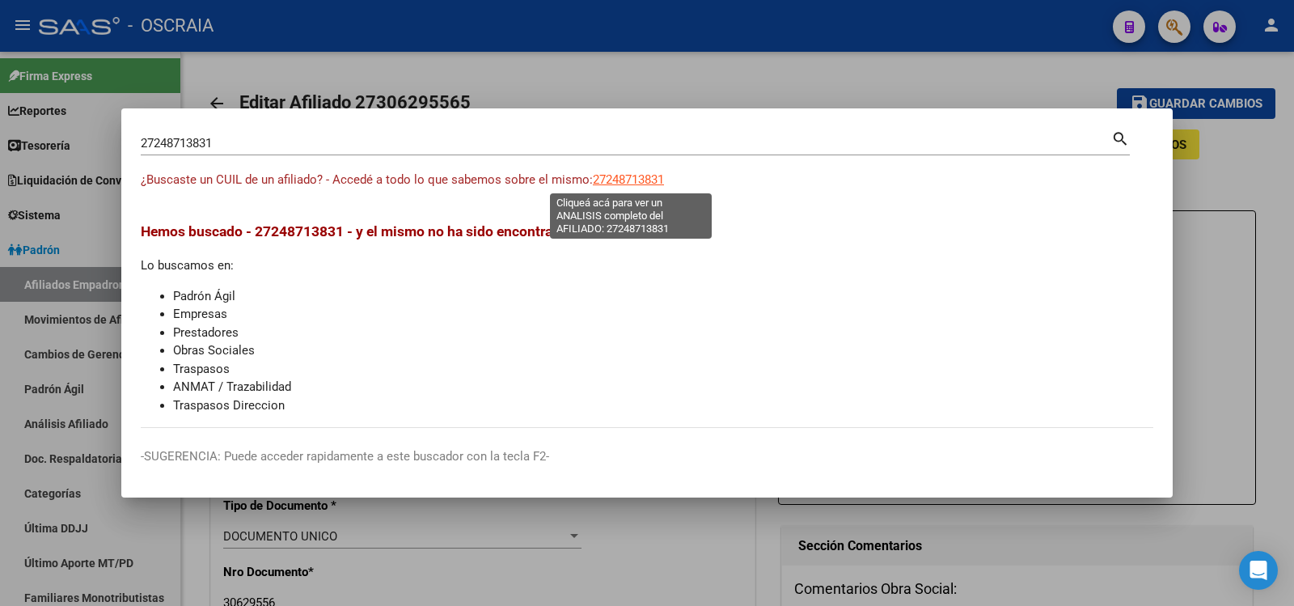
click at [617, 174] on span "27248713831" at bounding box center [628, 179] width 71 height 15
type textarea "27248713831"
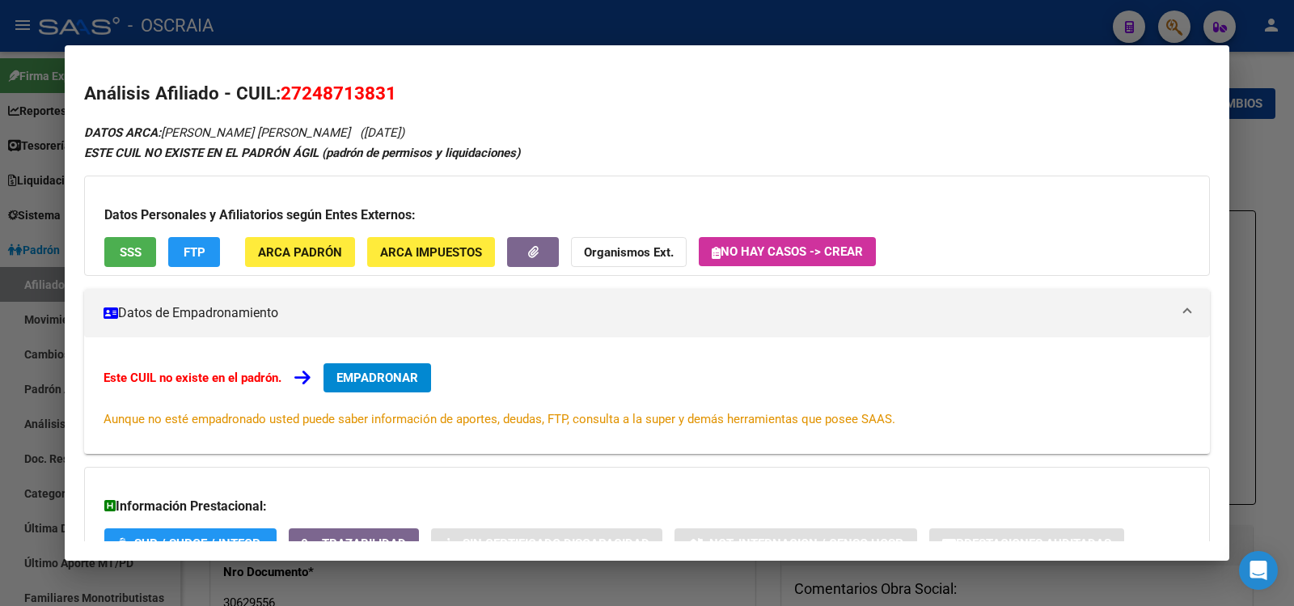
scroll to position [125, 0]
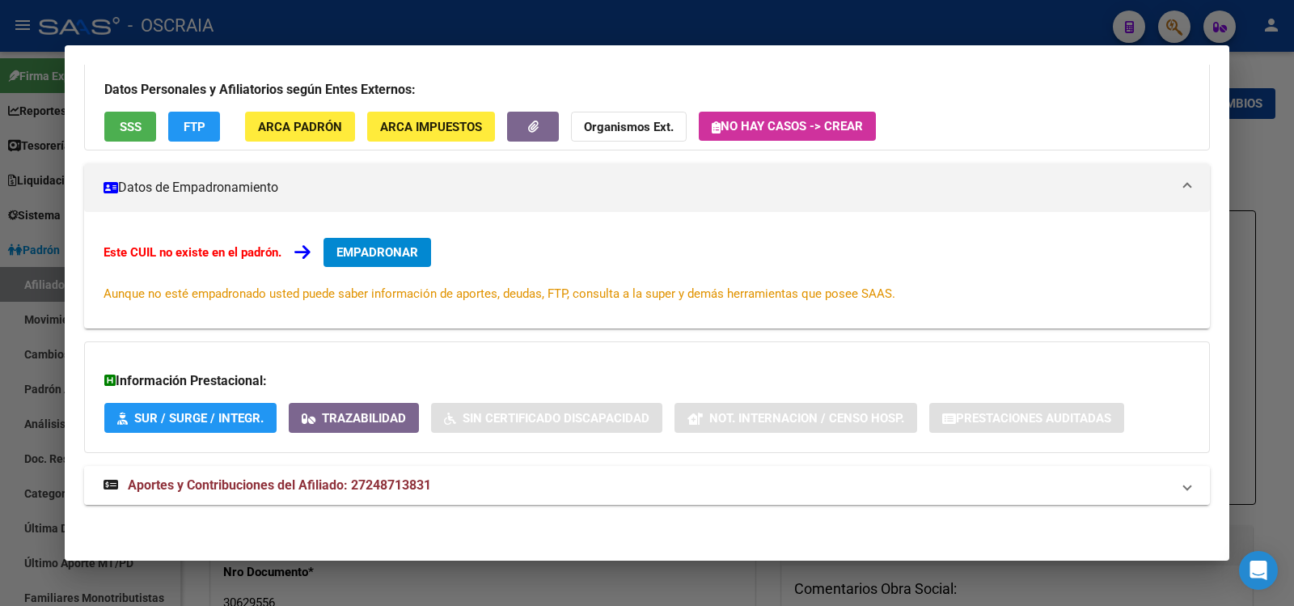
drag, startPoint x: 326, startPoint y: 496, endPoint x: 328, endPoint y: 472, distance: 24.4
click at [326, 497] on mat-expansion-panel-header "Aportes y Contribuciones del Afiliado: 27248713831" at bounding box center [647, 485] width 1126 height 39
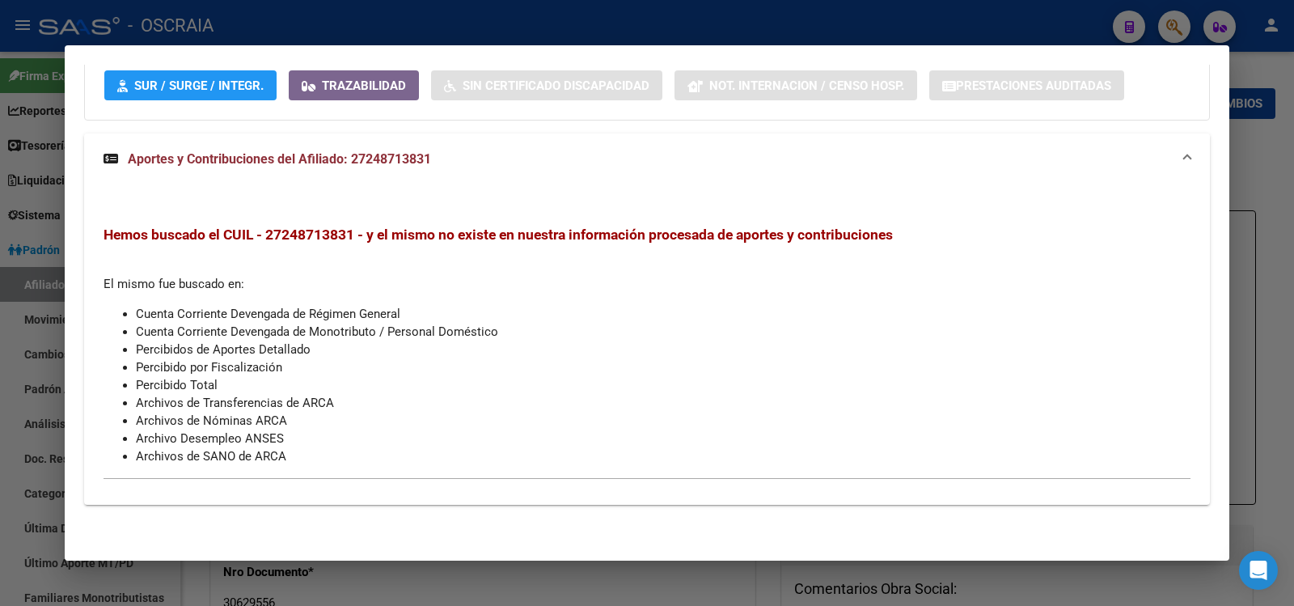
scroll to position [0, 0]
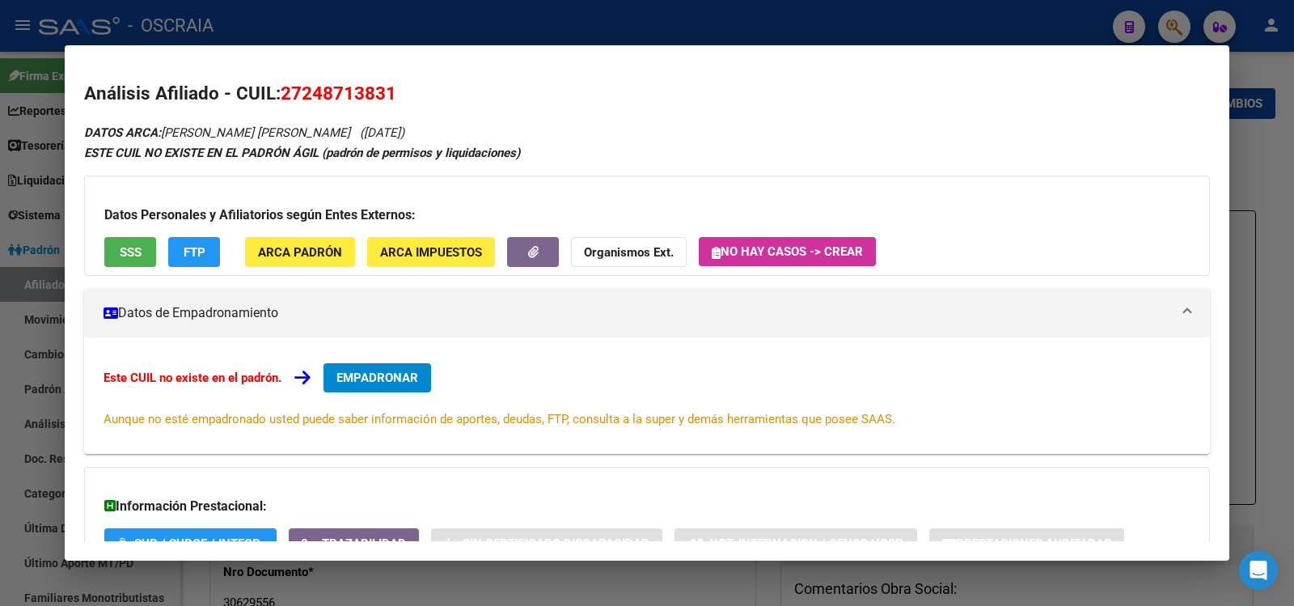
click at [364, 97] on span "27248713831" at bounding box center [339, 93] width 116 height 21
click at [365, 97] on span "27248713831" at bounding box center [339, 93] width 116 height 21
copy span "27248713831"
click at [530, 33] on div at bounding box center [647, 303] width 1294 height 606
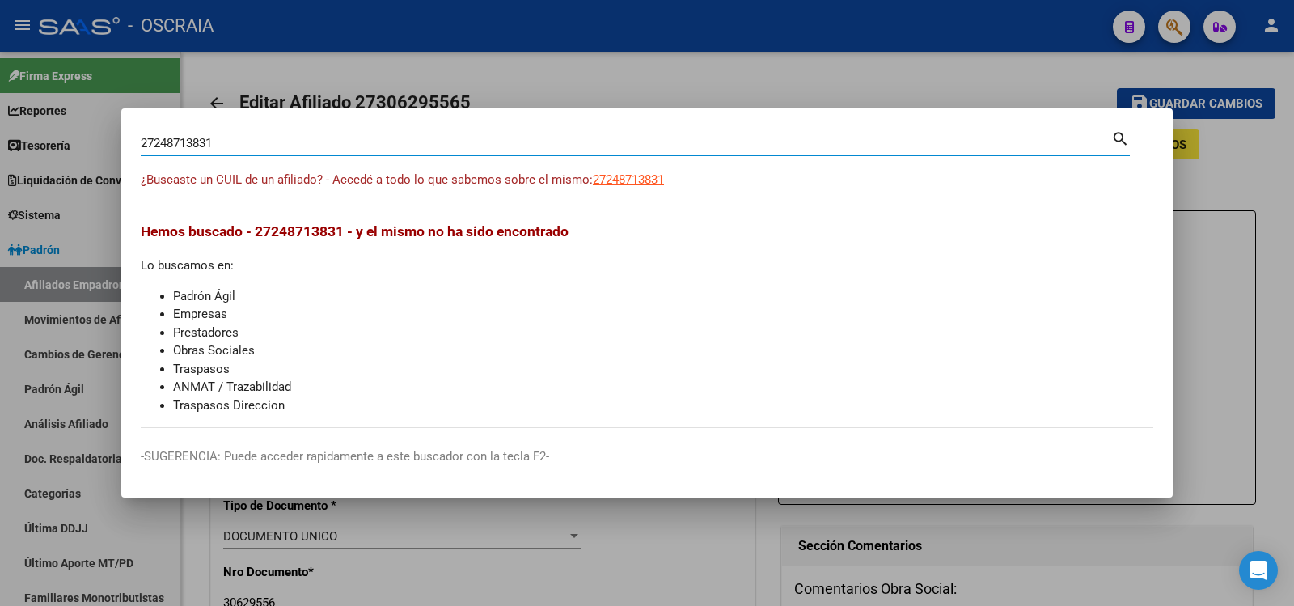
click at [364, 141] on input "27248713831" at bounding box center [626, 143] width 971 height 15
paste input "0-35424225-8"
type input "20354242258"
click at [620, 174] on span "20354242258" at bounding box center [628, 179] width 71 height 15
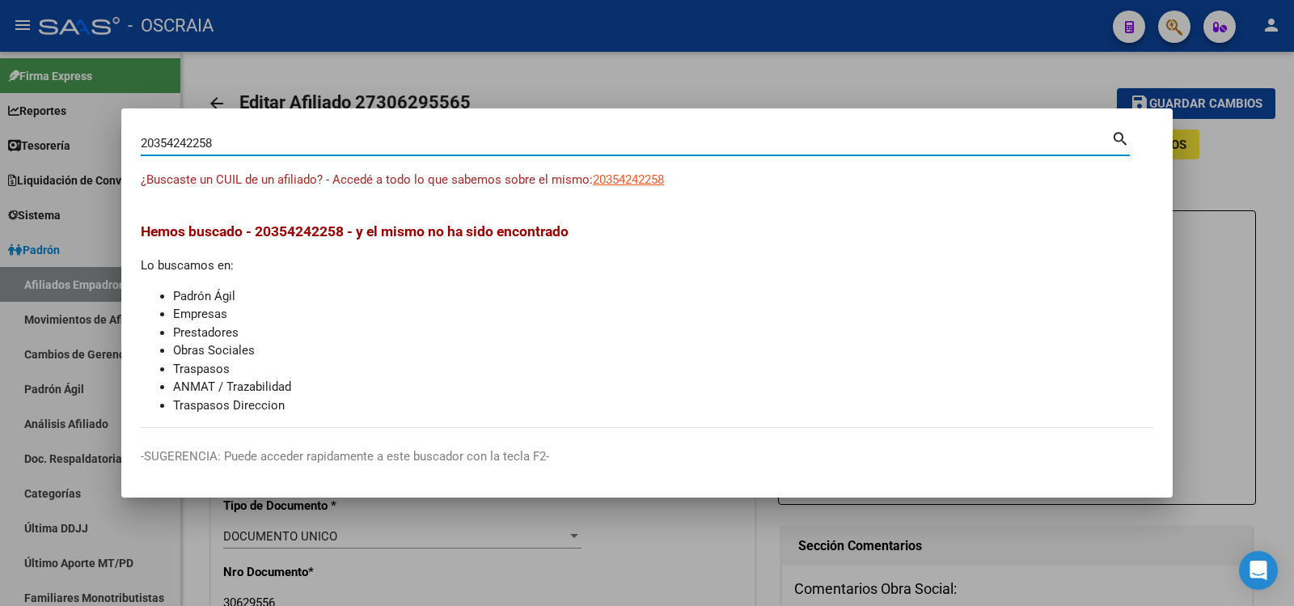
type textarea "20354242258"
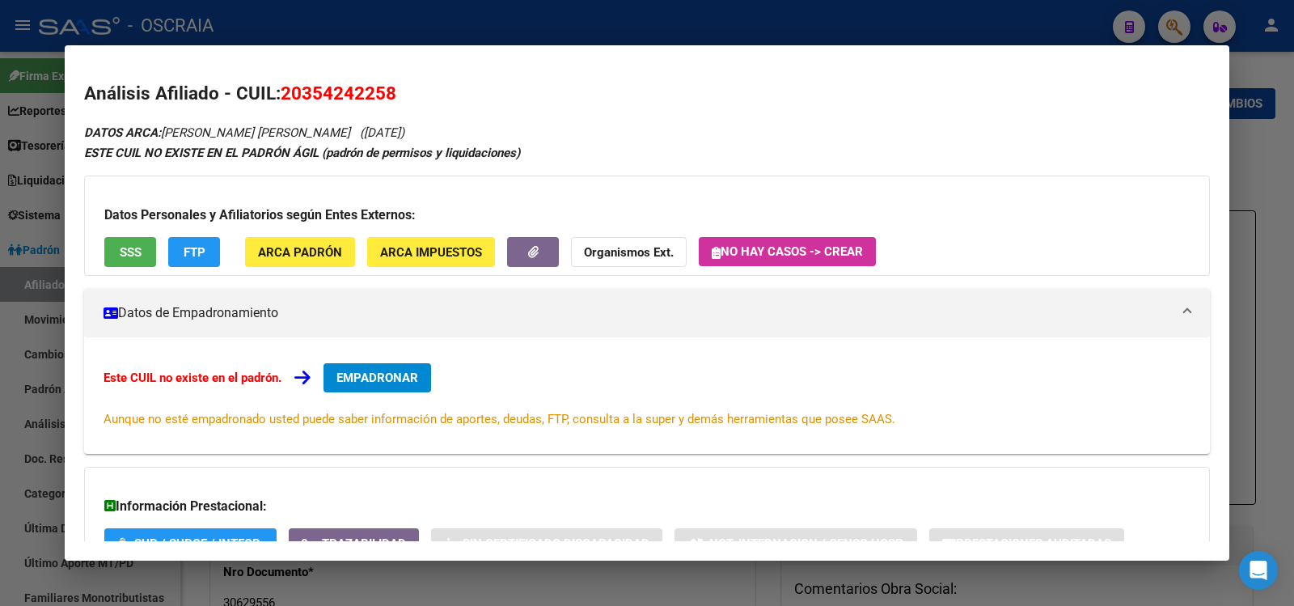
drag, startPoint x: 176, startPoint y: 129, endPoint x: 483, endPoint y: 133, distance: 307.5
click at [483, 133] on div "DATOS ARCA: [PERSON_NAME] [PERSON_NAME] ([DATE]) ESTE CUIL NO EXISTE EN EL PADR…" at bounding box center [647, 385] width 1126 height 526
copy icon "ONZALEZ [PERSON_NAME] ([DATE])"
drag, startPoint x: 163, startPoint y: 129, endPoint x: 459, endPoint y: 141, distance: 295.5
click at [459, 141] on div "DATOS ARCA: [PERSON_NAME] [PERSON_NAME] ([DATE]) ESTE CUIL NO EXISTE EN EL PADR…" at bounding box center [647, 385] width 1126 height 526
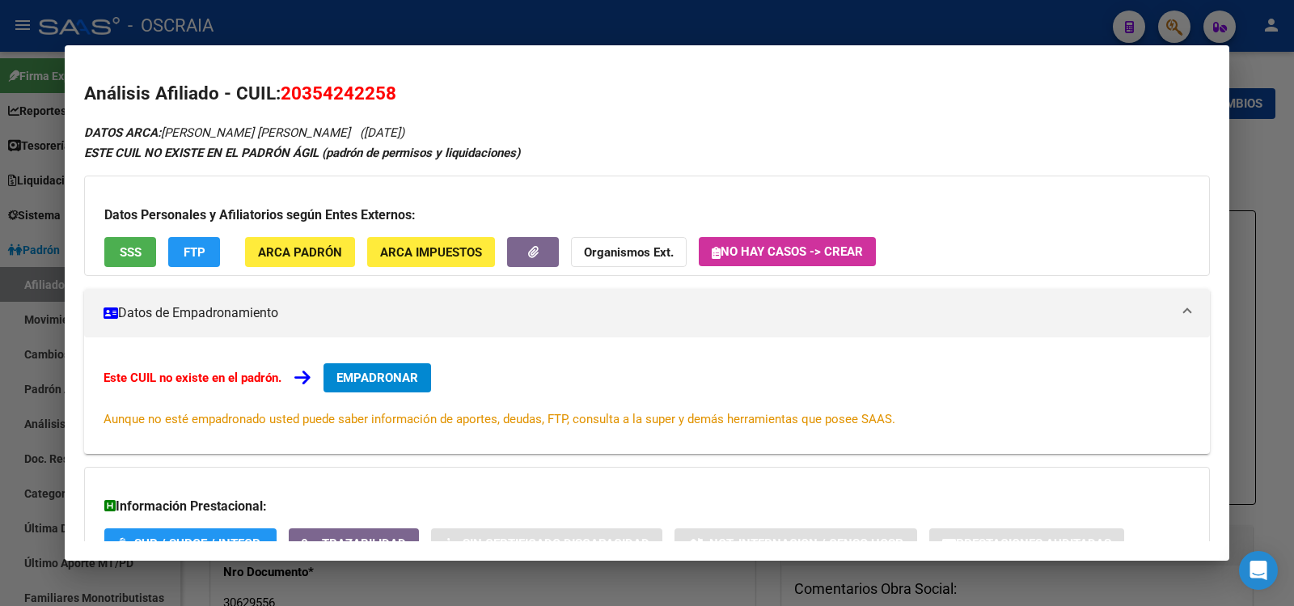
click at [330, 100] on span "20354242258" at bounding box center [339, 93] width 116 height 21
click at [330, 99] on span "20354242258" at bounding box center [339, 93] width 116 height 21
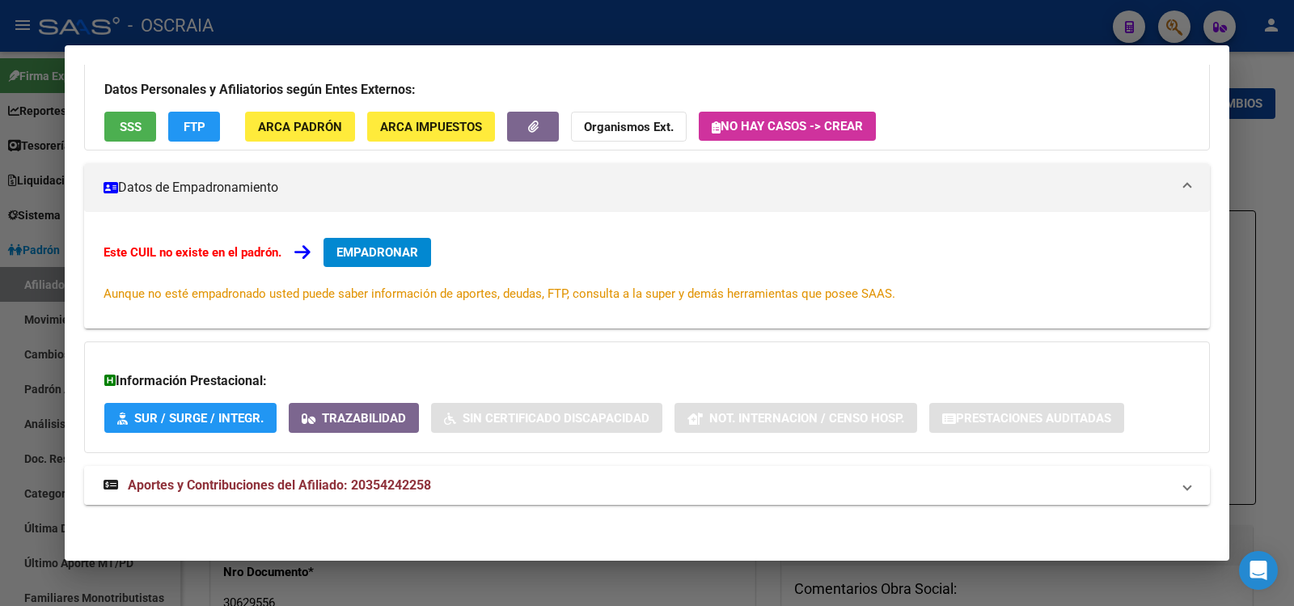
click at [288, 491] on span "Aportes y Contribuciones del Afiliado: 20354242258" at bounding box center [279, 484] width 303 height 15
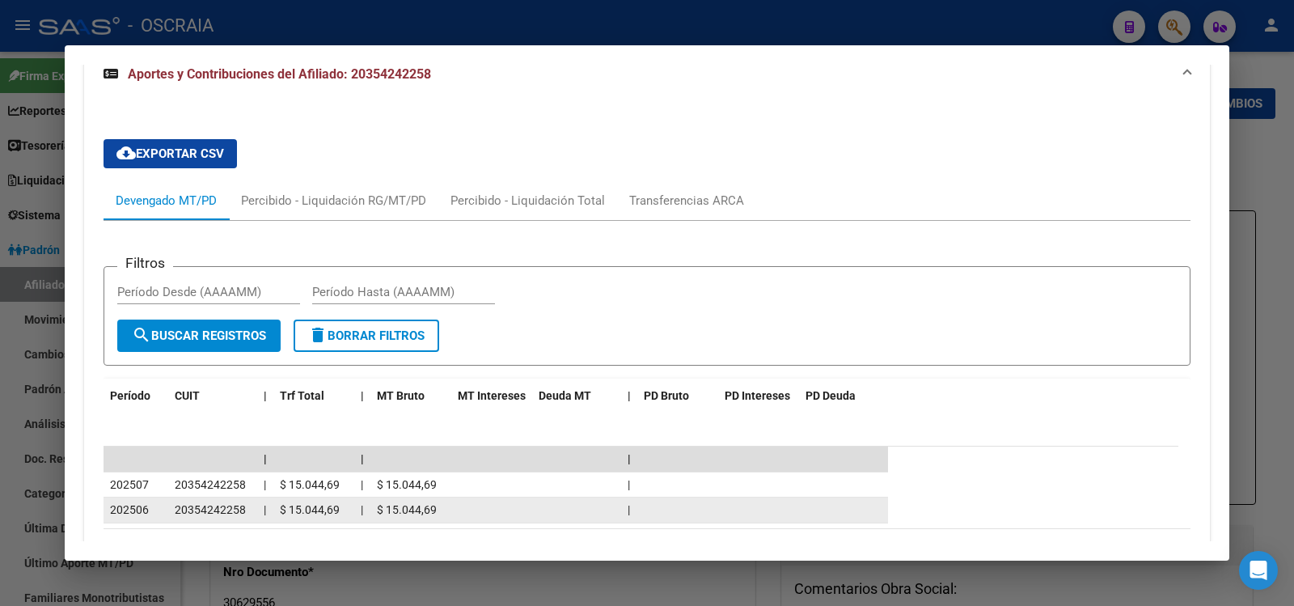
scroll to position [646, 0]
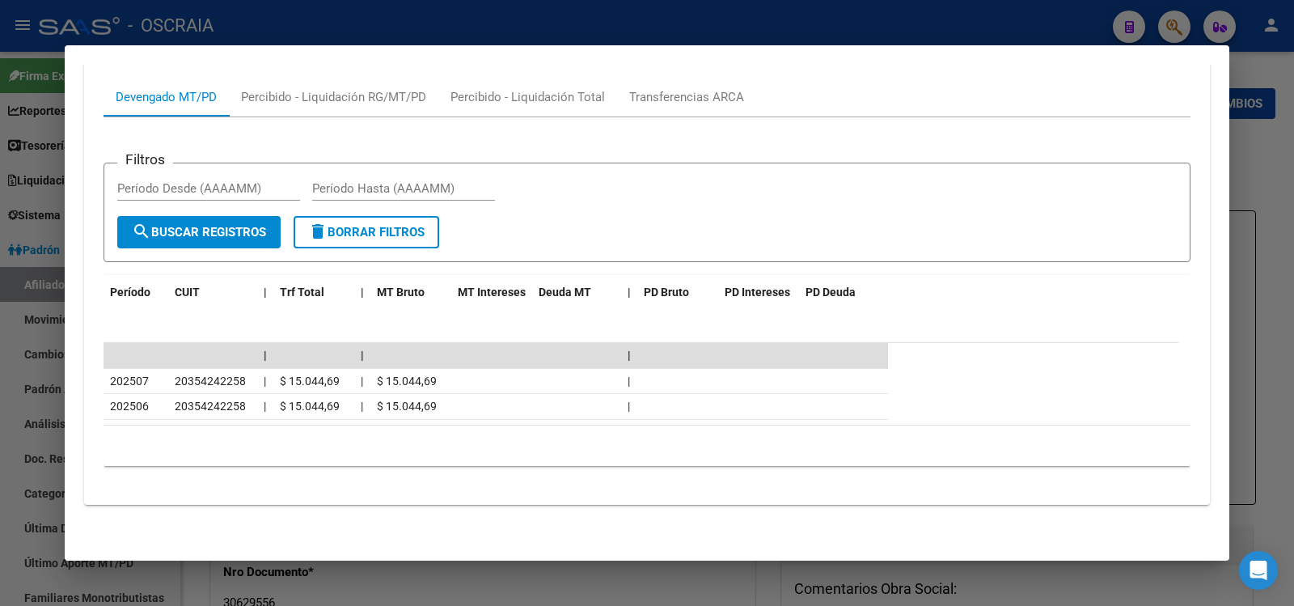
click at [744, 19] on div at bounding box center [647, 303] width 1294 height 606
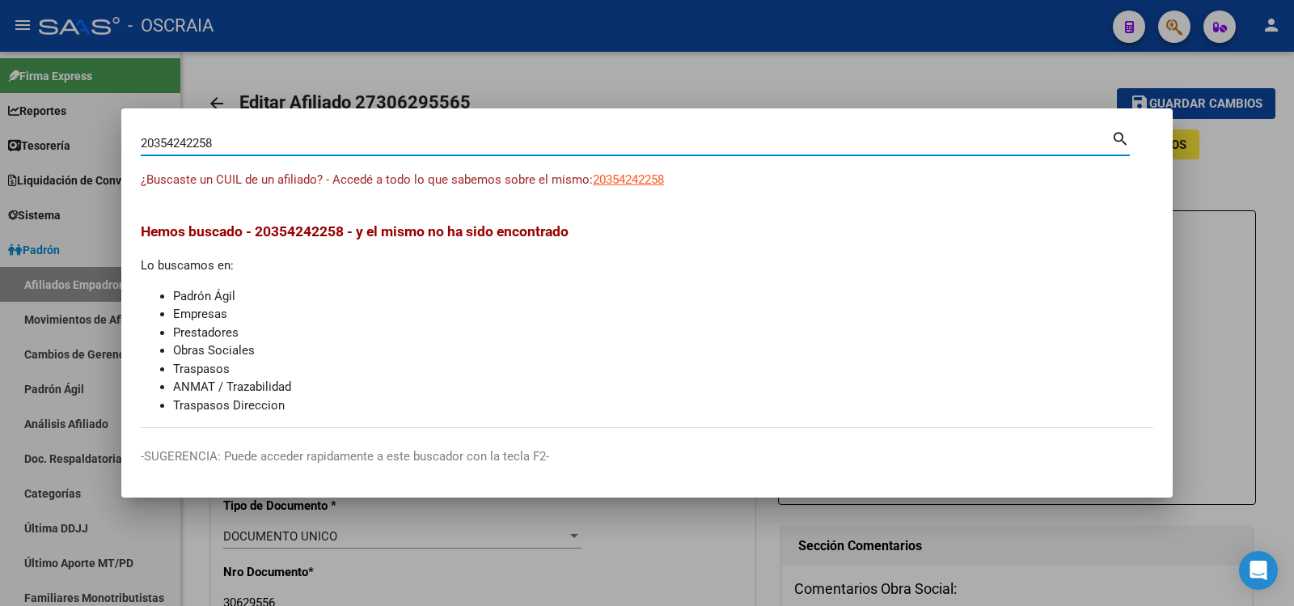
drag, startPoint x: 440, startPoint y: 140, endPoint x: 0, endPoint y: 133, distance: 440.2
click at [0, 133] on div "20354242258 Buscar (apellido, dni, cuil, nro traspaso, cuit, obra social) searc…" at bounding box center [647, 303] width 1294 height 606
paste input "7-38846790-3"
type input "27388467903"
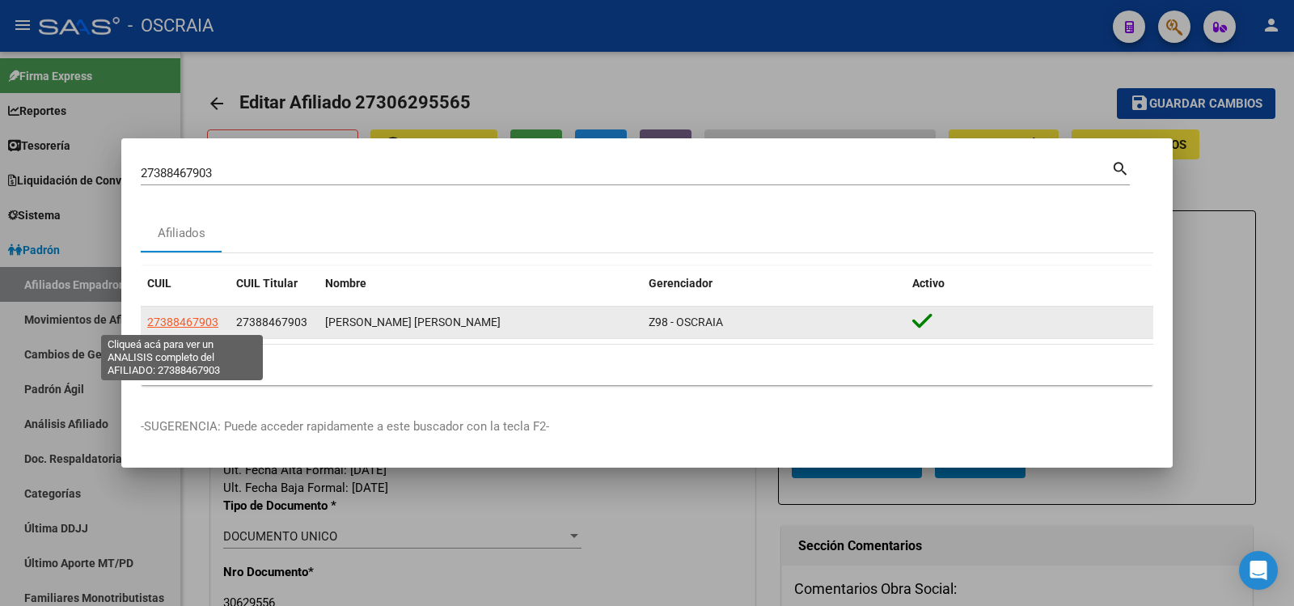
click at [194, 320] on span "27388467903" at bounding box center [182, 322] width 71 height 13
type textarea "27388467903"
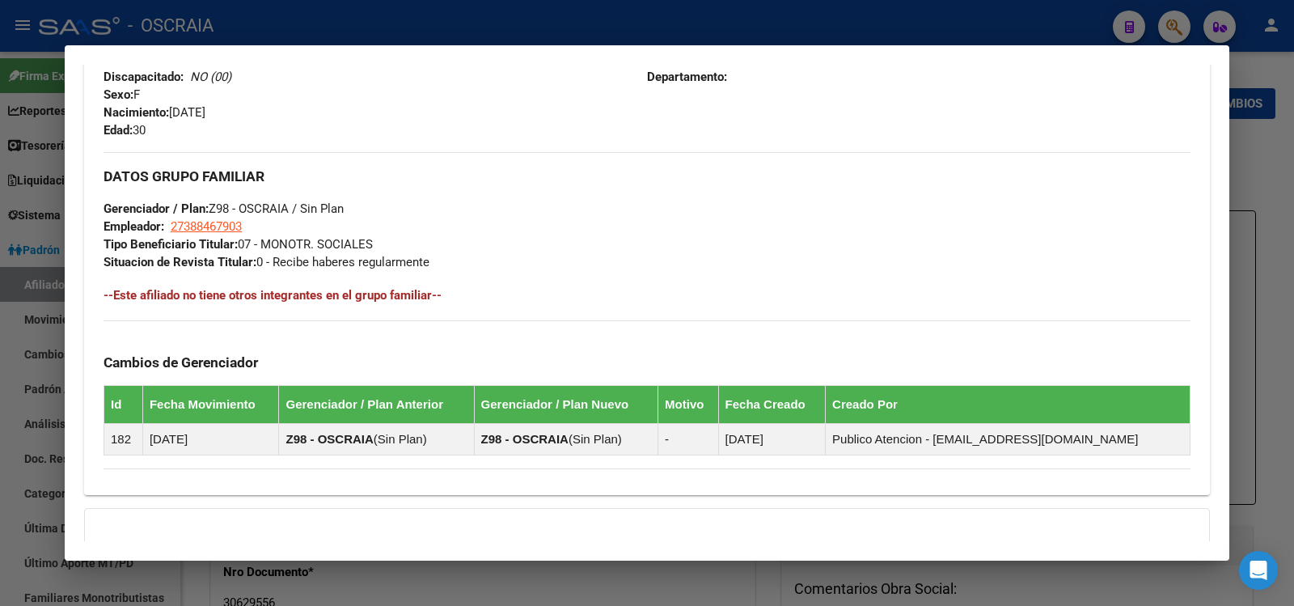
scroll to position [854, 0]
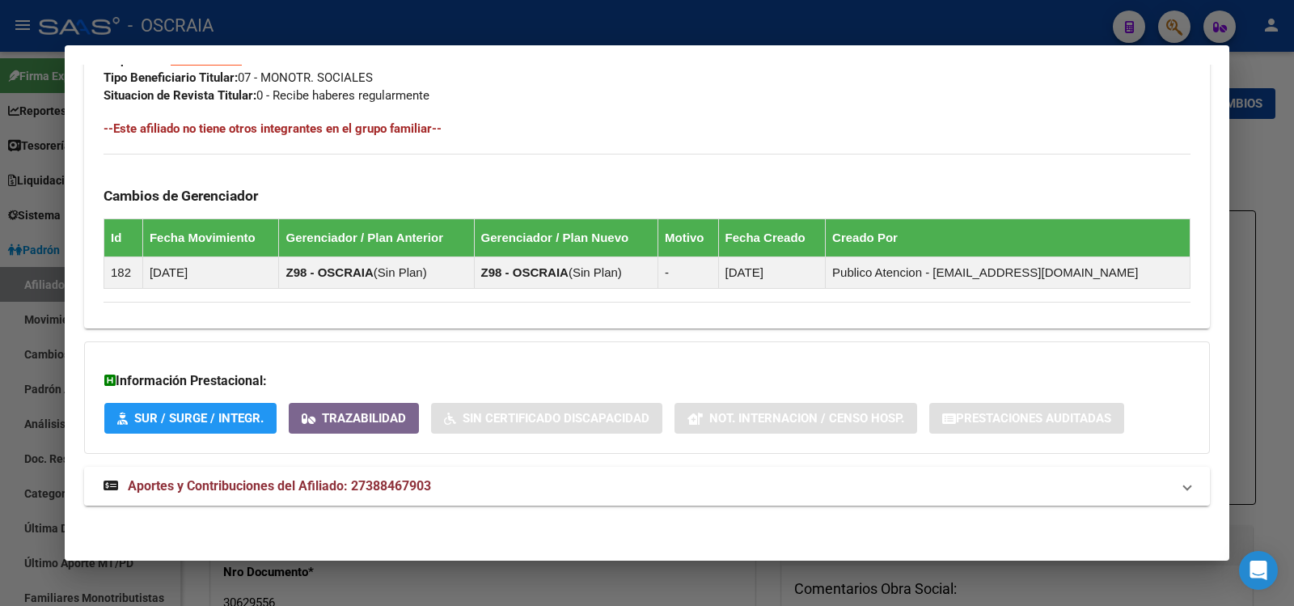
click at [315, 498] on mat-expansion-panel-header "Aportes y Contribuciones del Afiliado: 27388467903" at bounding box center [647, 486] width 1126 height 39
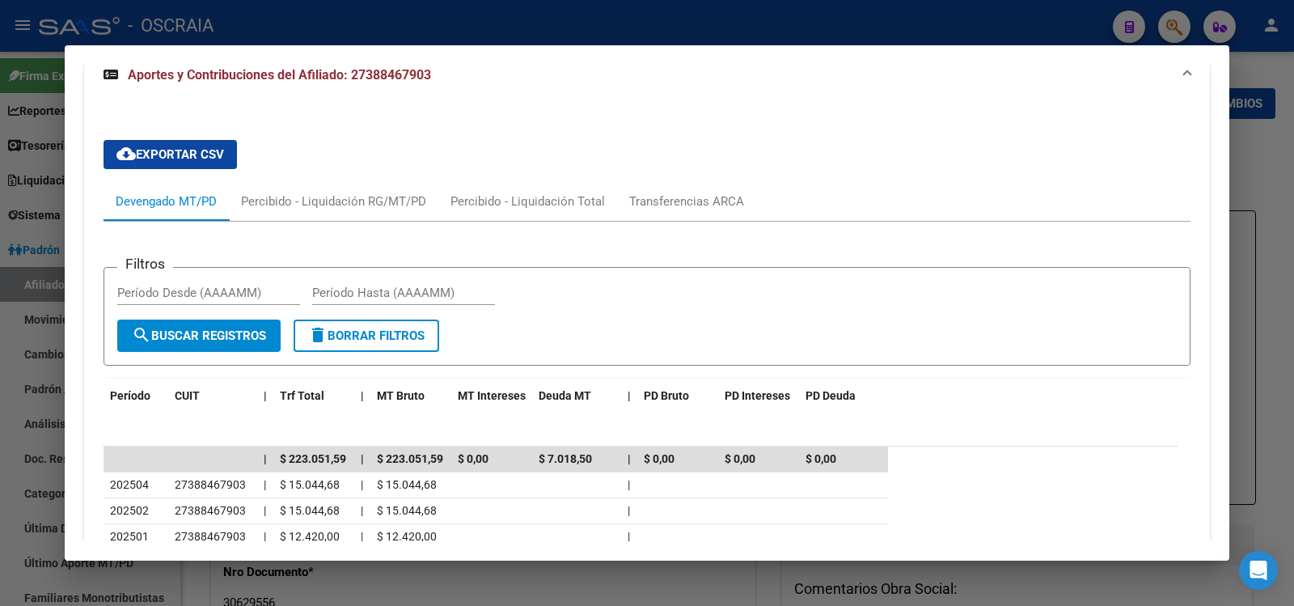
scroll to position [1580, 0]
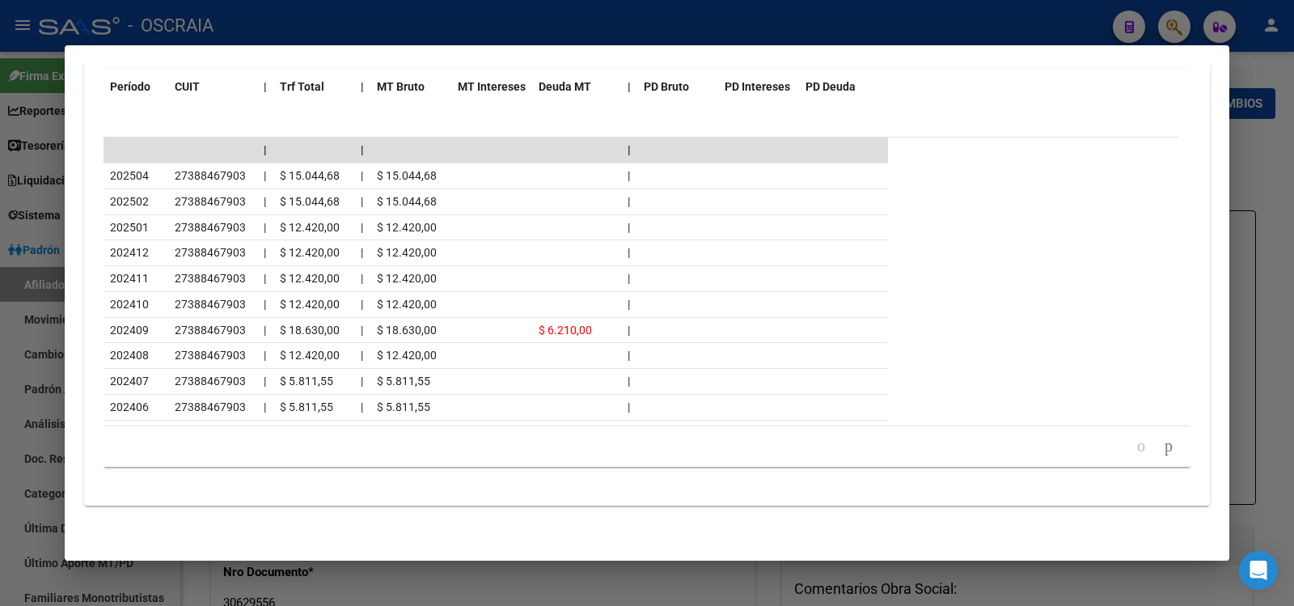
click at [438, 22] on div at bounding box center [647, 303] width 1294 height 606
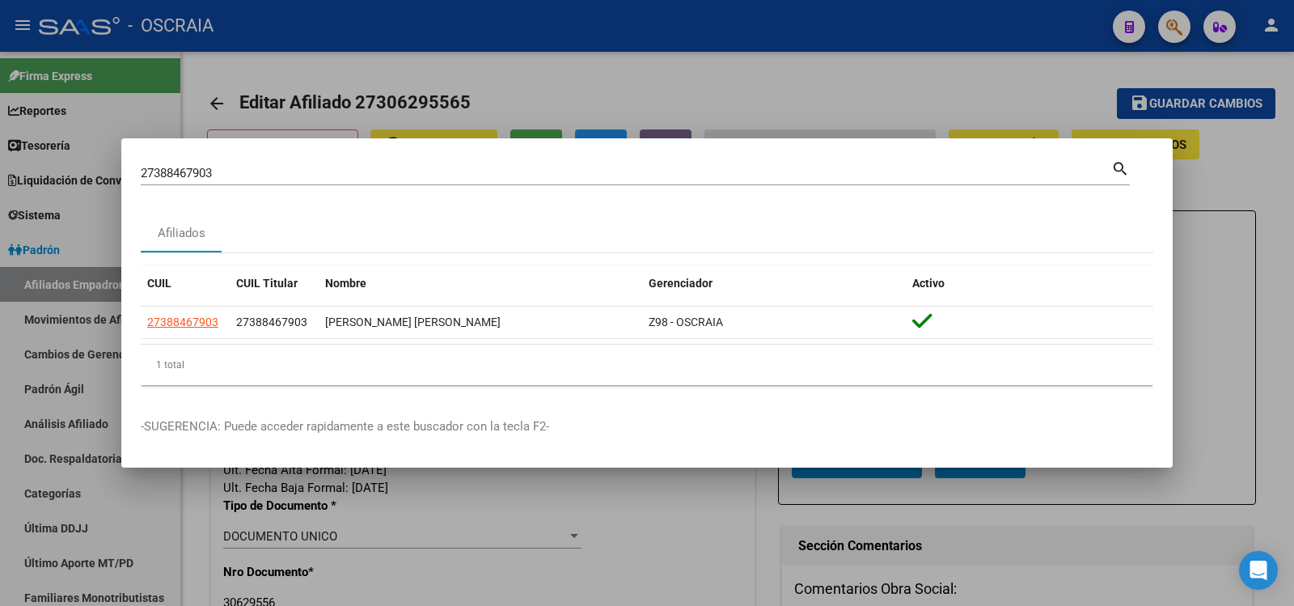
click at [466, 163] on div "27388467903 Buscar (apellido, dni, [PERSON_NAME], [PERSON_NAME], cuit, obra soc…" at bounding box center [626, 173] width 971 height 24
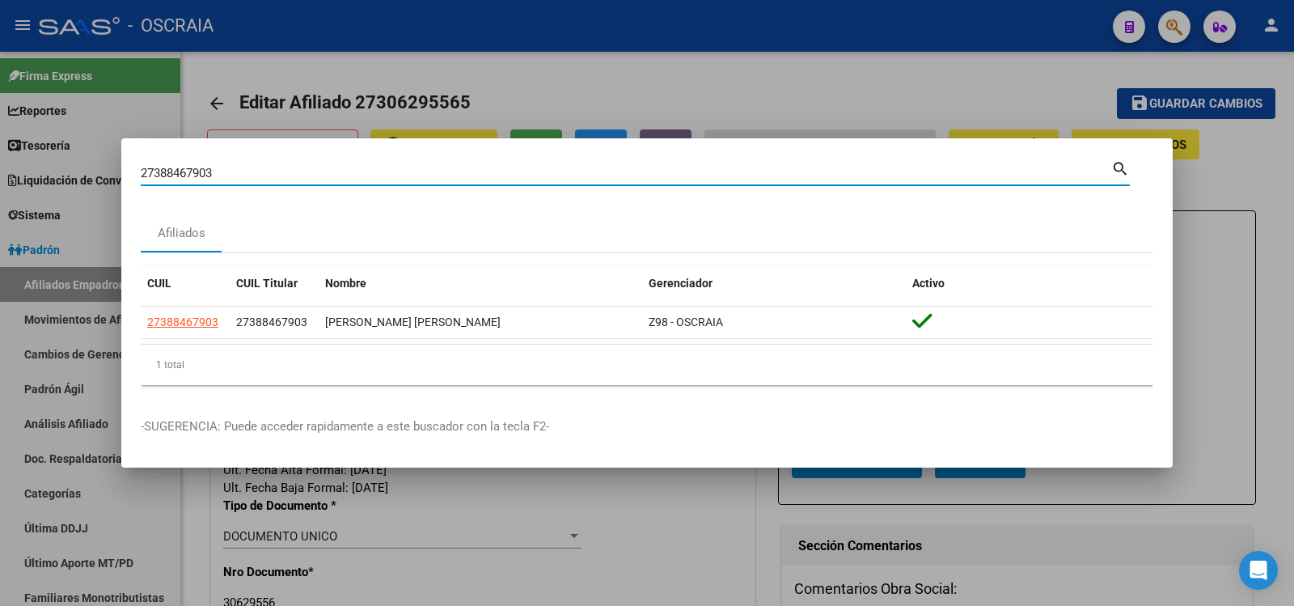
click at [458, 171] on input "27388467903" at bounding box center [626, 173] width 971 height 15
paste input "0-25185685-1"
type input "20251856851"
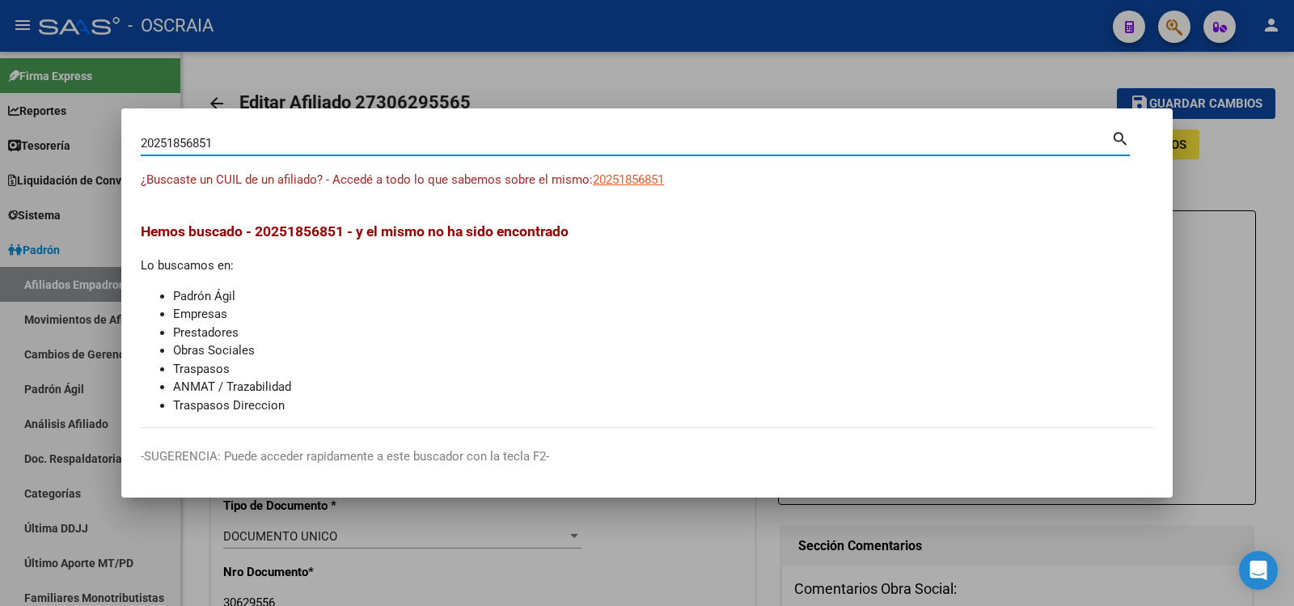
drag, startPoint x: 582, startPoint y: 180, endPoint x: 603, endPoint y: 189, distance: 22.5
click at [592, 189] on div "¿Buscaste un CUIL de un afiliado? - Accedé a todo lo que sabemos sobre el mismo…" at bounding box center [647, 189] width 1013 height 36
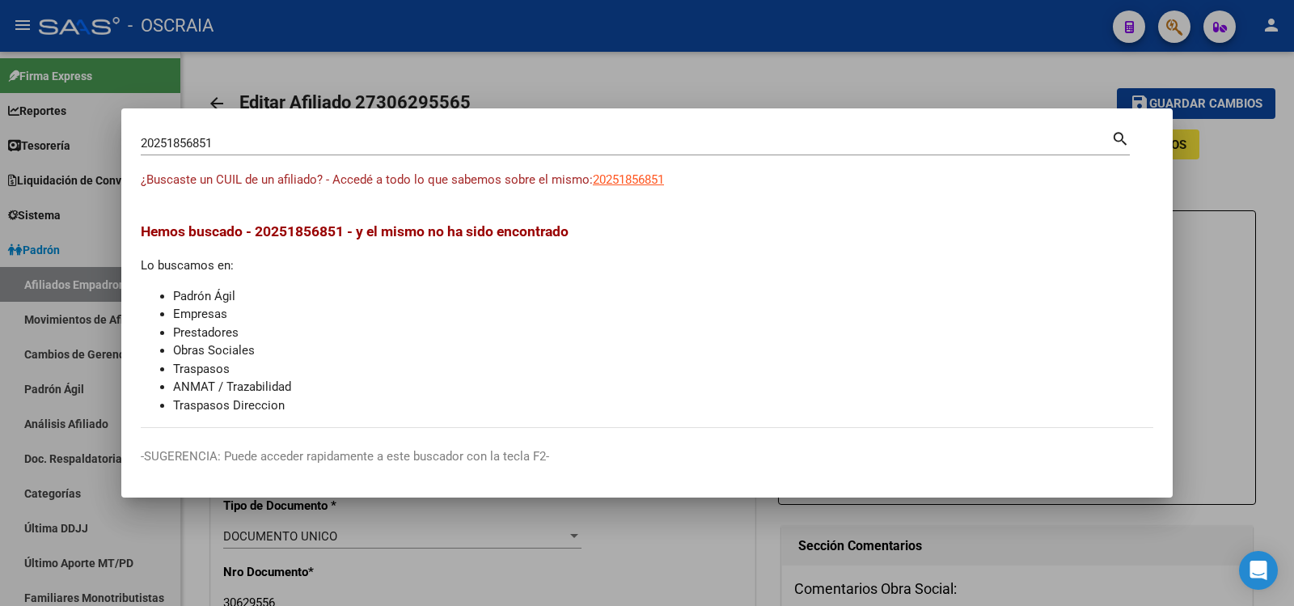
click at [606, 187] on app-link-go-to "20251856851" at bounding box center [628, 180] width 71 height 19
click at [606, 180] on span "20251856851" at bounding box center [628, 179] width 71 height 15
type textarea "20251856851"
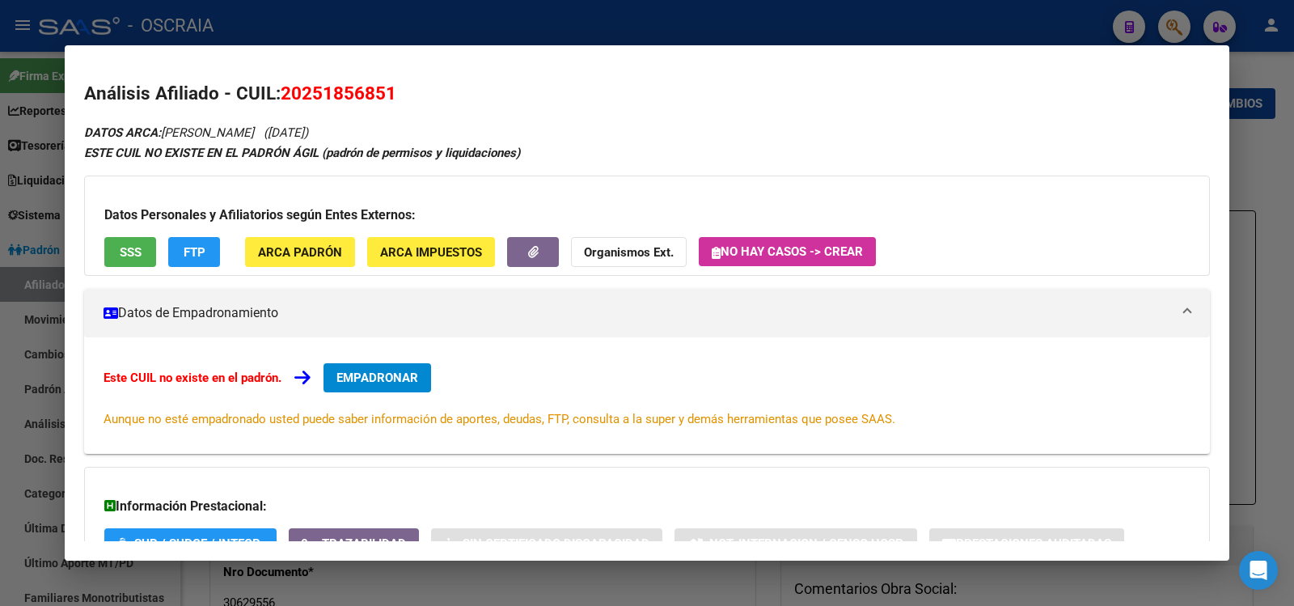
drag, startPoint x: 335, startPoint y: 133, endPoint x: 450, endPoint y: 129, distance: 115.0
click at [450, 129] on div "DATOS ARCA: [PERSON_NAME] ([DATE]) ESTE CUIL NO EXISTE EN EL PADRÓN ÁGIL (padró…" at bounding box center [647, 385] width 1126 height 526
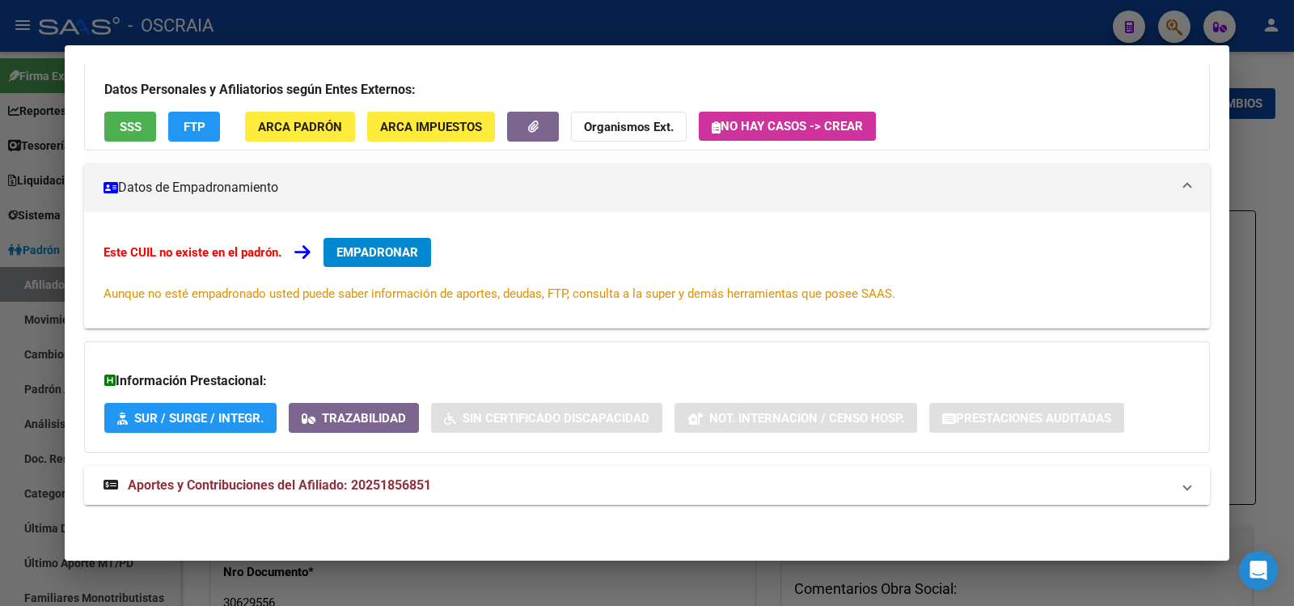
click at [394, 488] on span "Aportes y Contribuciones del Afiliado: 20251856851" at bounding box center [279, 484] width 303 height 15
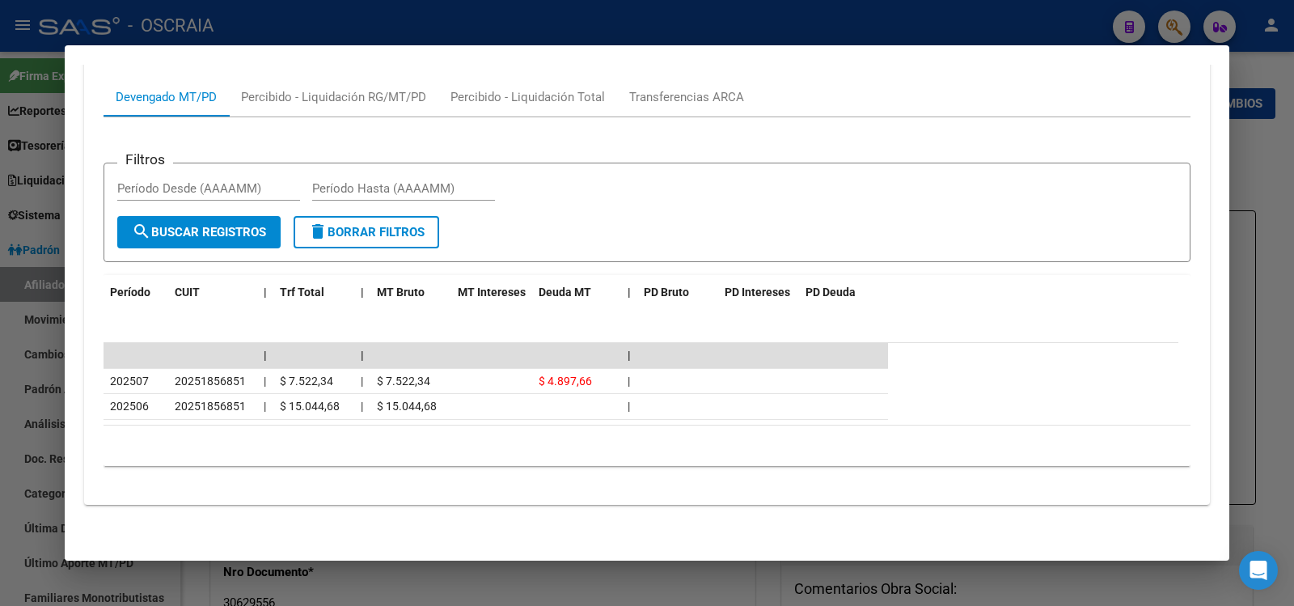
scroll to position [0, 0]
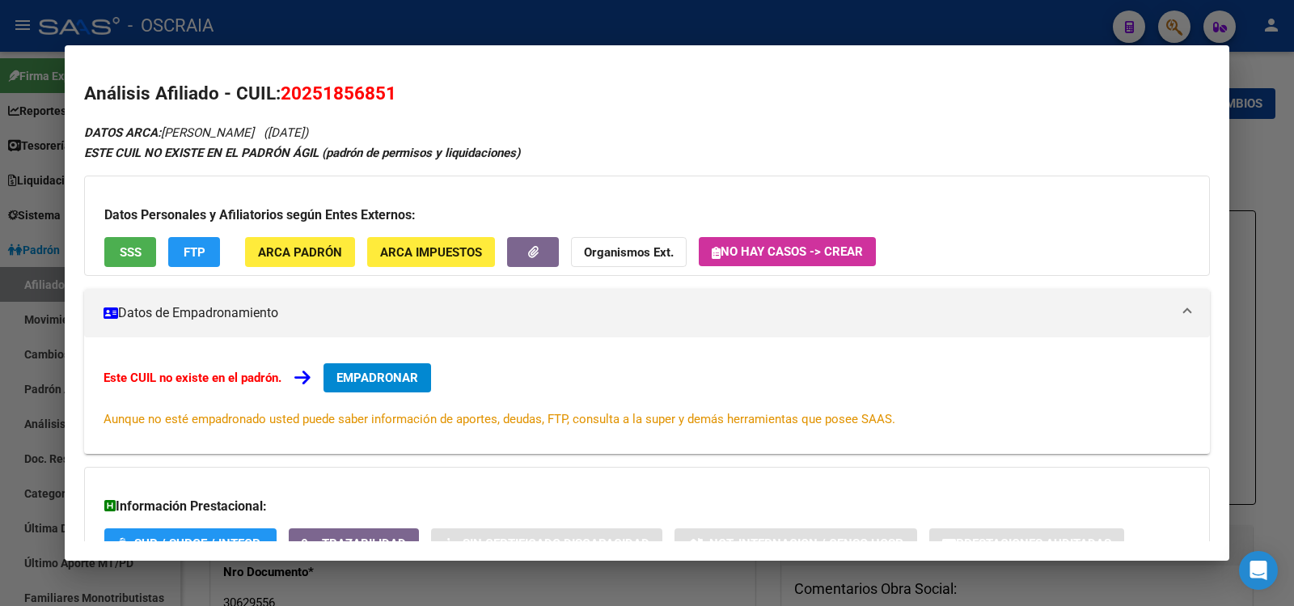
click at [349, 86] on span "20251856851" at bounding box center [339, 93] width 116 height 21
click at [350, 87] on span "20251856851" at bounding box center [339, 93] width 116 height 21
